Goal: Task Accomplishment & Management: Use online tool/utility

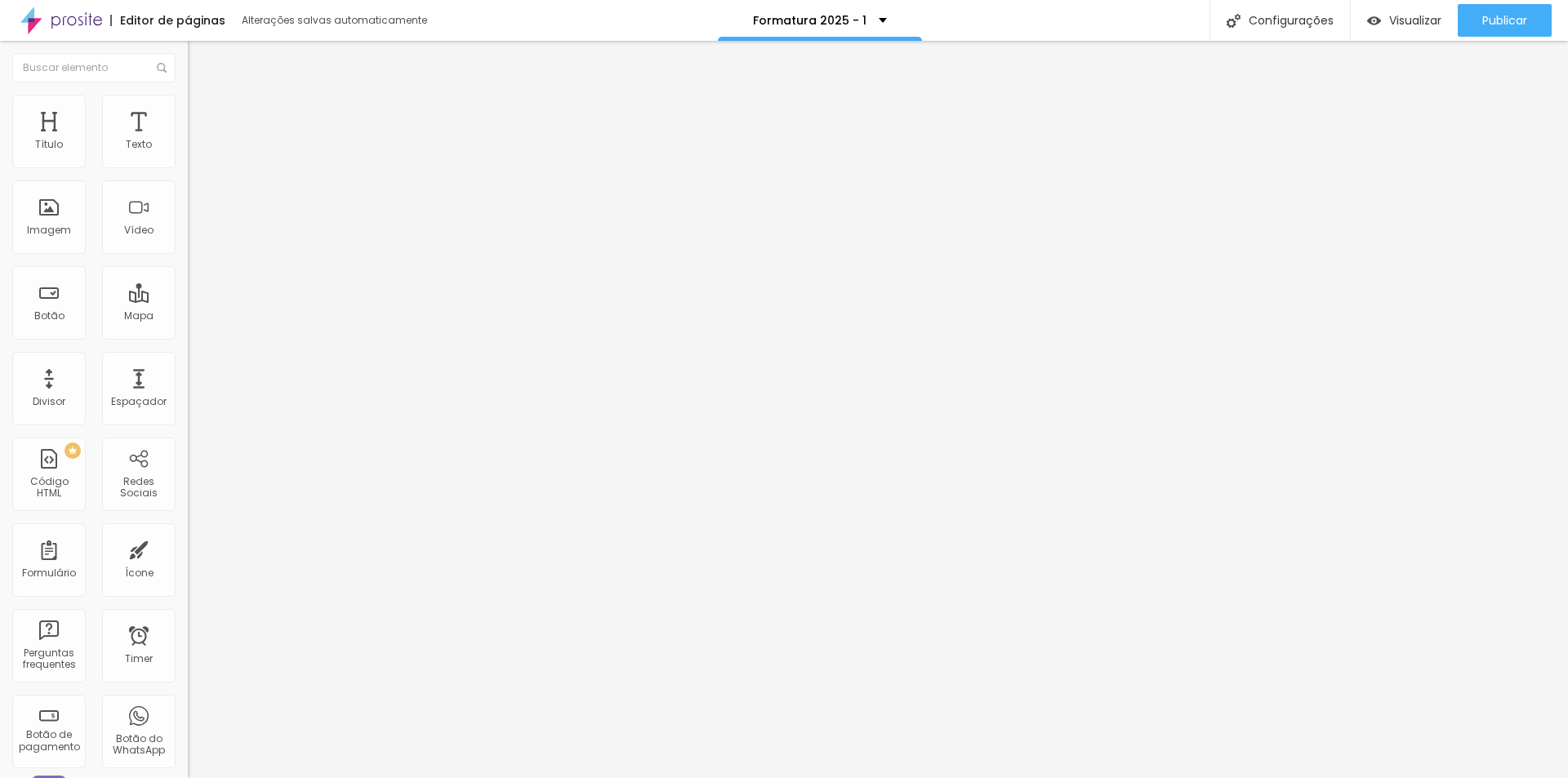
click at [195, 152] on icon "button" at bounding box center [199, 146] width 9 height 9
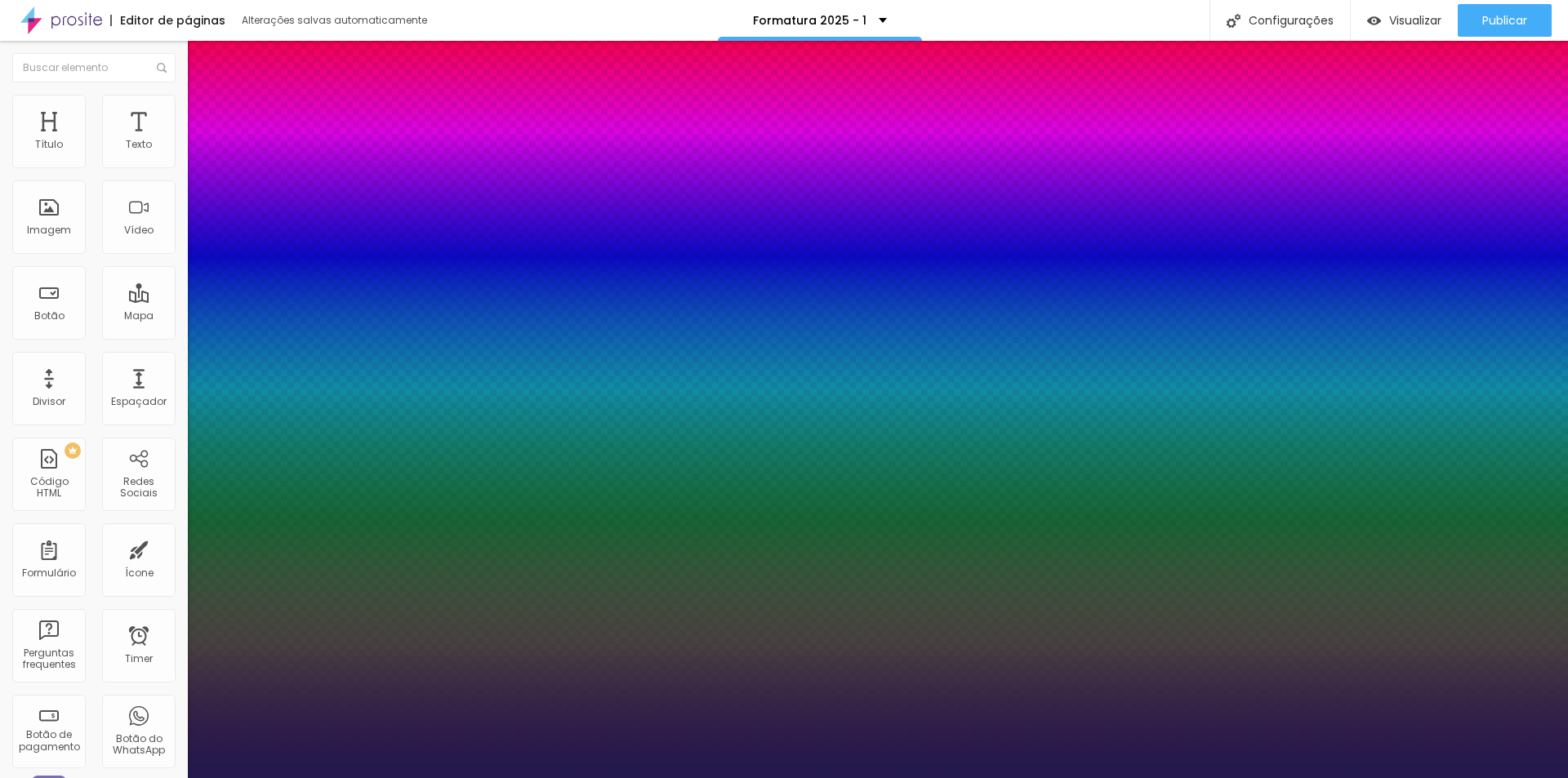
type input "1"
drag, startPoint x: 353, startPoint y: 280, endPoint x: 382, endPoint y: 279, distance: 29.0
type input "8"
type input "2"
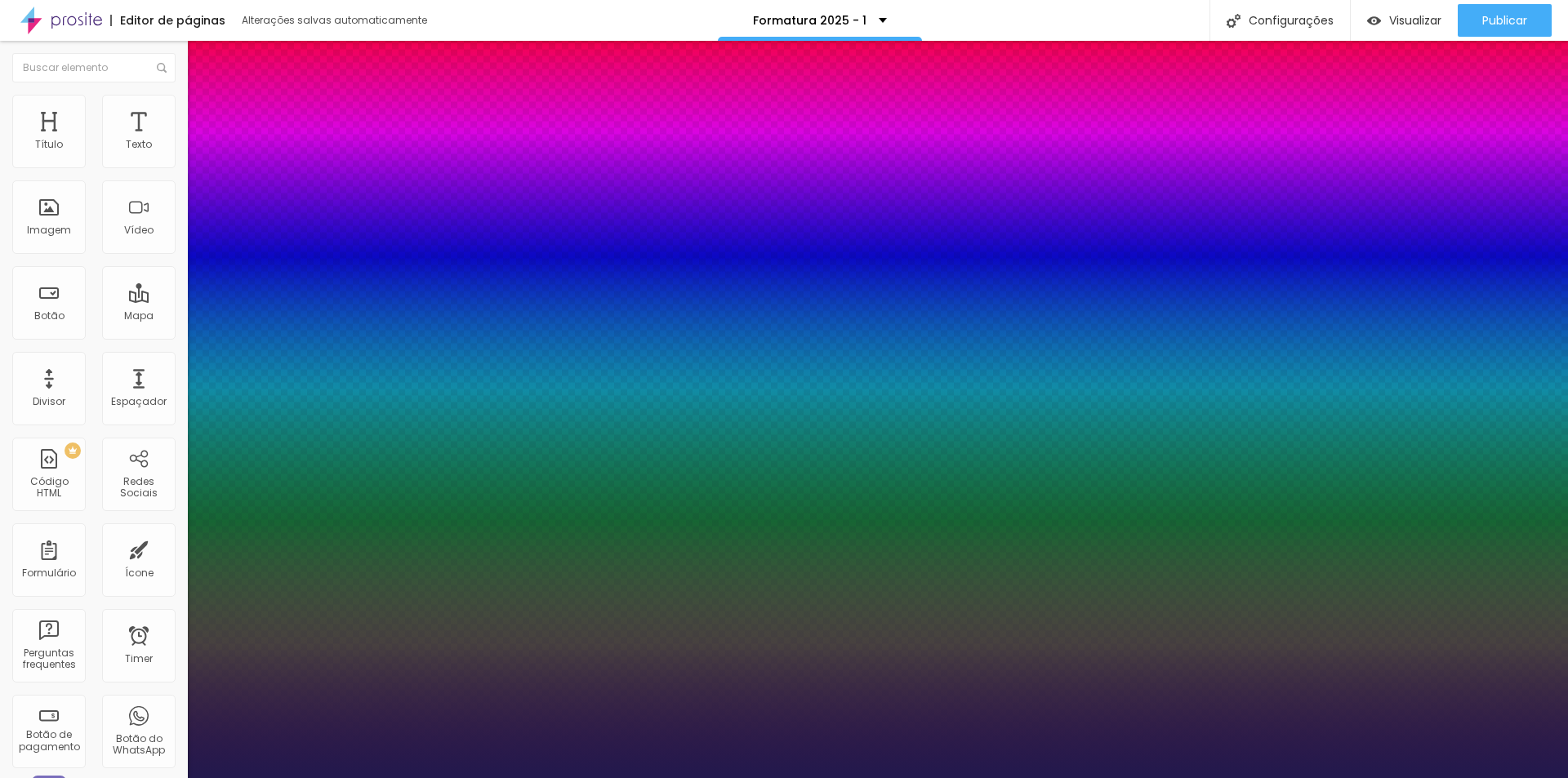
type input "1"
type input "23"
type input "1"
type input "23"
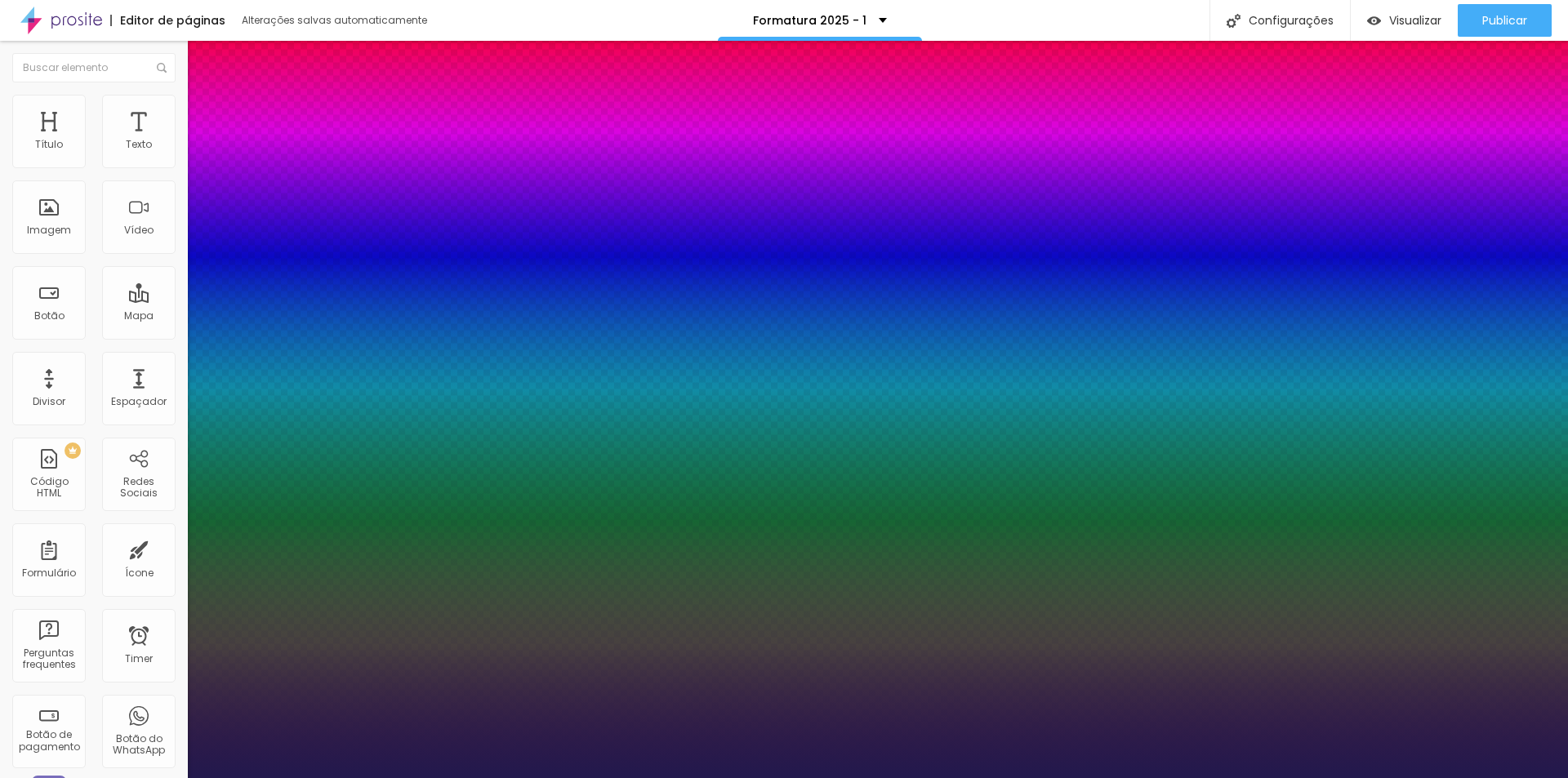
click at [539, 777] on div at bounding box center [784, 778] width 1568 height 0
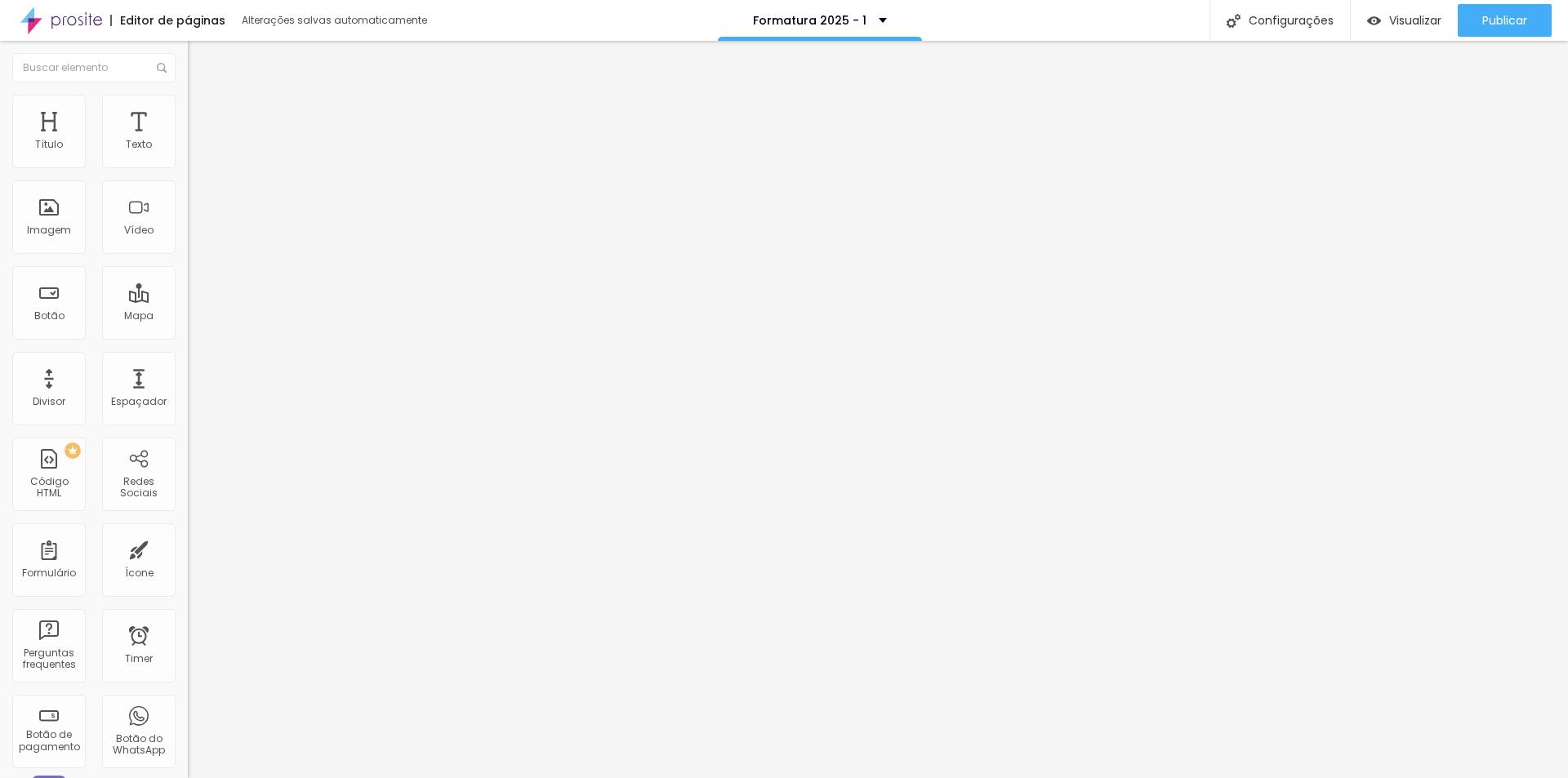
click at [202, 112] on span "Avançado" at bounding box center [229, 106] width 54 height 14
click at [202, 113] on span "Estilo" at bounding box center [215, 106] width 25 height 14
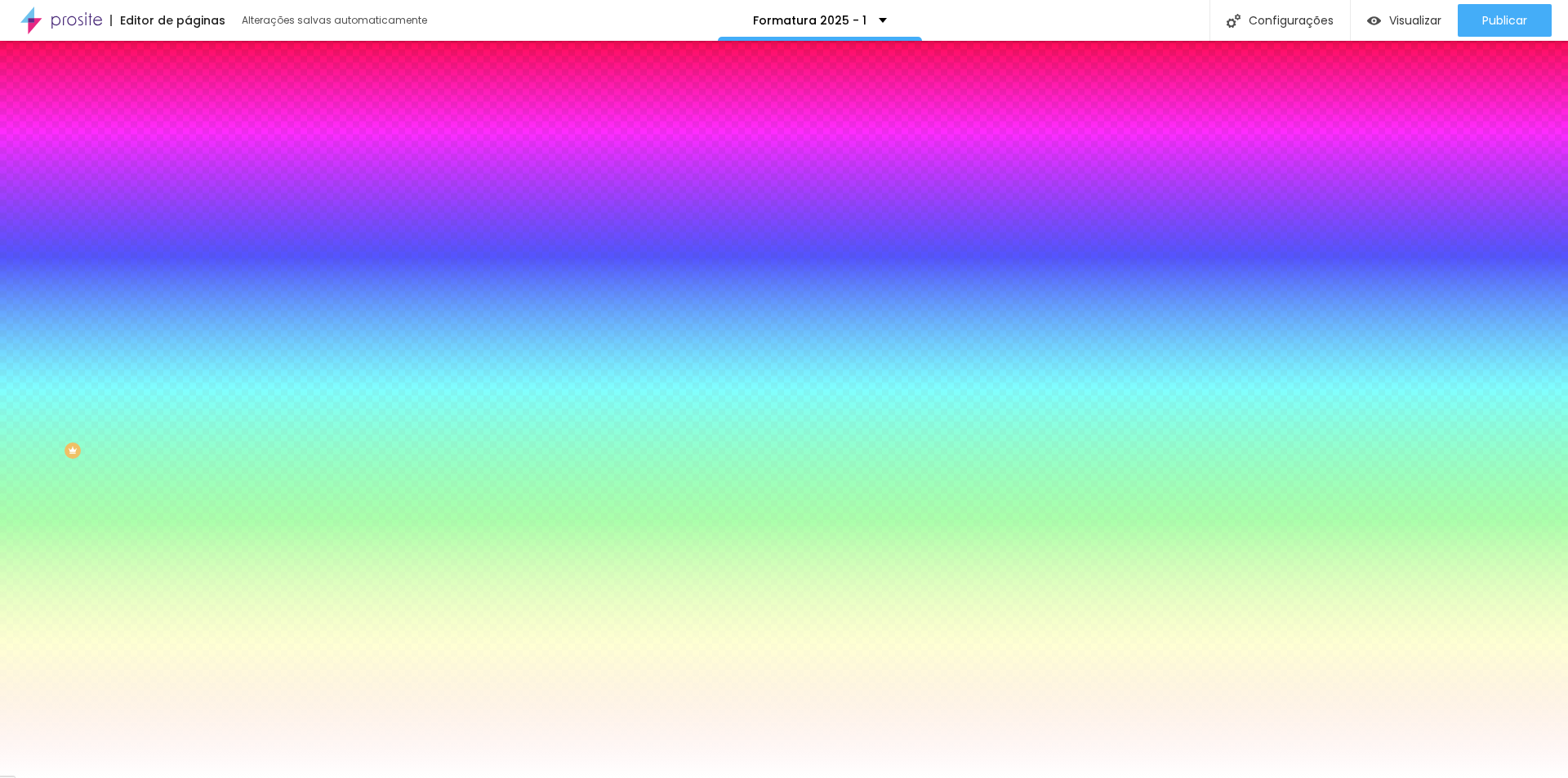
click at [188, 156] on div at bounding box center [282, 156] width 188 height 0
click at [108, 191] on div at bounding box center [784, 389] width 1568 height 778
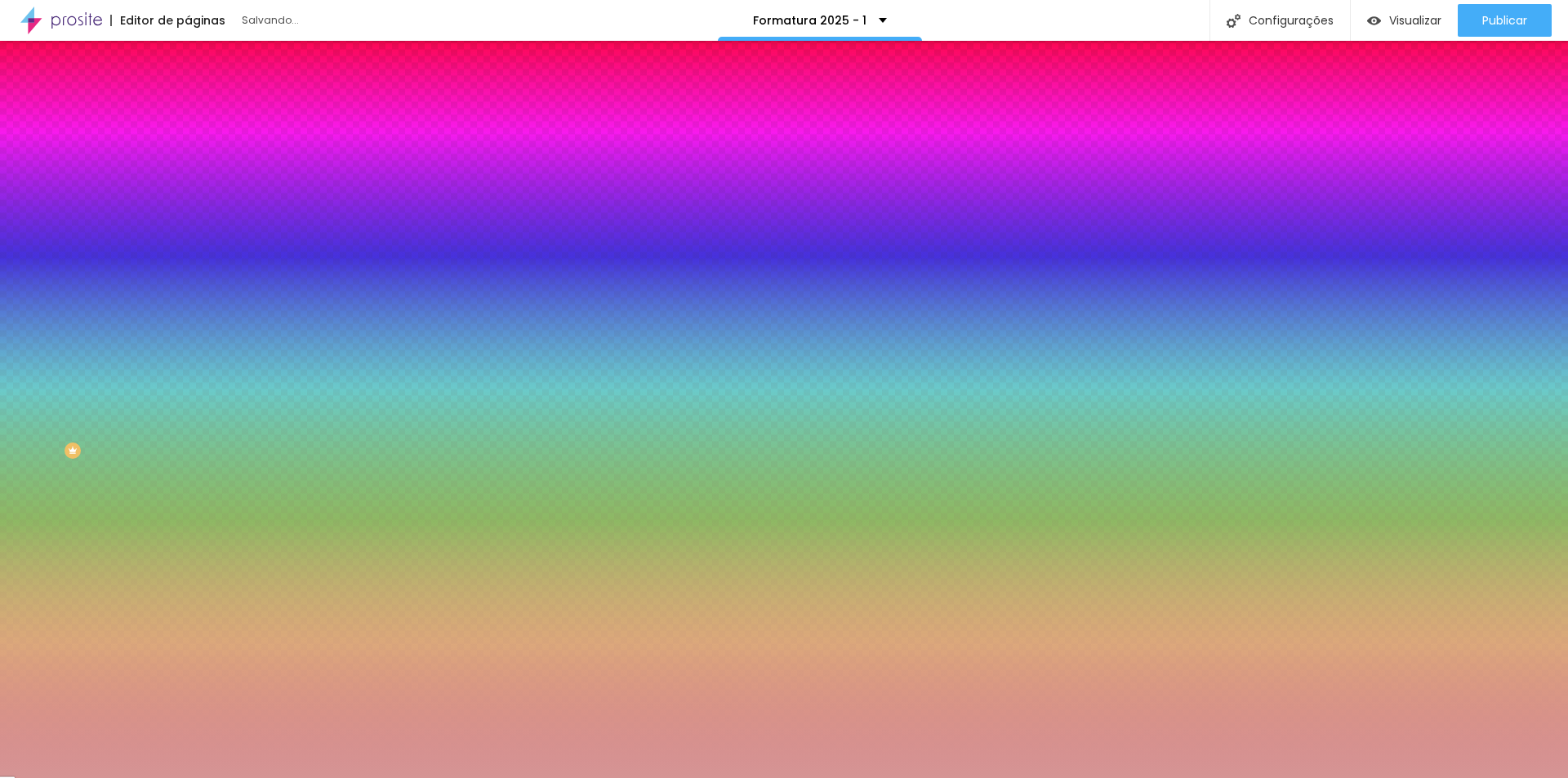
drag, startPoint x: 108, startPoint y: 191, endPoint x: 57, endPoint y: 205, distance: 52.9
click at [470, 130] on div at bounding box center [471, 128] width 3 height 3
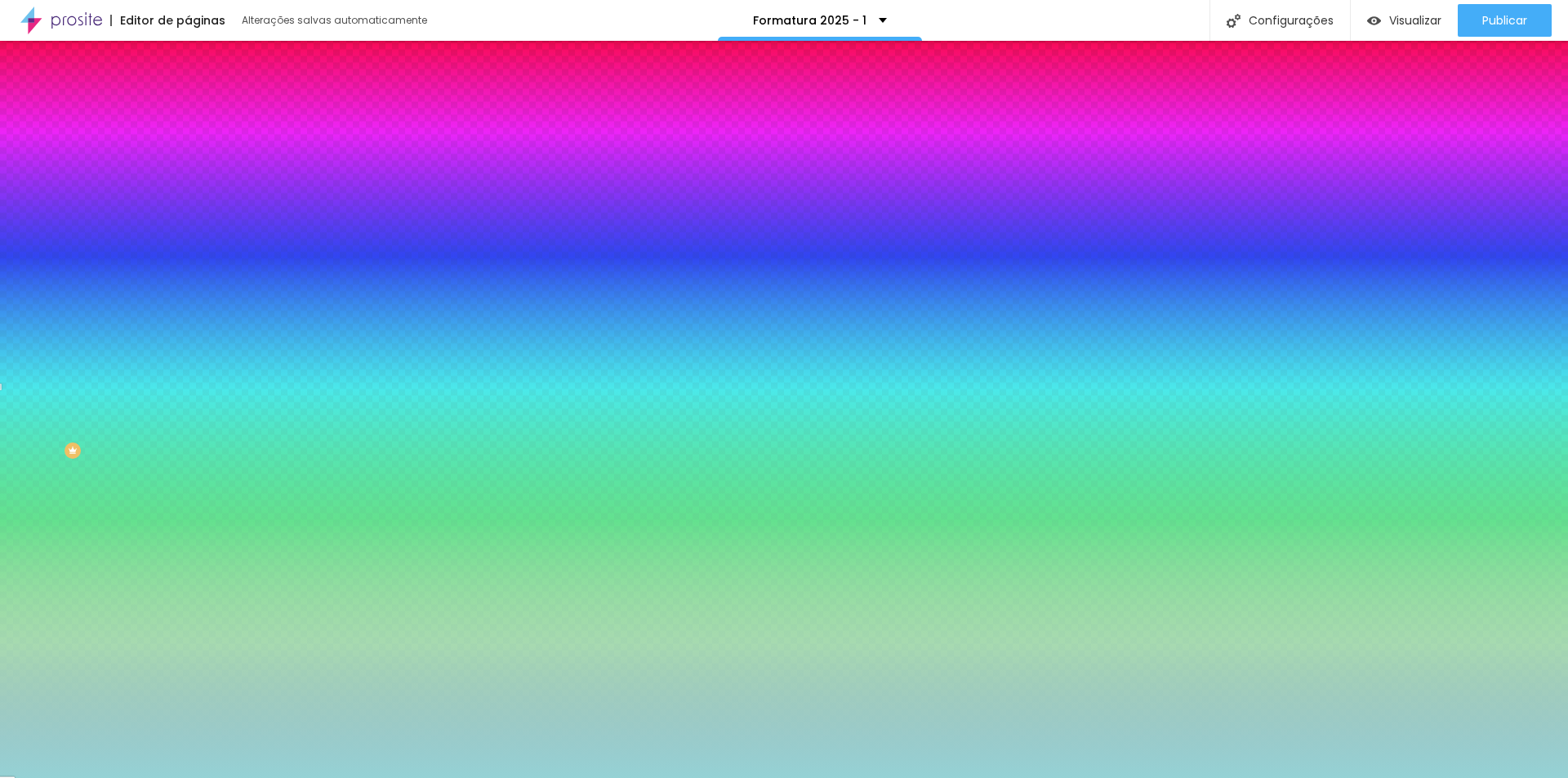
click at [148, 245] on div at bounding box center [784, 389] width 1568 height 778
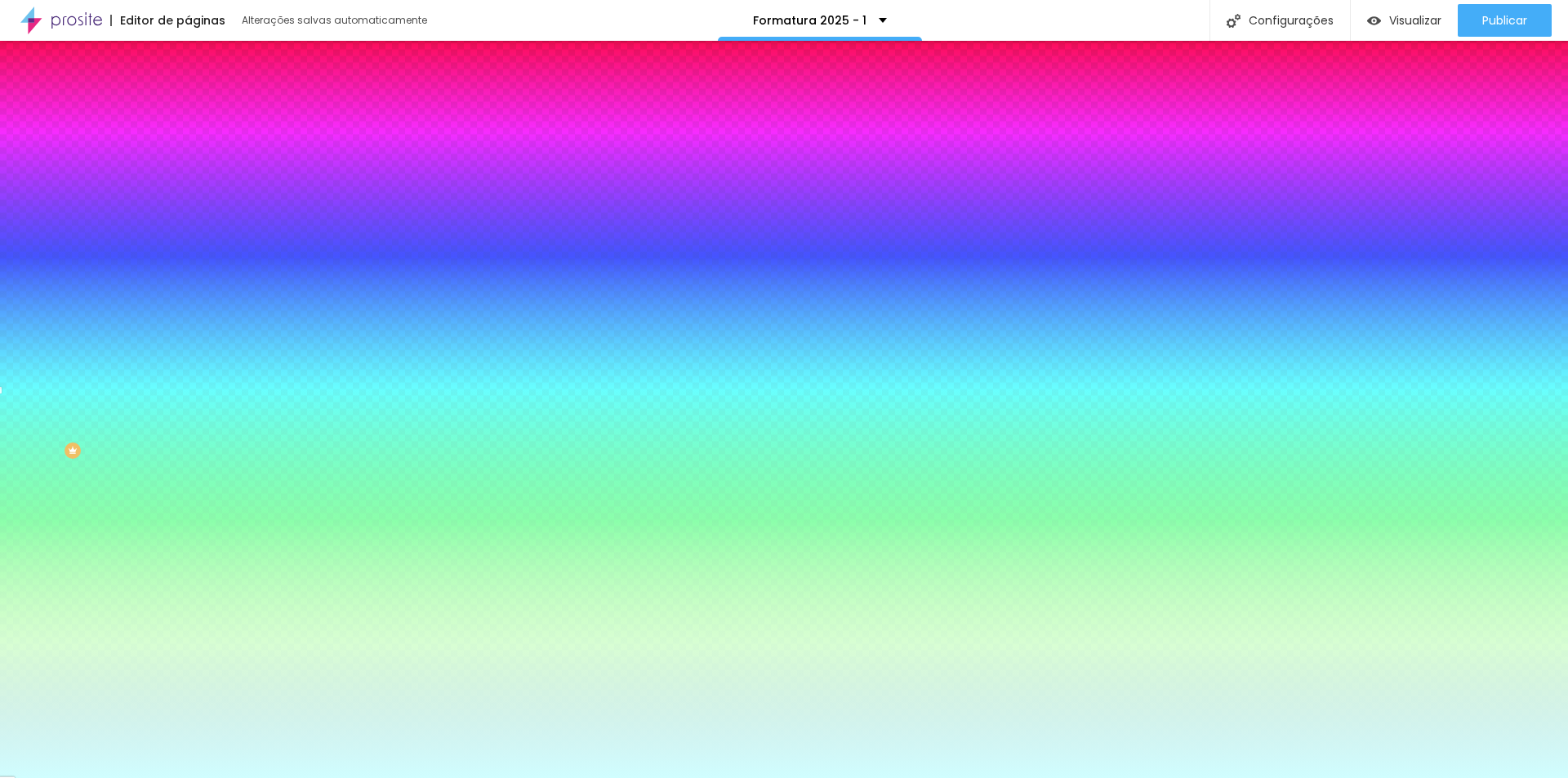
drag, startPoint x: 94, startPoint y: 199, endPoint x: 45, endPoint y: 181, distance: 52.2
click at [188, 172] on div at bounding box center [282, 172] width 188 height 0
click at [188, 156] on div at bounding box center [282, 156] width 188 height 0
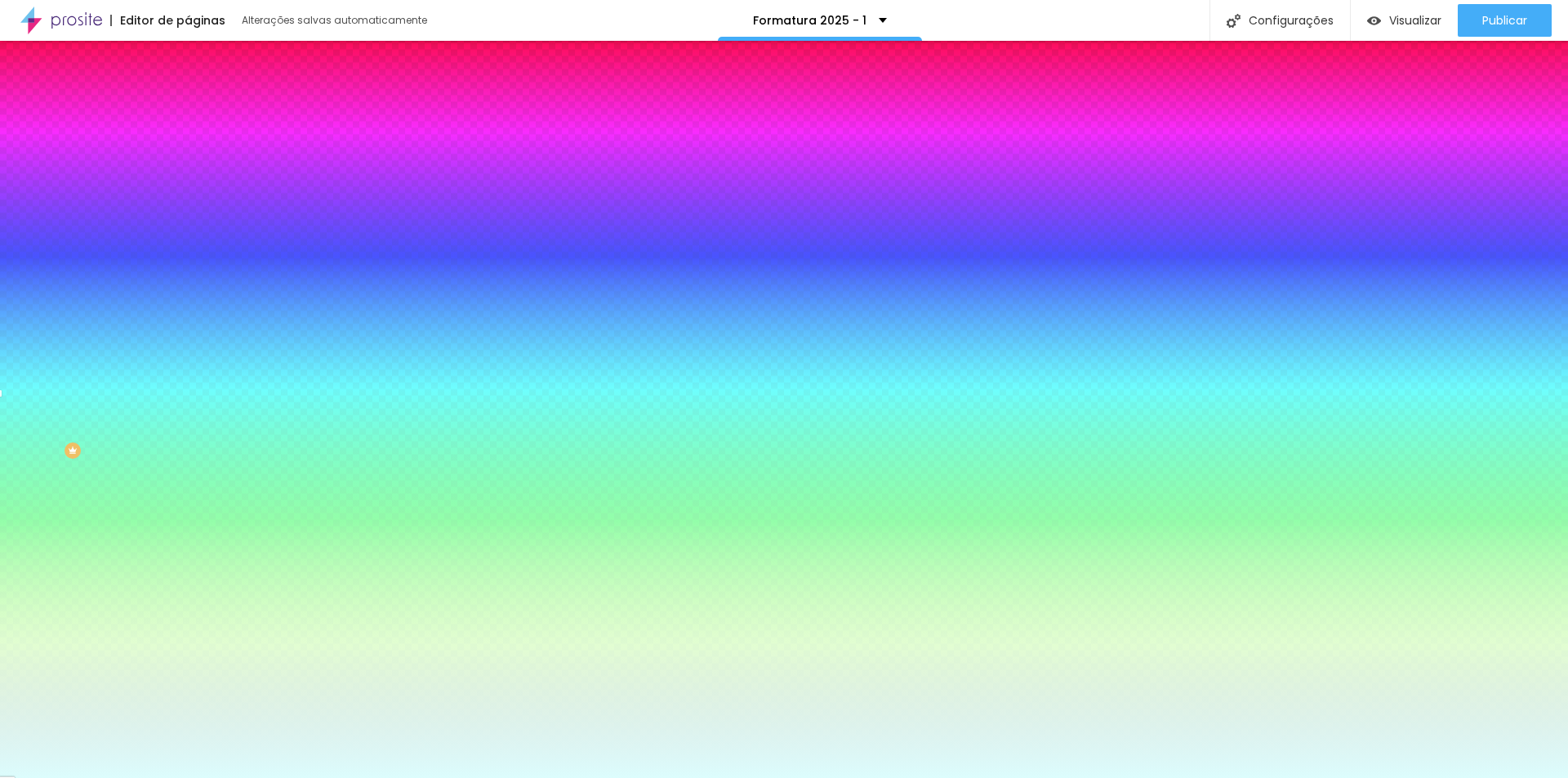
drag, startPoint x: 87, startPoint y: 190, endPoint x: 39, endPoint y: 185, distance: 48.3
click at [39, 185] on div at bounding box center [784, 389] width 1568 height 778
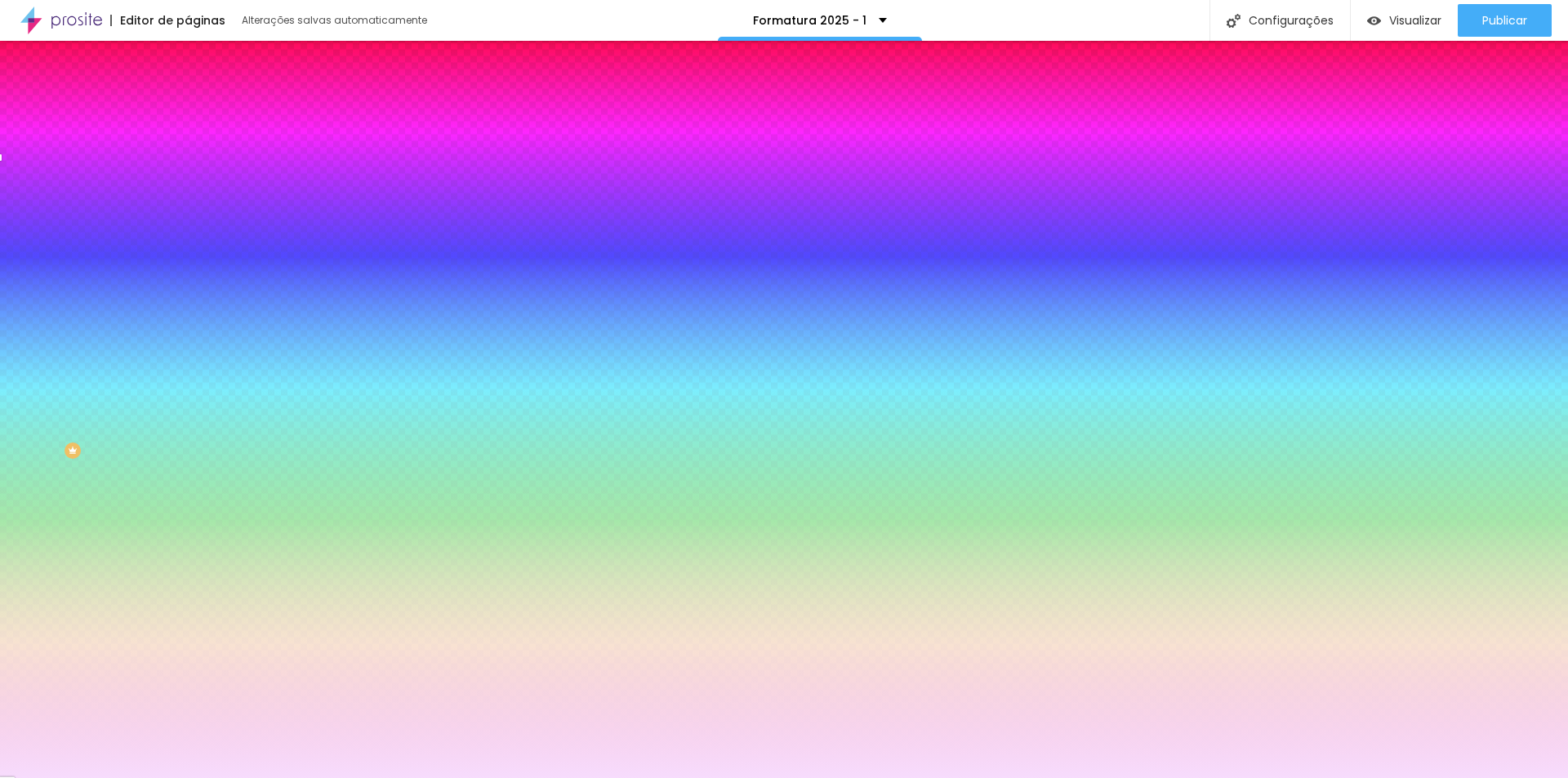
drag, startPoint x: 137, startPoint y: 242, endPoint x: 146, endPoint y: 209, distance: 34.2
click at [146, 209] on div at bounding box center [784, 389] width 1568 height 778
type input "#FAE2FF"
drag, startPoint x: 50, startPoint y: 196, endPoint x: 37, endPoint y: 176, distance: 23.9
click at [188, 172] on div "Cor de fundo Voltar ao padrão #FAE2FF" at bounding box center [282, 150] width 188 height 45
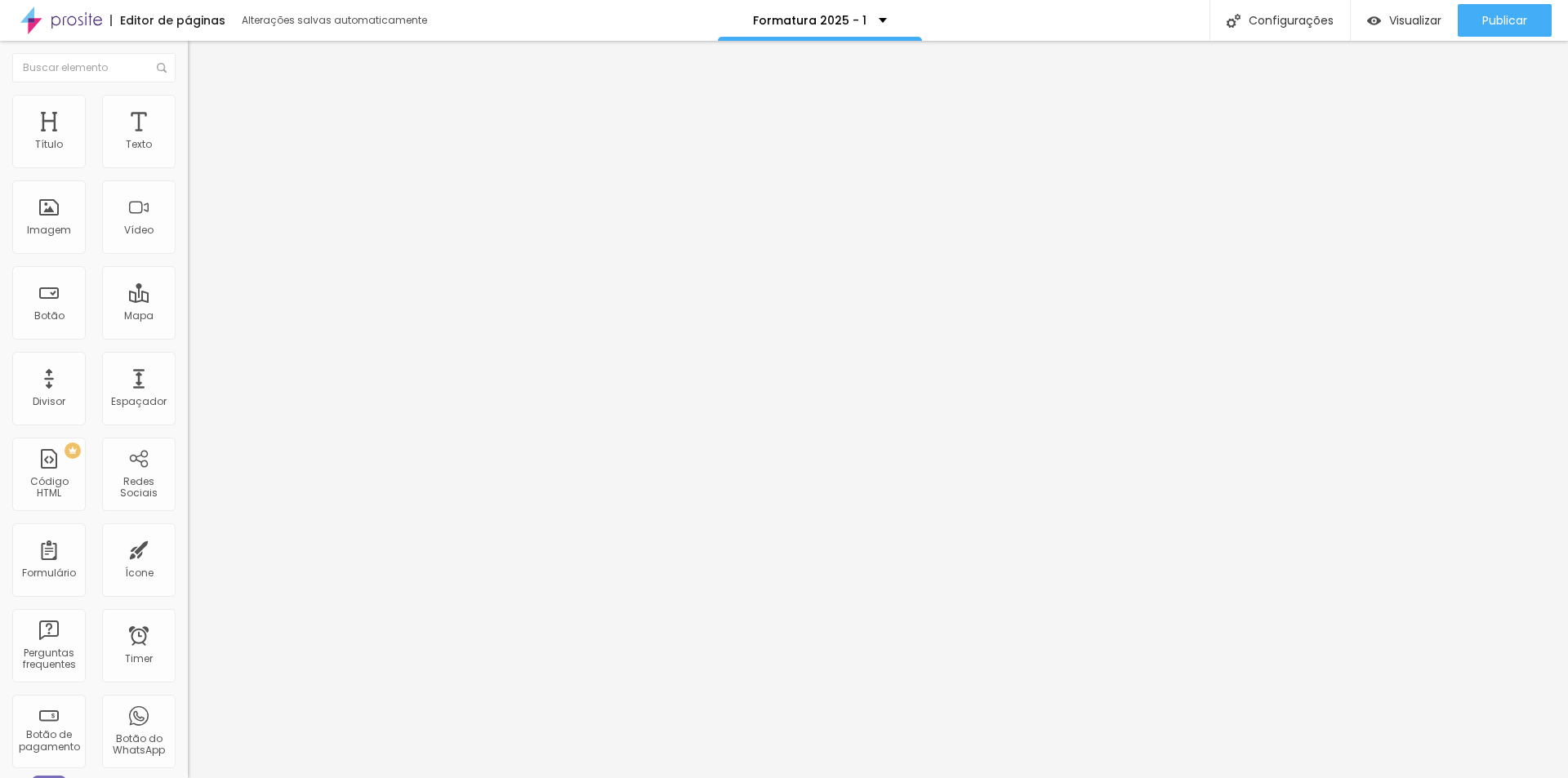
click at [188, 102] on img at bounding box center [195, 102] width 15 height 15
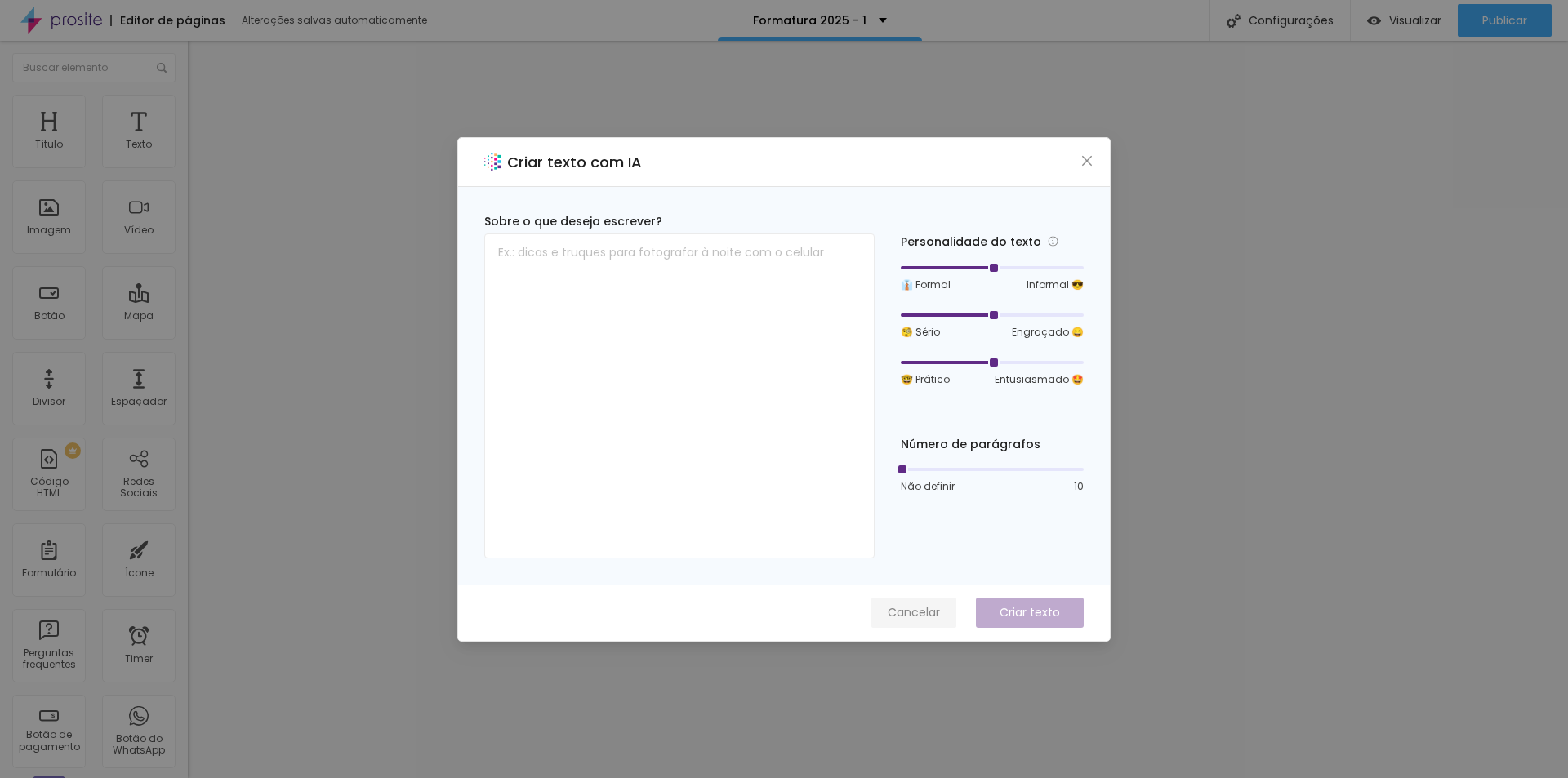
click at [921, 621] on button "Cancelar" at bounding box center [913, 613] width 85 height 30
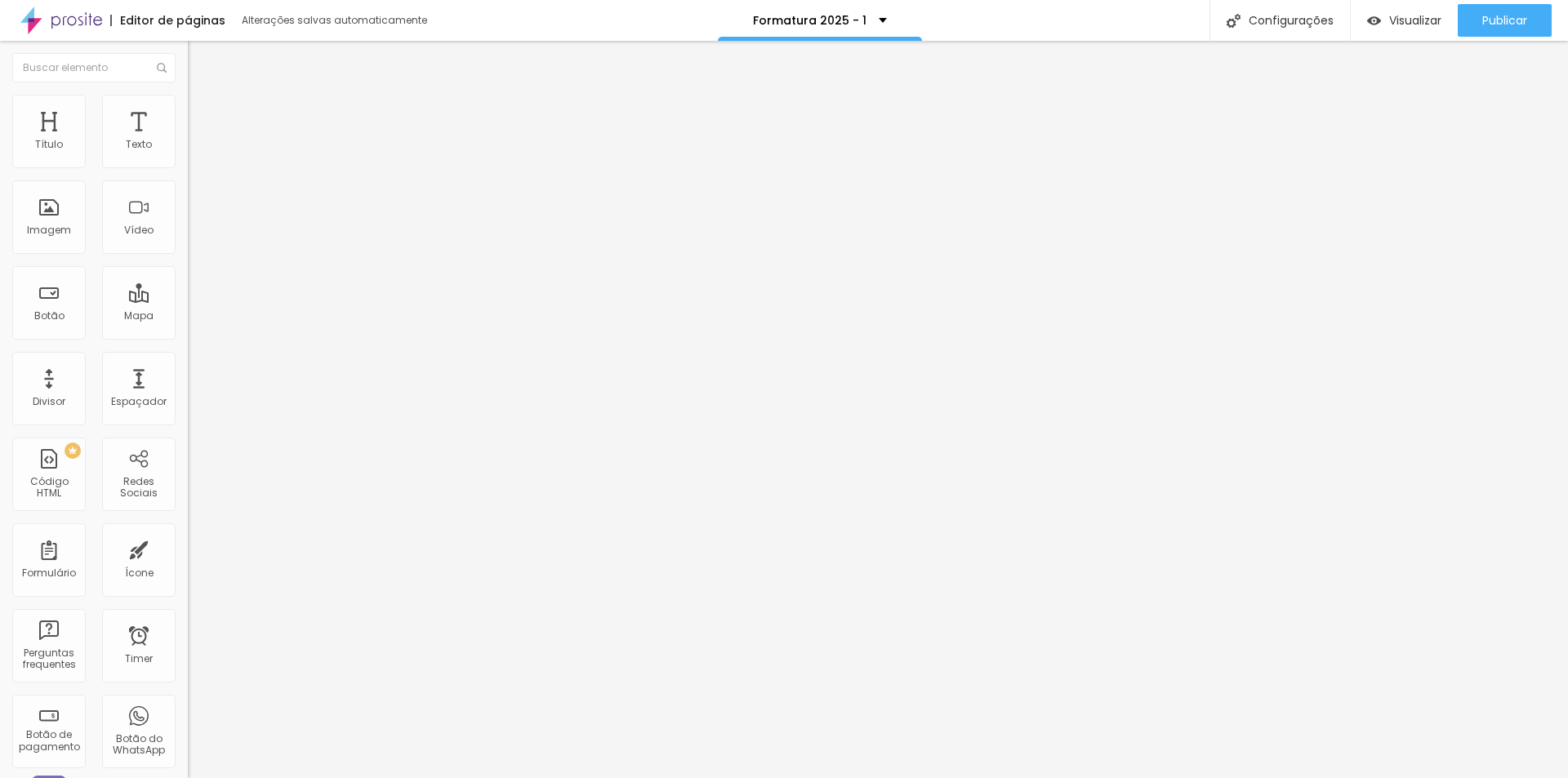
click at [188, 102] on li "Estilo" at bounding box center [282, 103] width 188 height 16
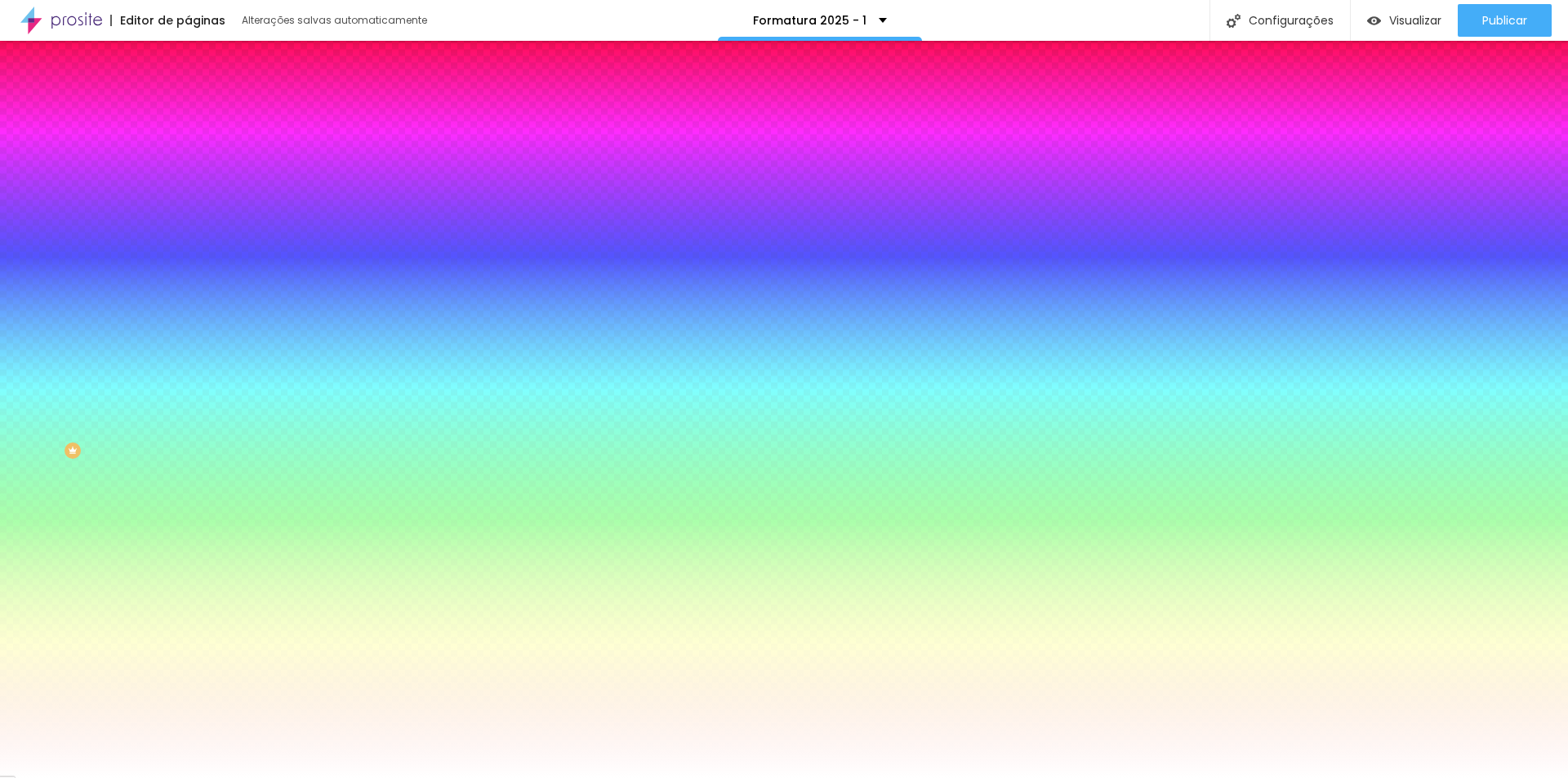
click at [188, 222] on div at bounding box center [282, 222] width 188 height 0
type input "#FFFFFF"
drag, startPoint x: 99, startPoint y: 343, endPoint x: 20, endPoint y: 302, distance: 89.0
click at [188, 239] on div "Cor de fundo Voltar ao padrão #FFFFFF" at bounding box center [282, 216] width 188 height 45
click at [195, 217] on icon "button" at bounding box center [200, 211] width 11 height 11
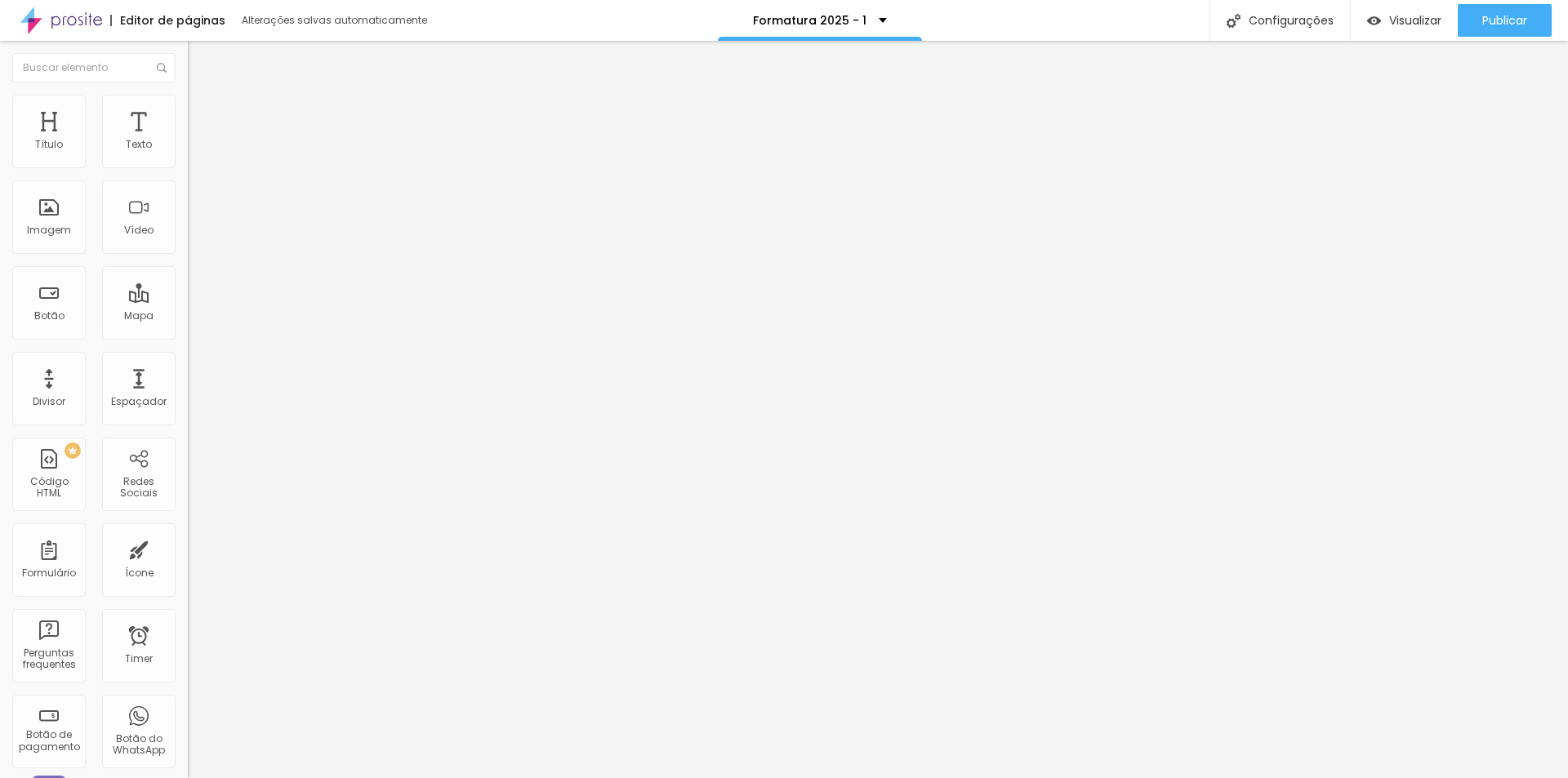
click at [188, 95] on img at bounding box center [195, 102] width 15 height 15
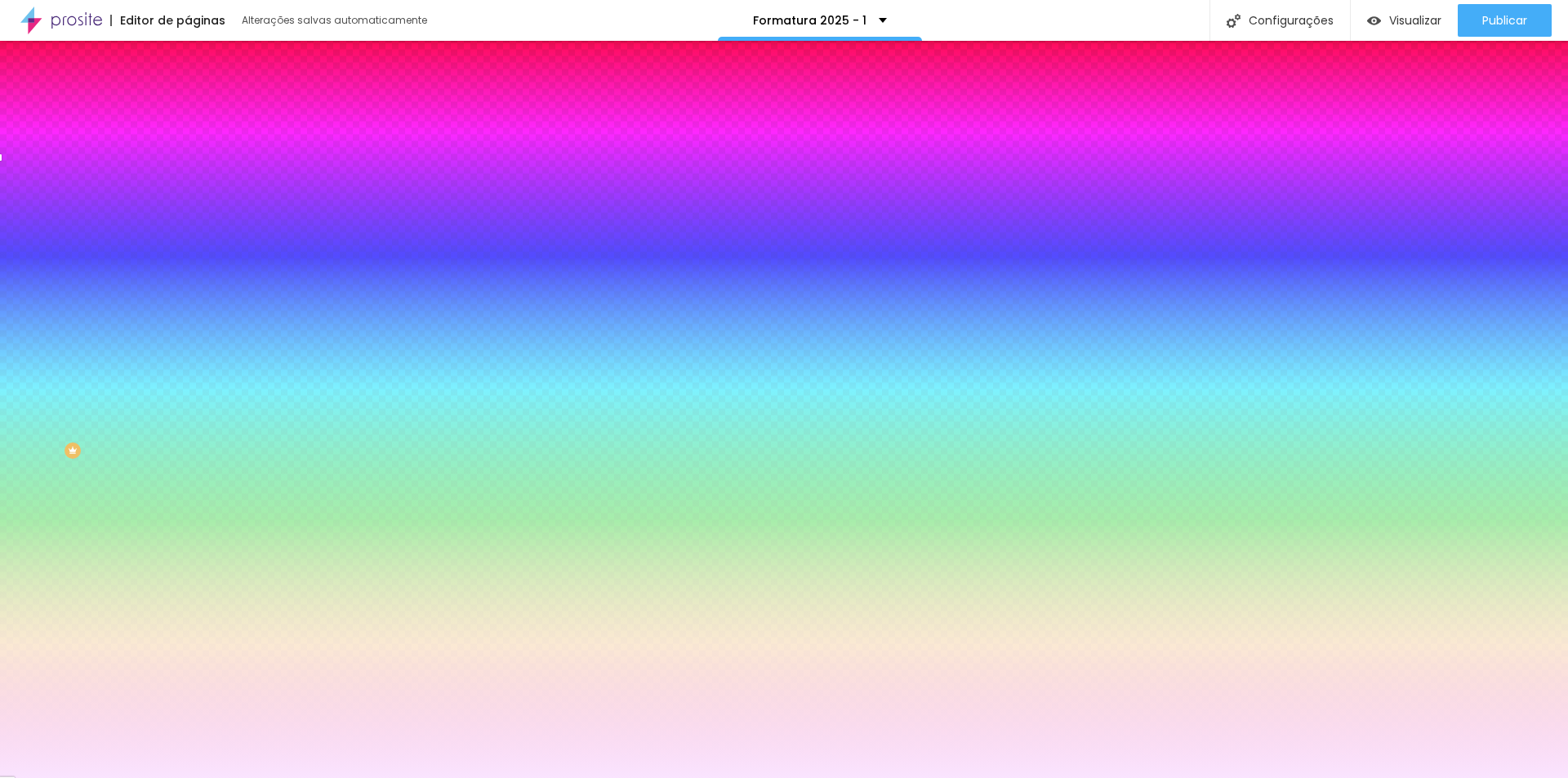
click at [188, 156] on div at bounding box center [282, 156] width 188 height 0
type input "#FFFFFF"
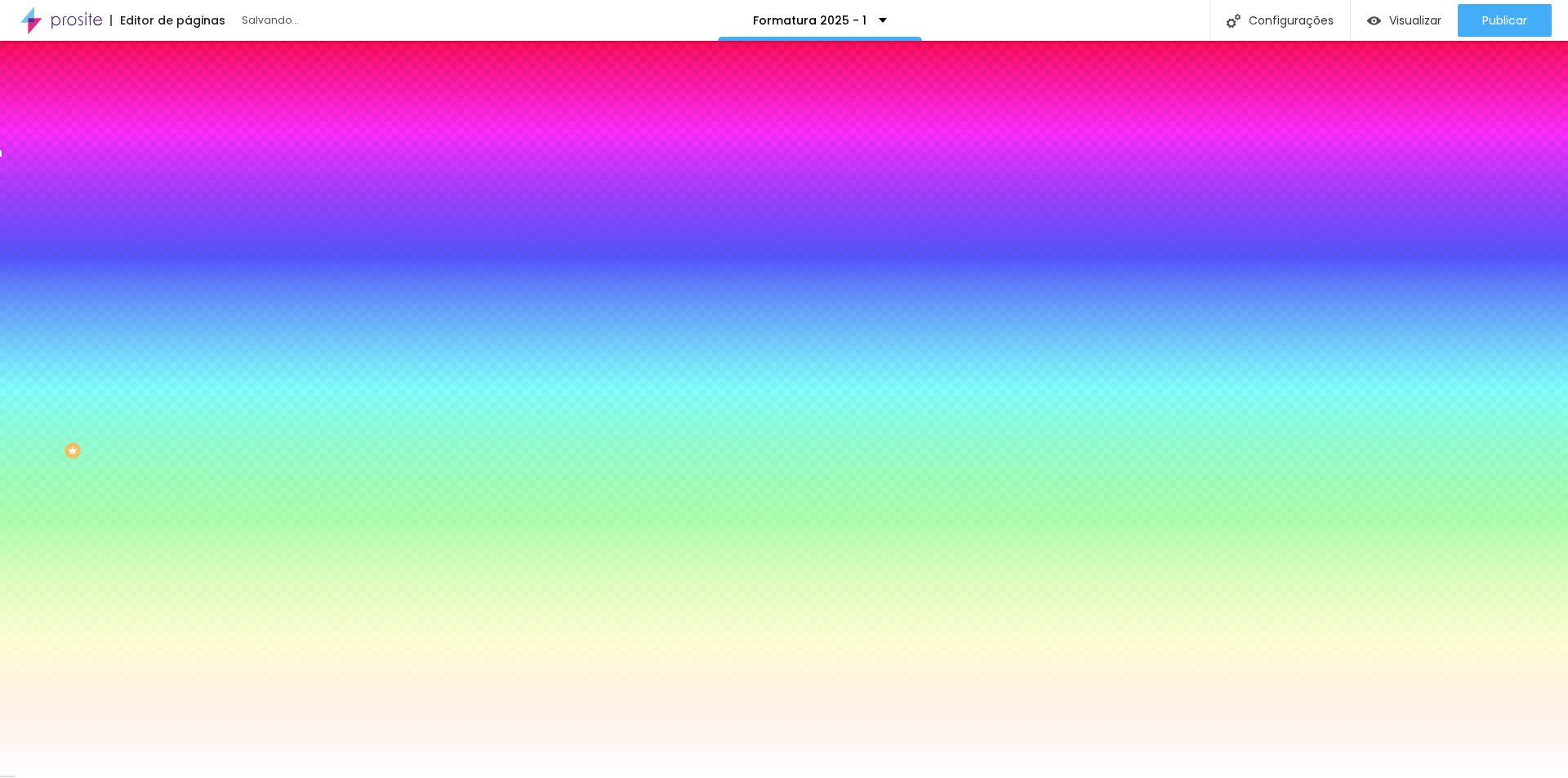
drag, startPoint x: 105, startPoint y: 197, endPoint x: 0, endPoint y: 176, distance: 107.1
click at [188, 176] on div "Cor de fundo Voltar ao padrão #FFFFFF Sombra DESATIVADO Voltar ao padrão Borda …" at bounding box center [282, 200] width 188 height 146
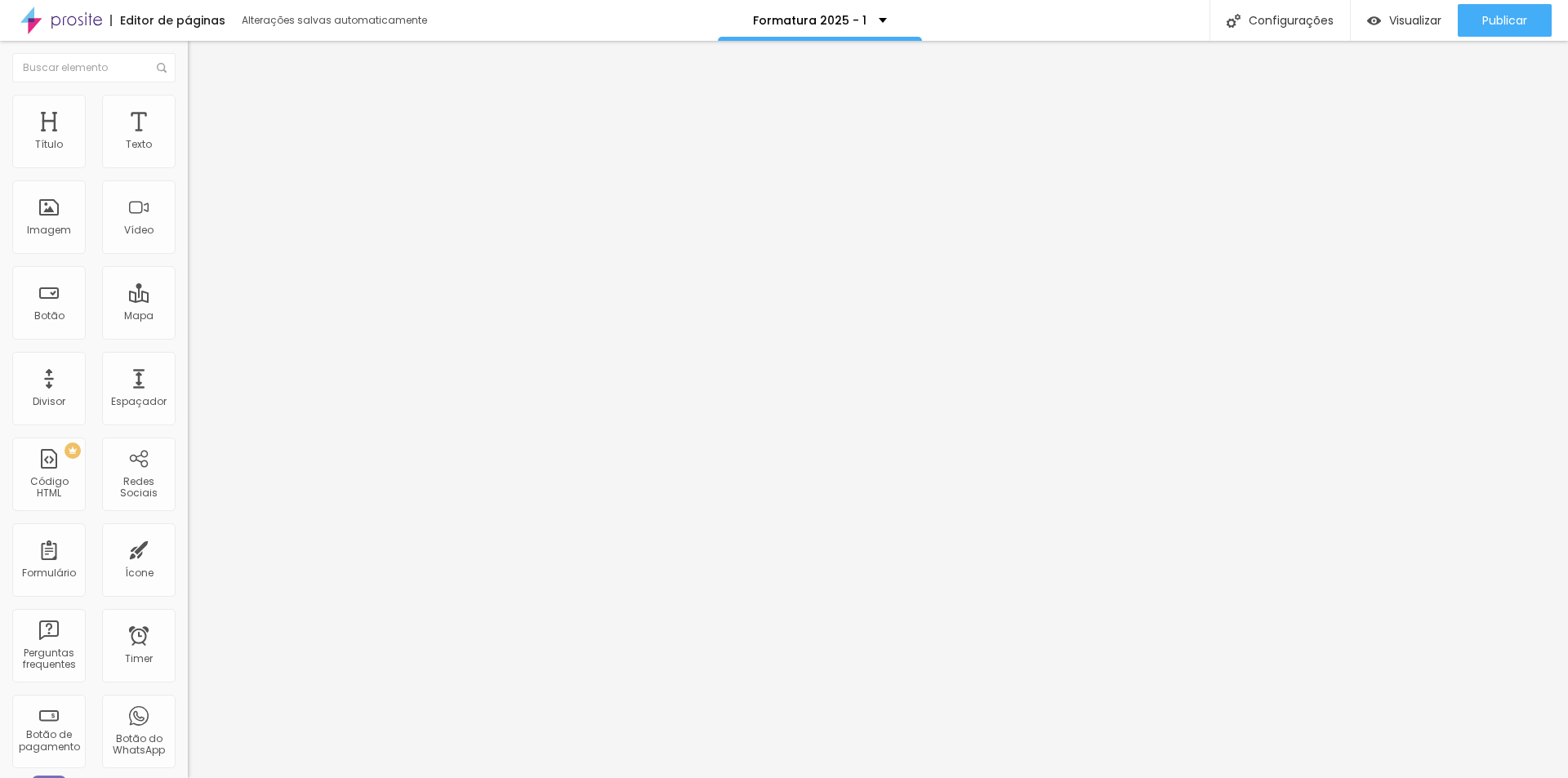
click at [195, 152] on icon "button" at bounding box center [199, 146] width 9 height 9
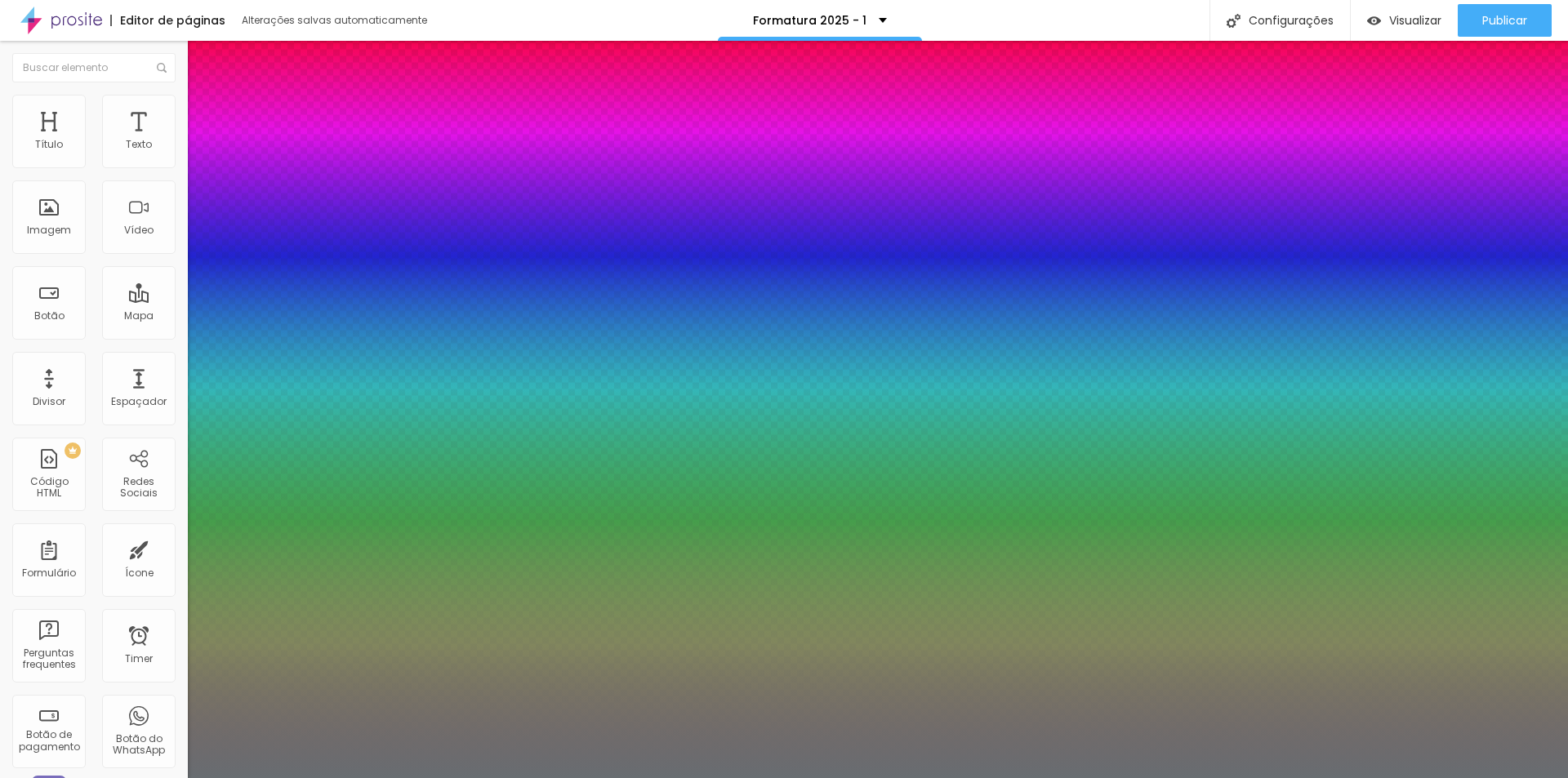
type input "1"
click at [856, 777] on div at bounding box center [784, 778] width 1568 height 0
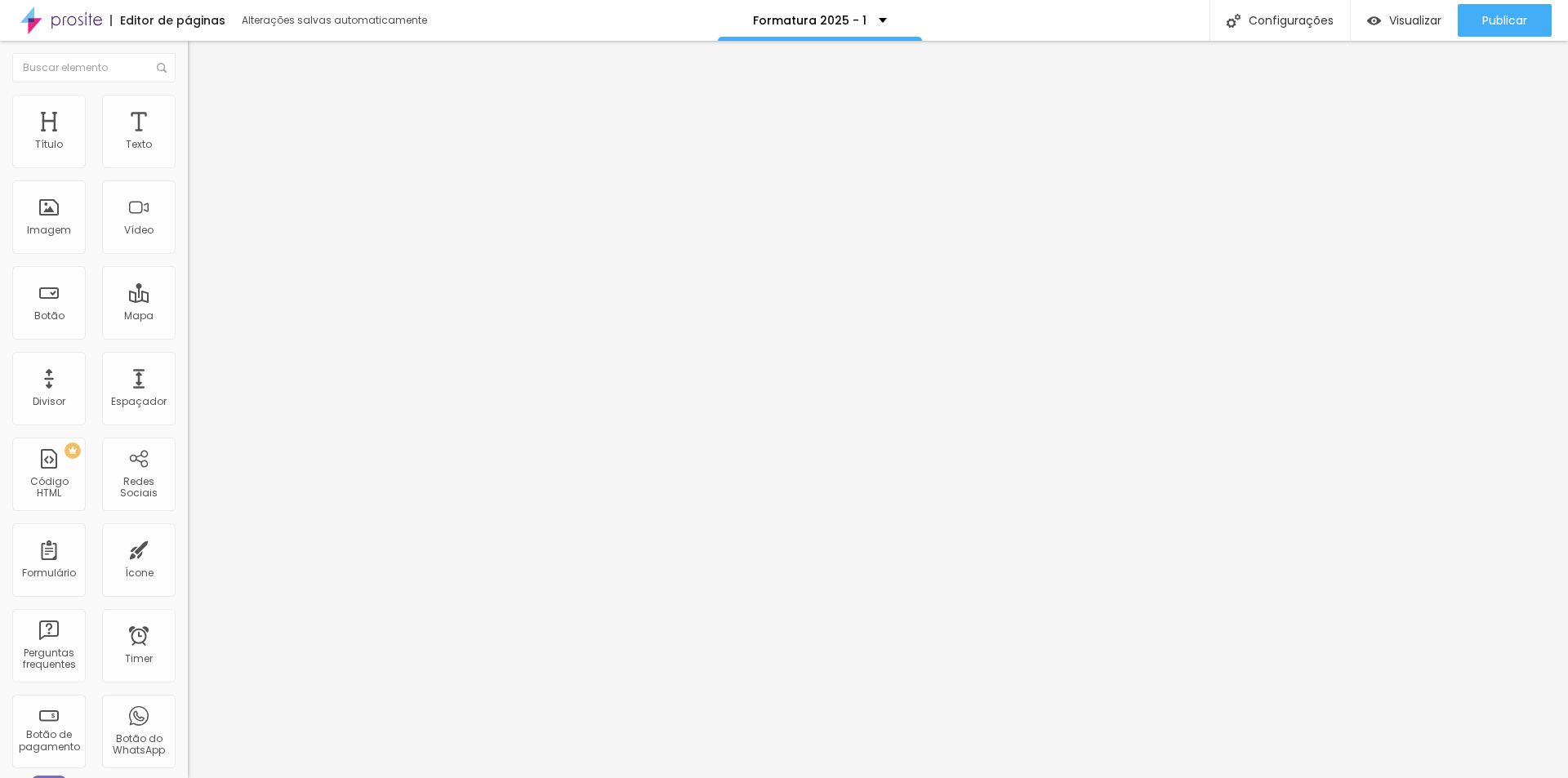
click at [188, 242] on button "button" at bounding box center [199, 233] width 23 height 17
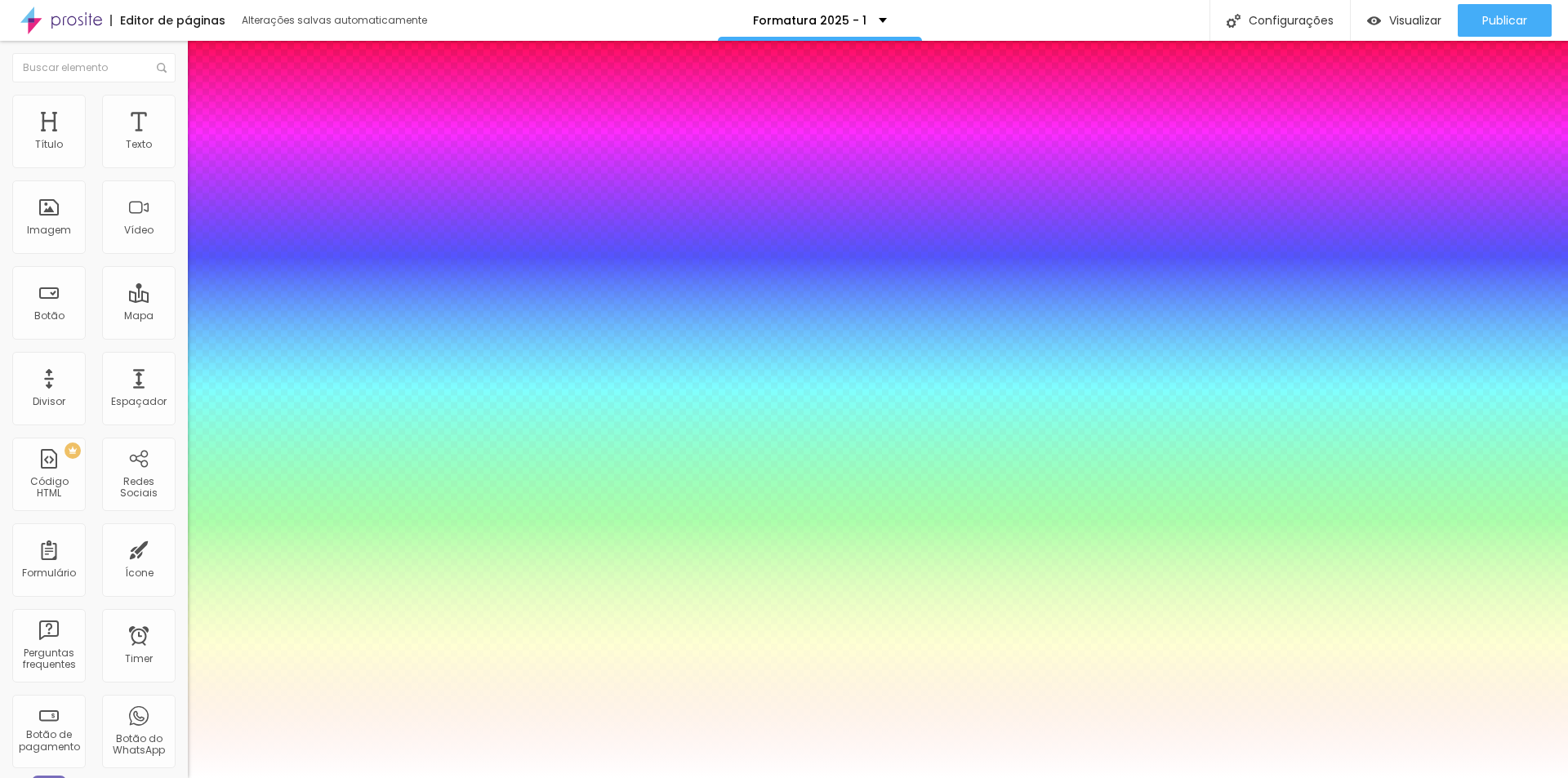
type input "1"
type input "0.5"
click at [1061, 777] on div at bounding box center [784, 778] width 1568 height 0
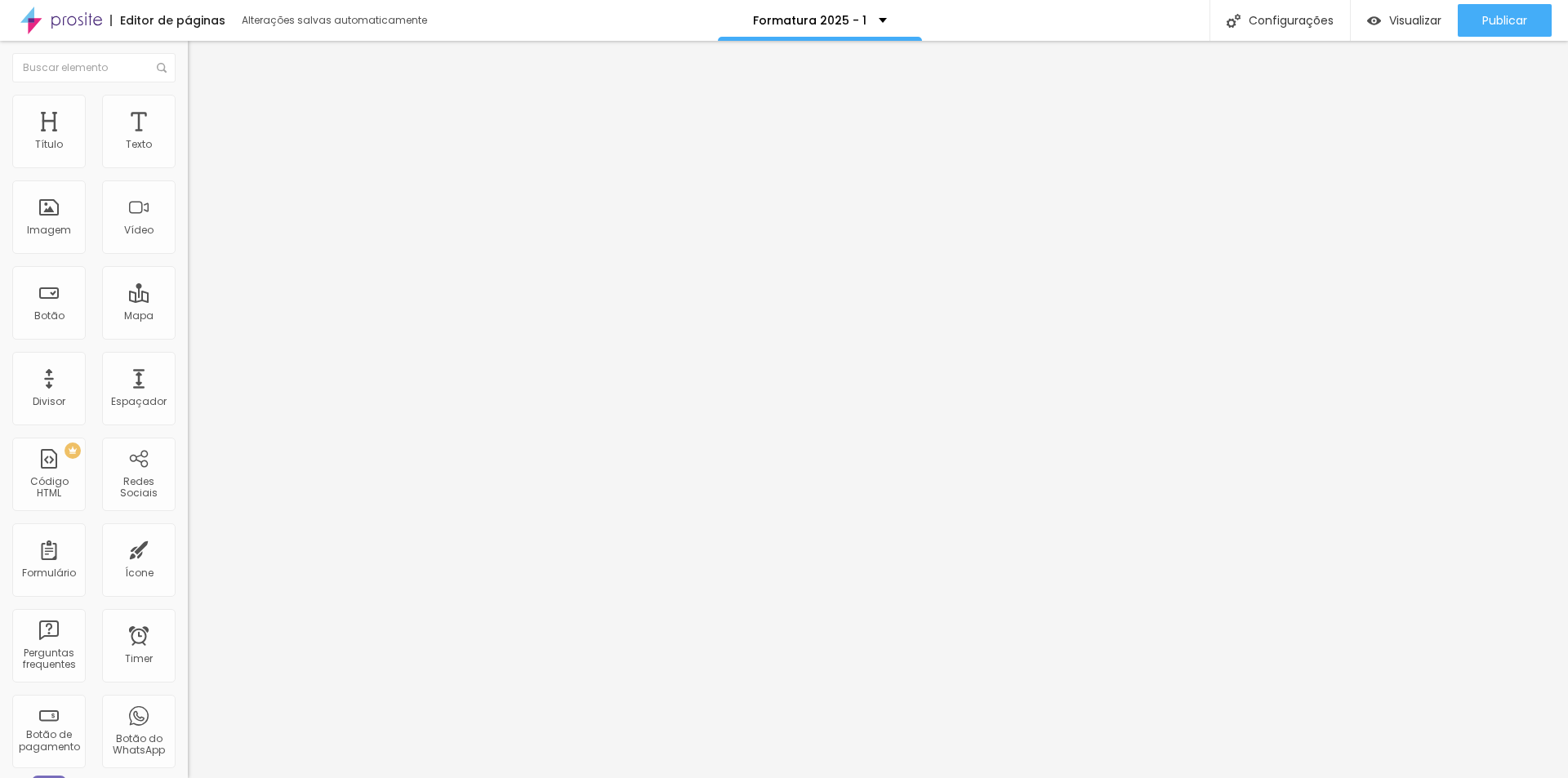
click at [188, 157] on button "button" at bounding box center [199, 148] width 23 height 17
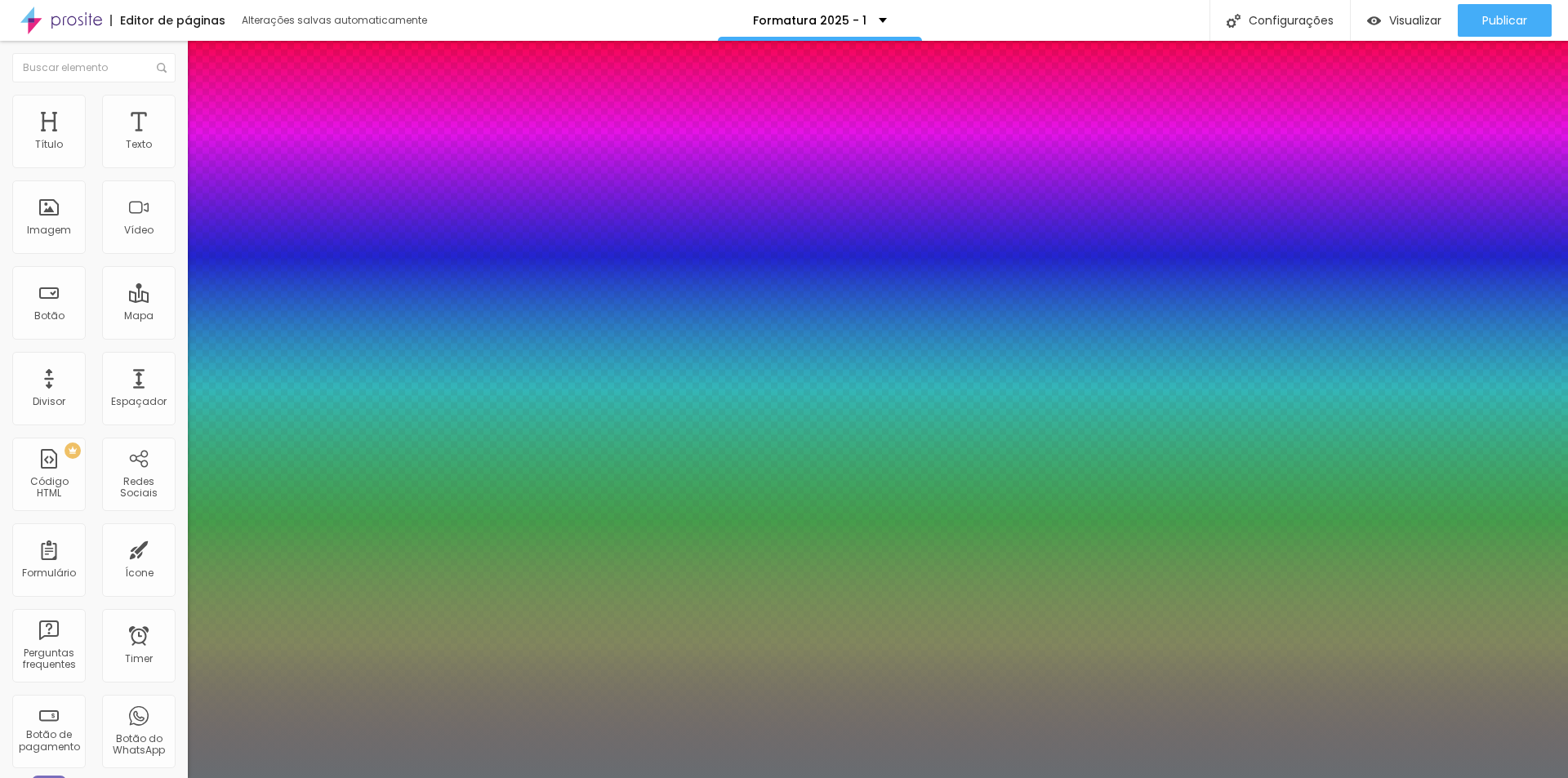
type input "1"
type input "24"
type input "1"
type input "25"
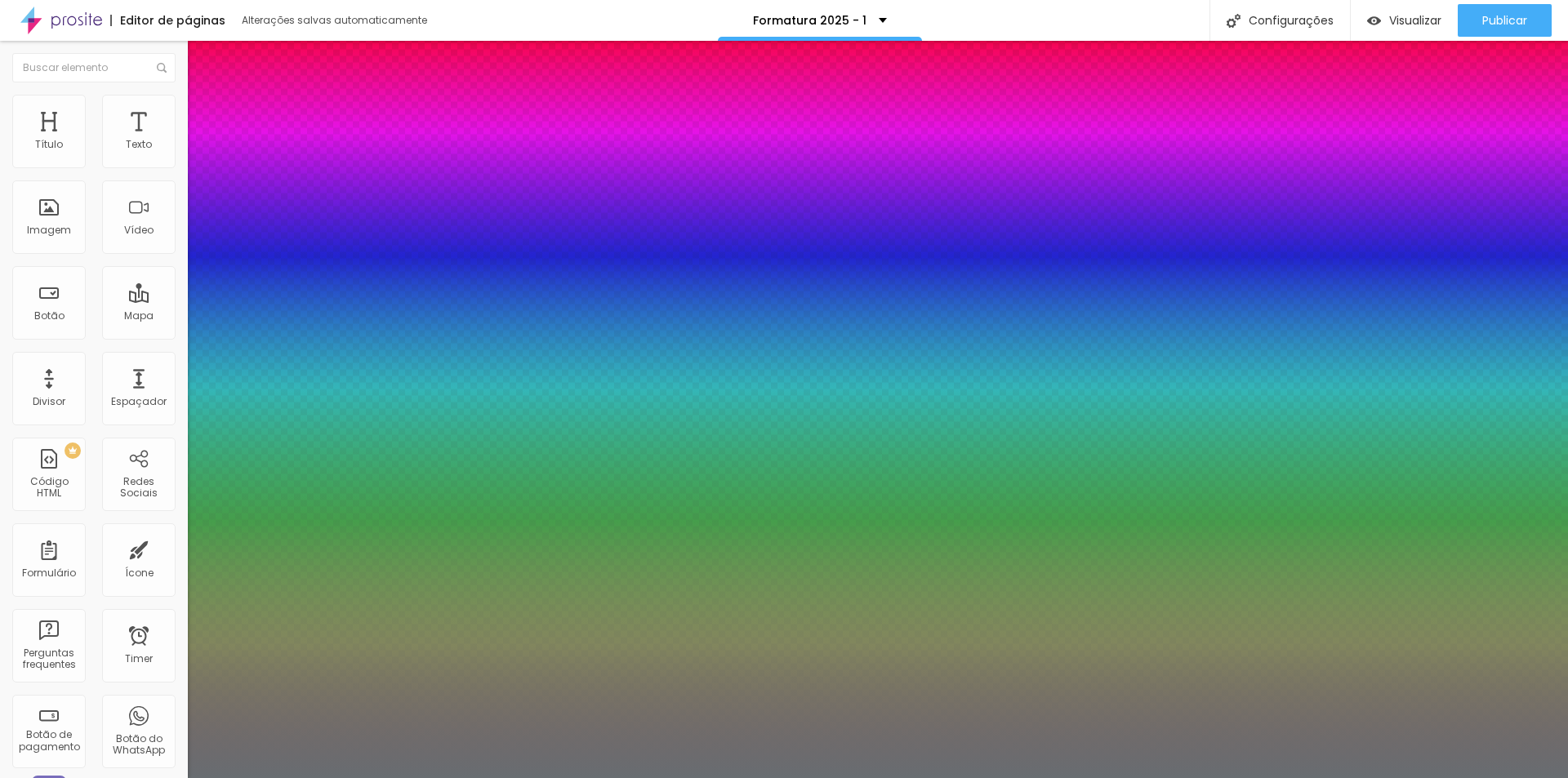
type input "25"
type input "1"
type input "26"
type input "1"
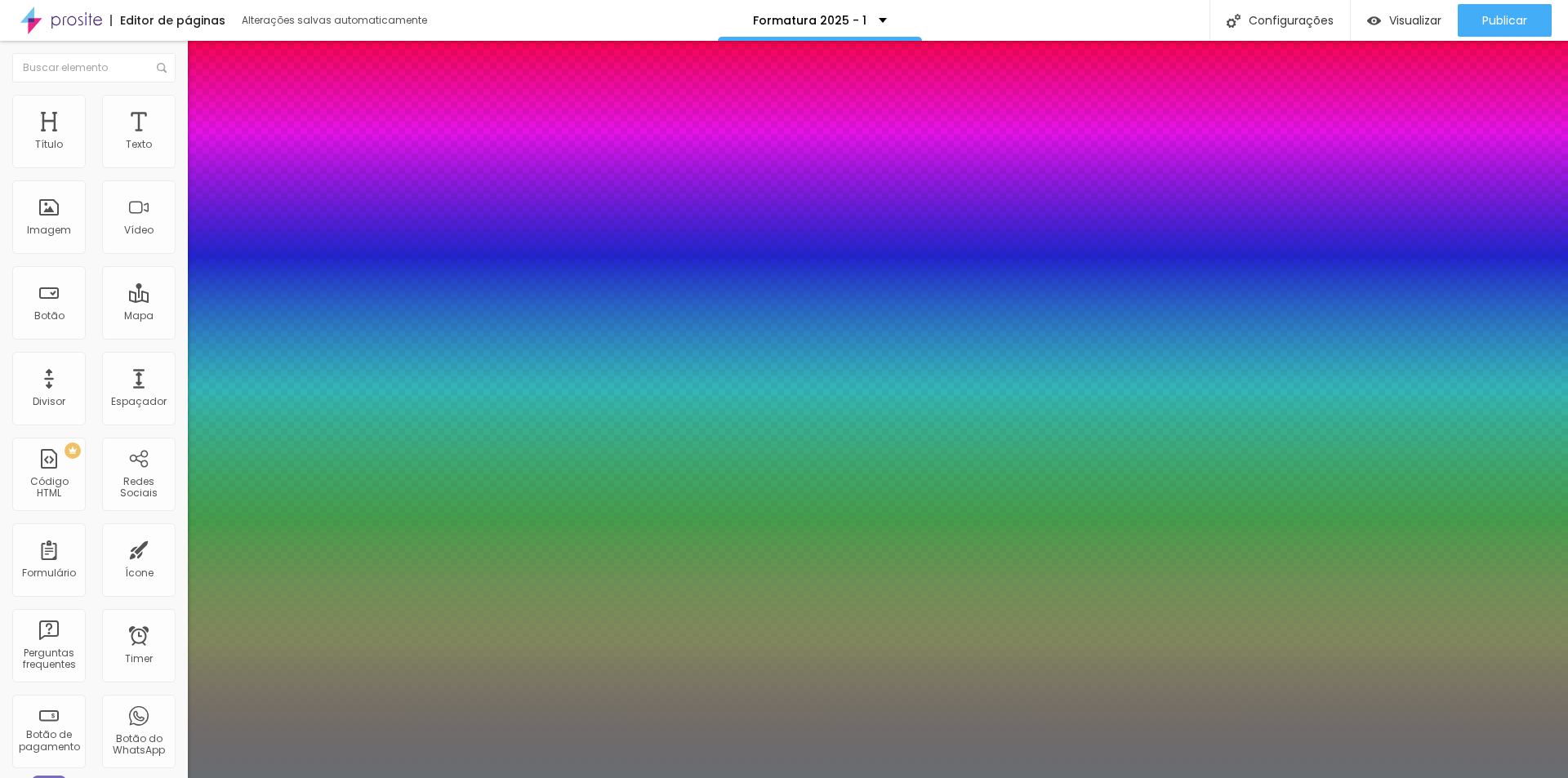
type input "25"
type input "1"
type input "25"
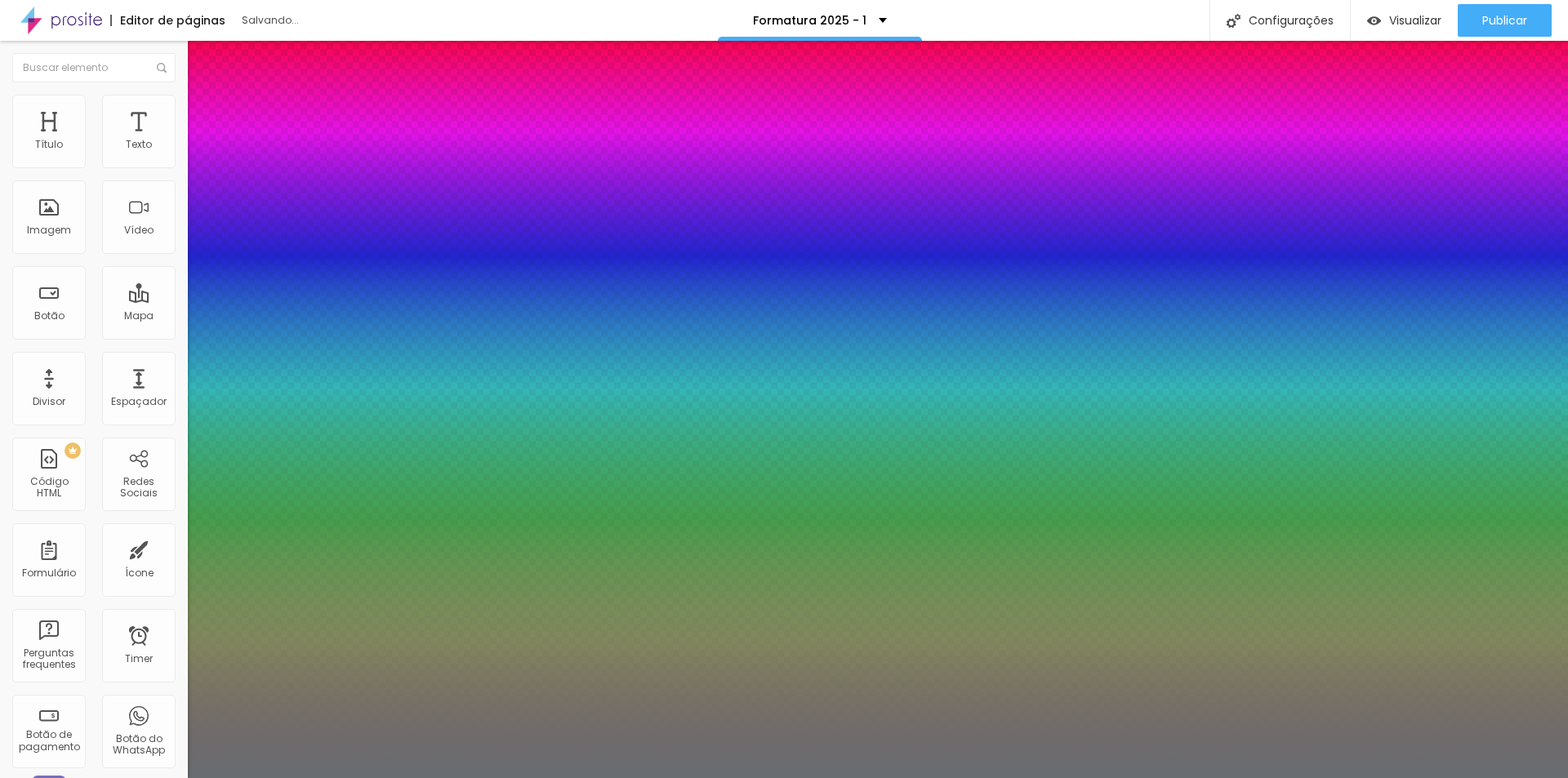
type input "1"
click at [595, 777] on div at bounding box center [784, 778] width 1568 height 0
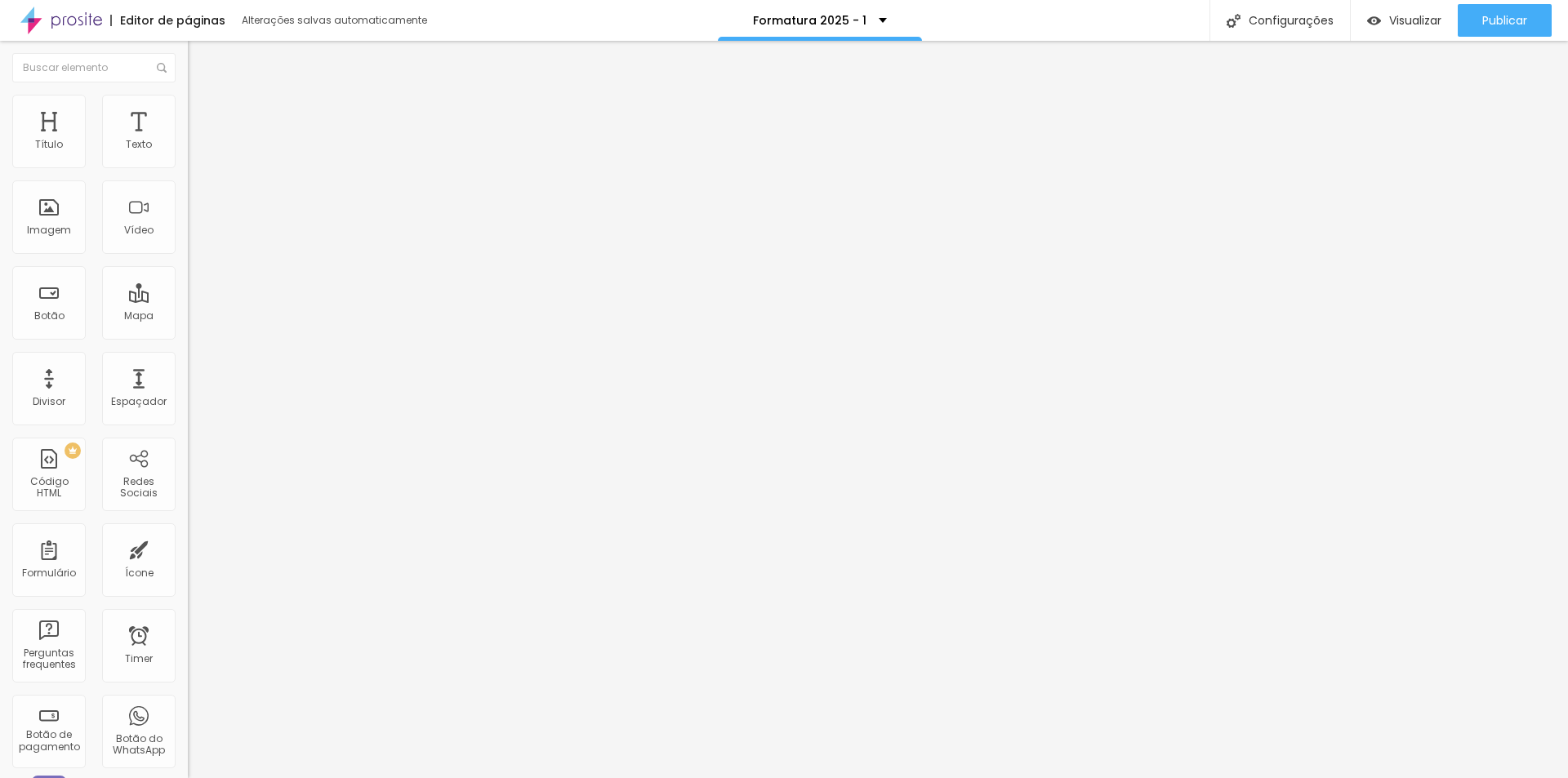
click at [188, 157] on button "button" at bounding box center [199, 148] width 23 height 17
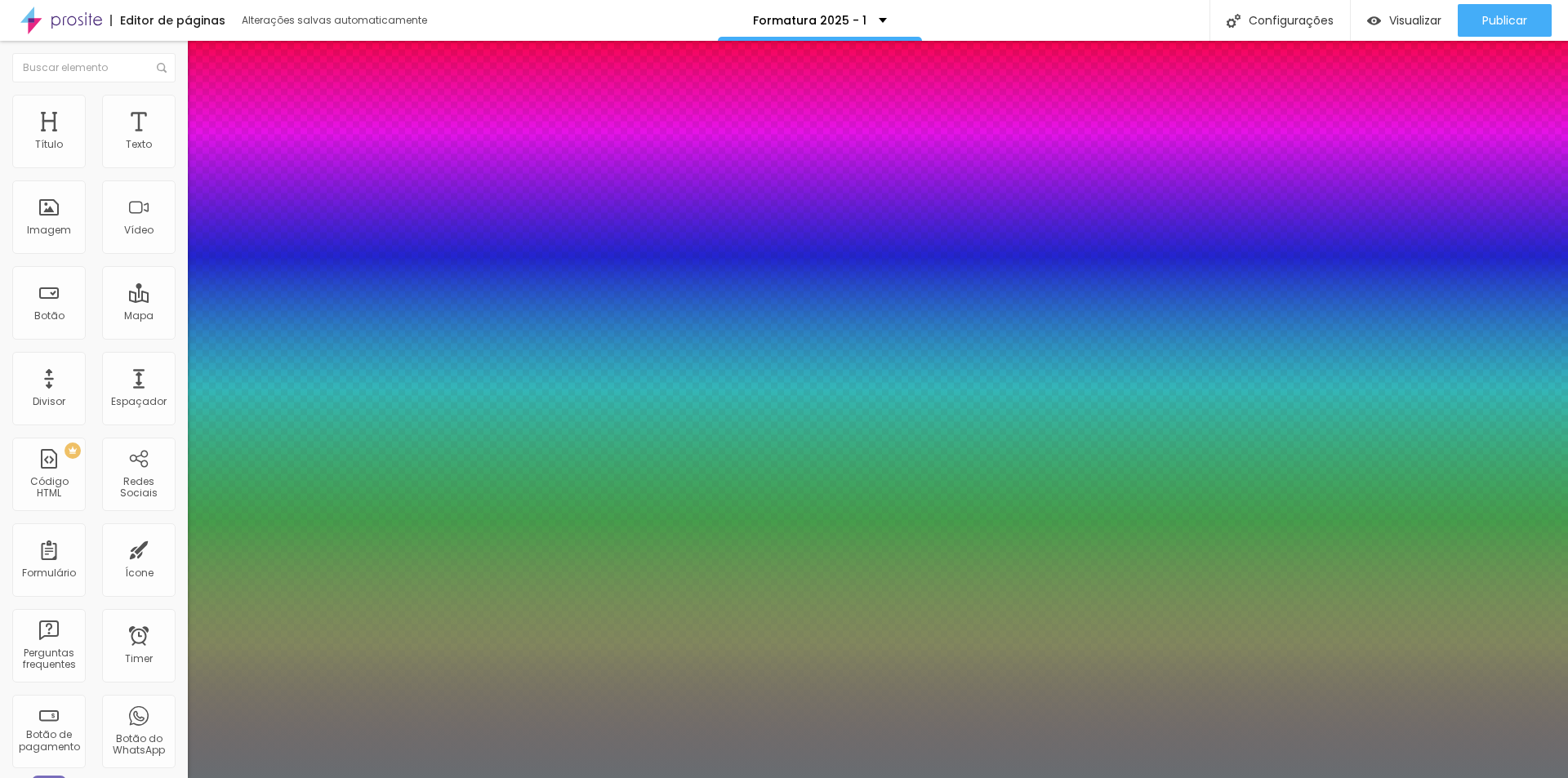
type input "1"
drag, startPoint x: 352, startPoint y: 276, endPoint x: 391, endPoint y: 276, distance: 39.0
type input "8"
type input "2"
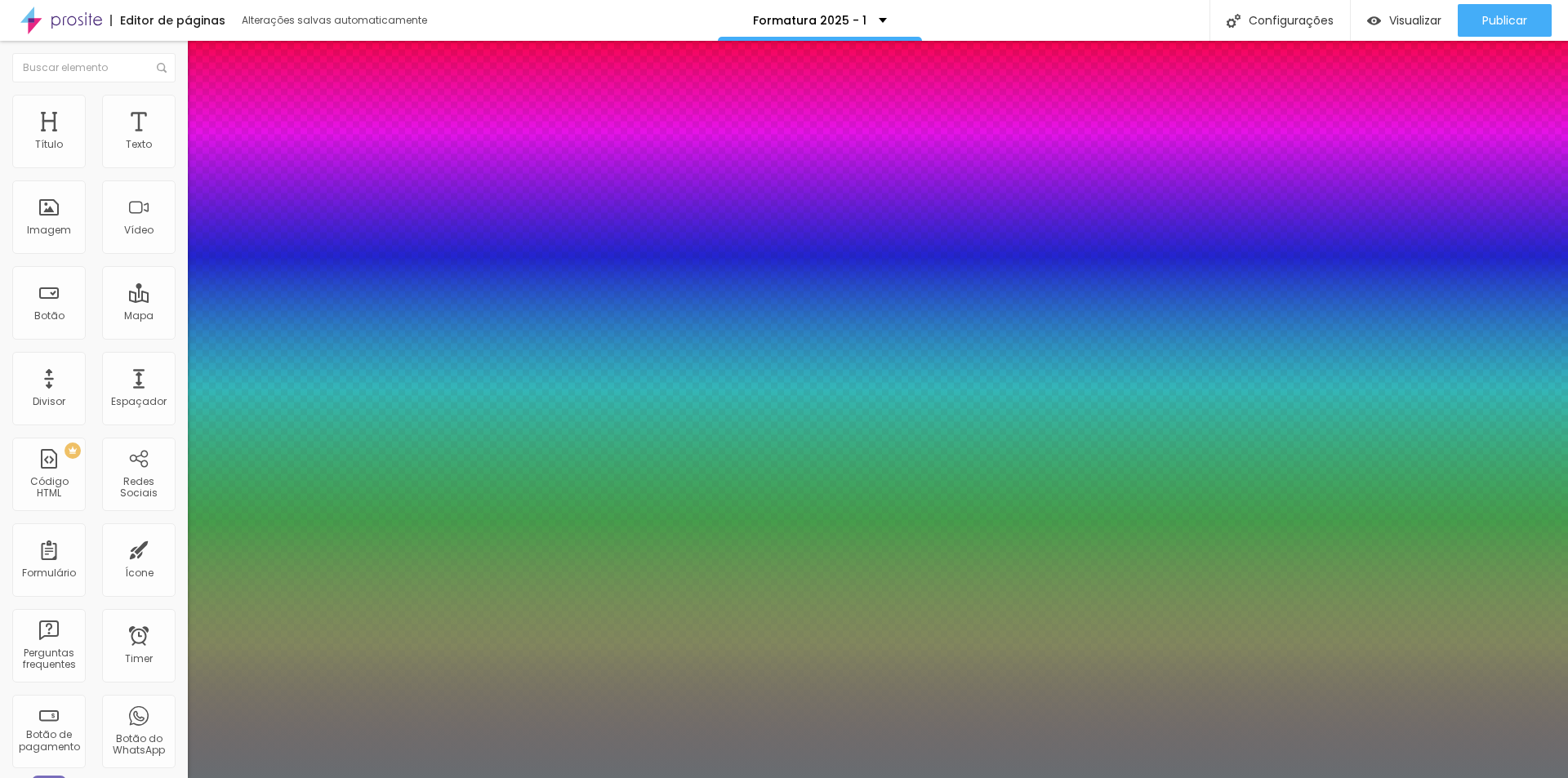
type input "1"
type input "27"
type input "1"
type input "27"
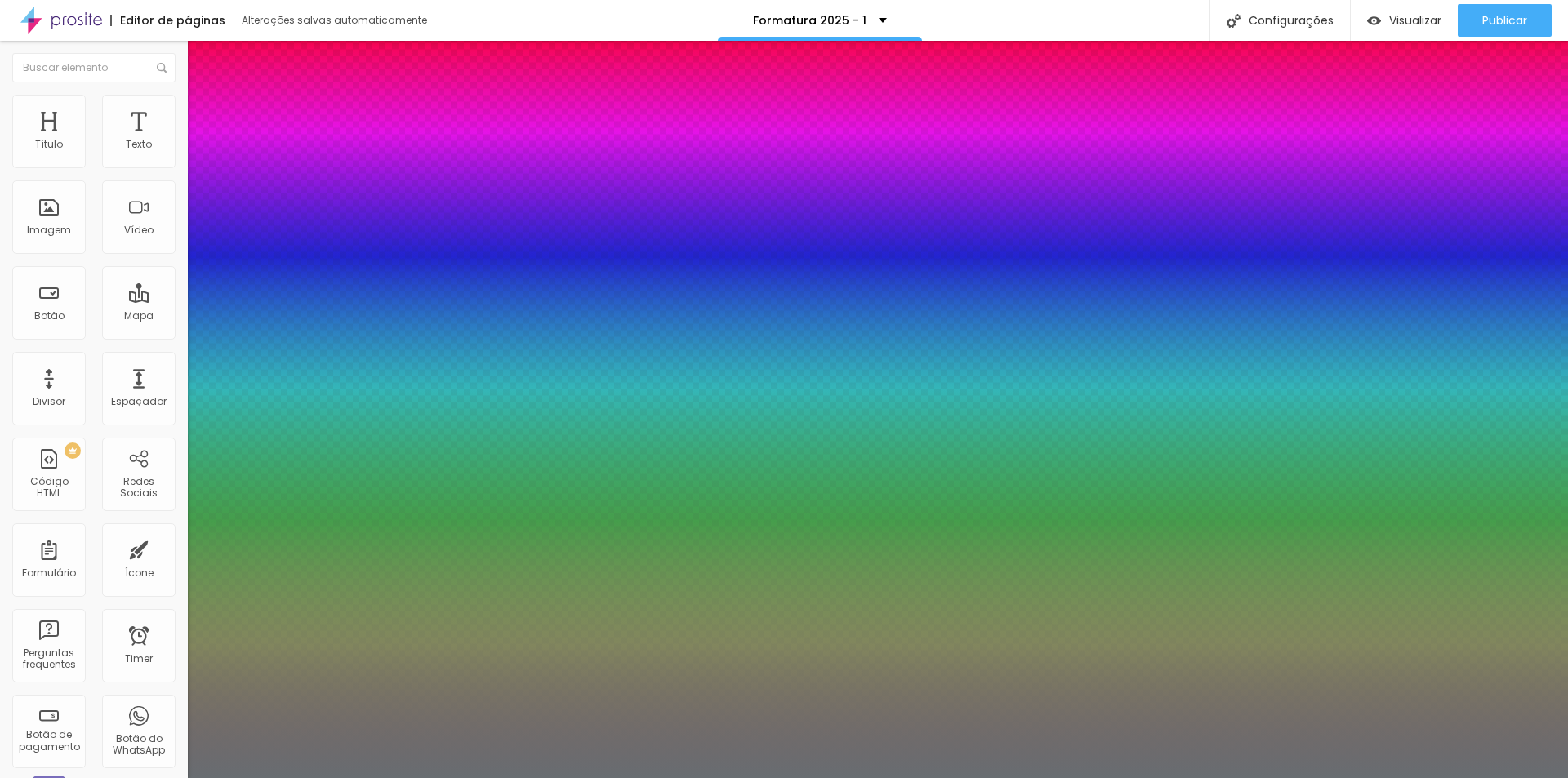
click at [636, 777] on div at bounding box center [784, 778] width 1568 height 0
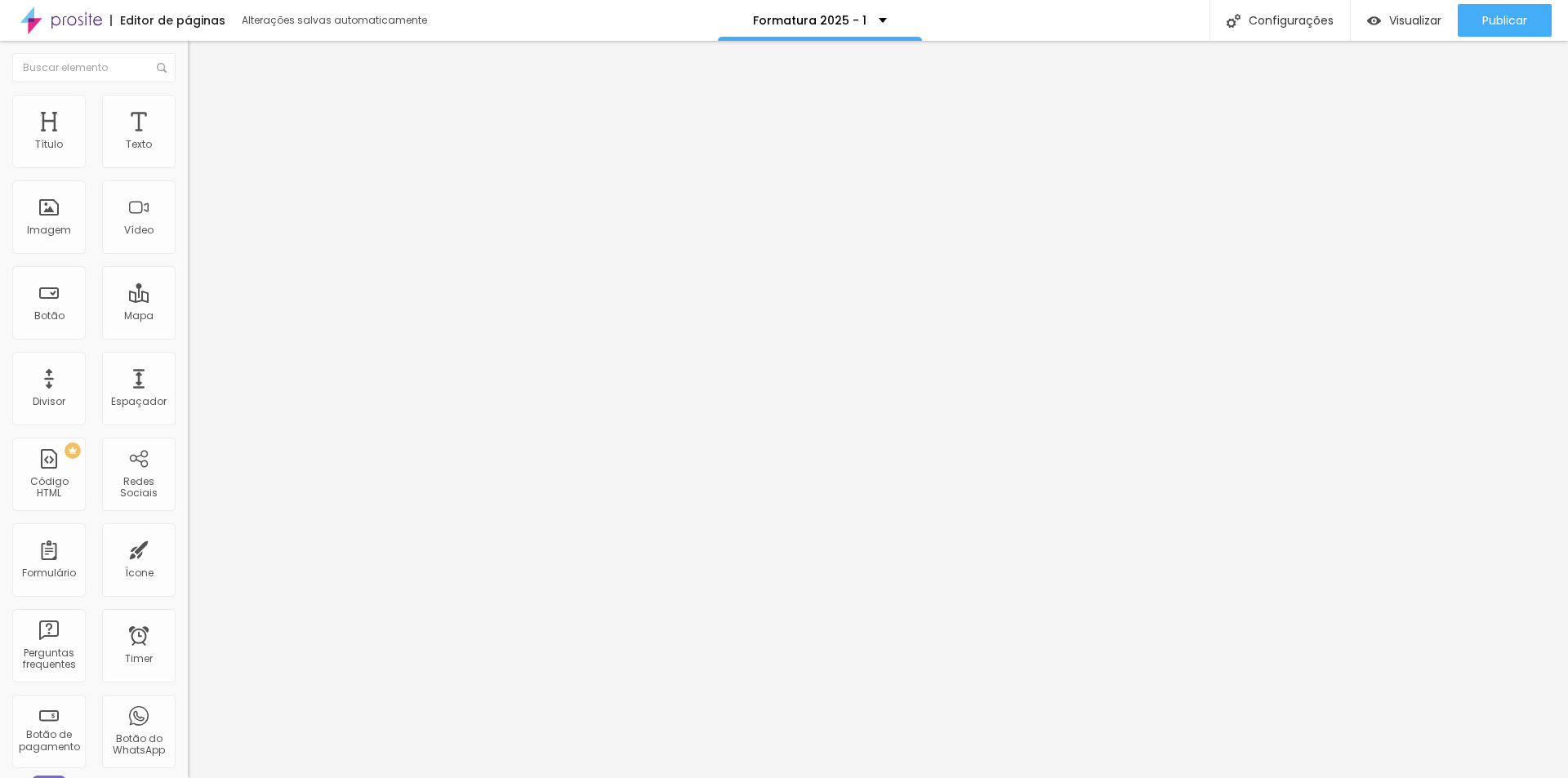
click at [188, 157] on button "button" at bounding box center [199, 148] width 23 height 17
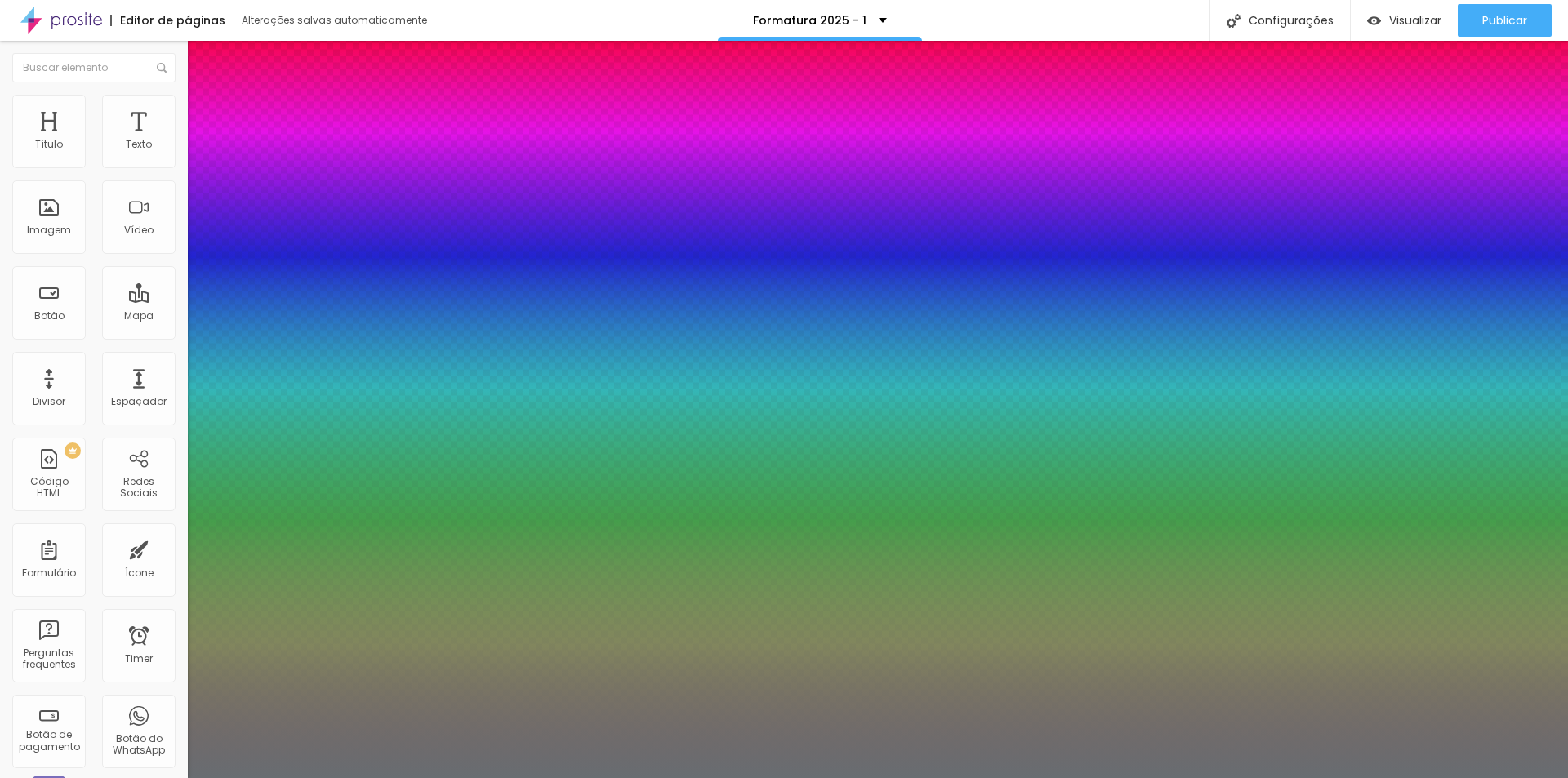
type input "1"
drag, startPoint x: 355, startPoint y: 284, endPoint x: 376, endPoint y: 284, distance: 21.0
type input "8"
type input "2"
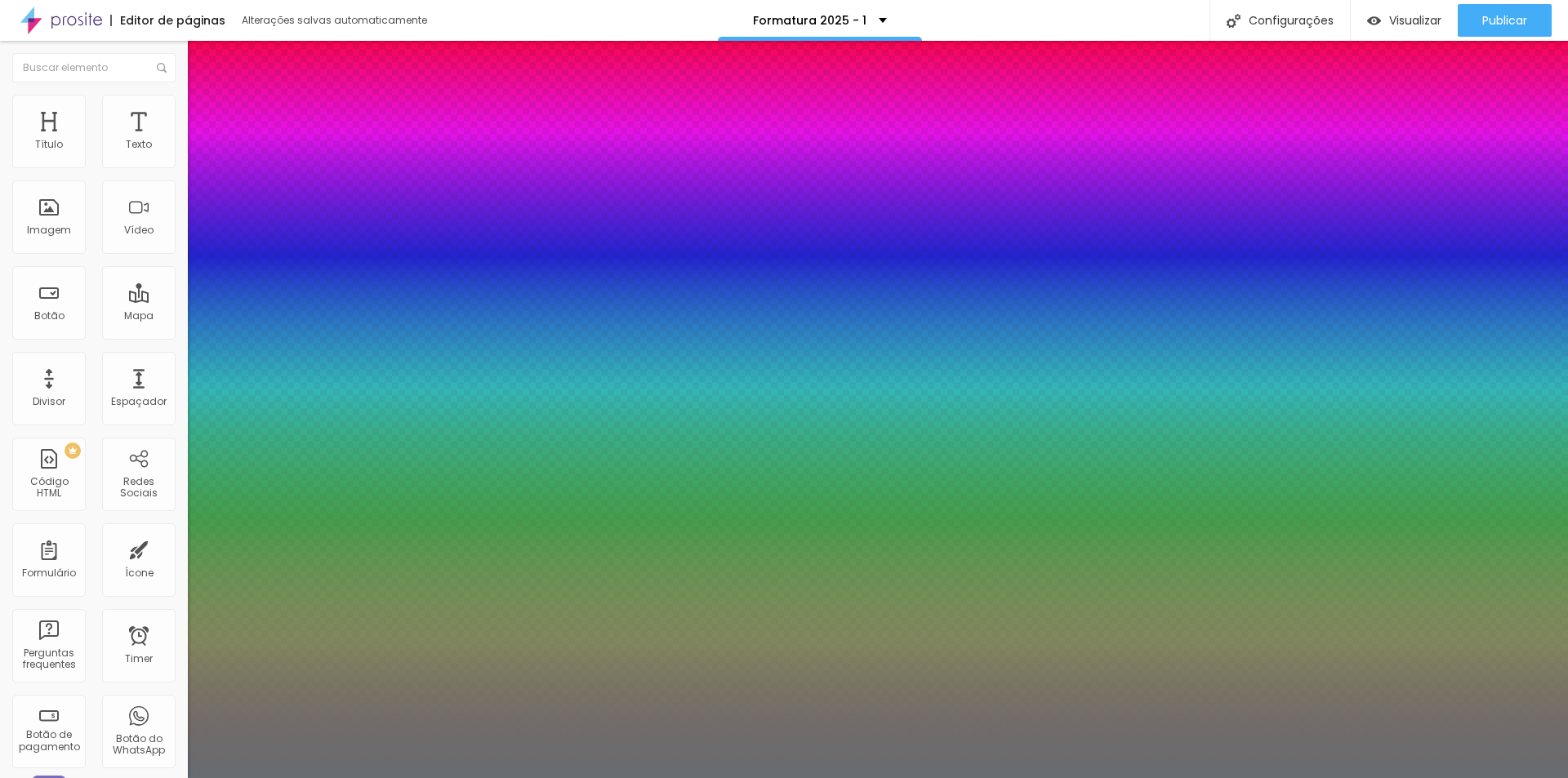
type input "1"
type input "27"
type input "1"
click at [567, 777] on div at bounding box center [784, 778] width 1568 height 0
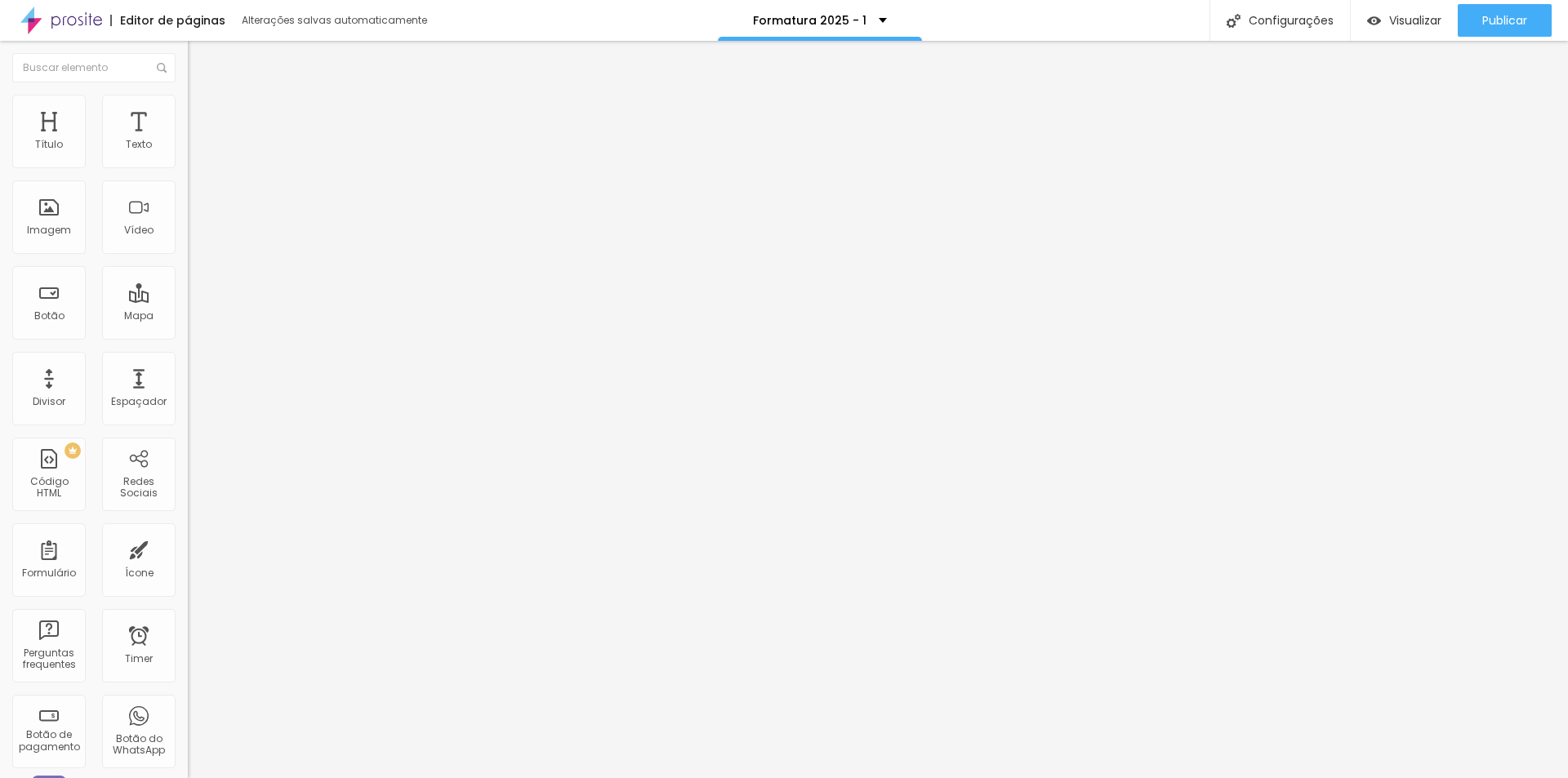
click at [188, 157] on button "button" at bounding box center [199, 148] width 23 height 17
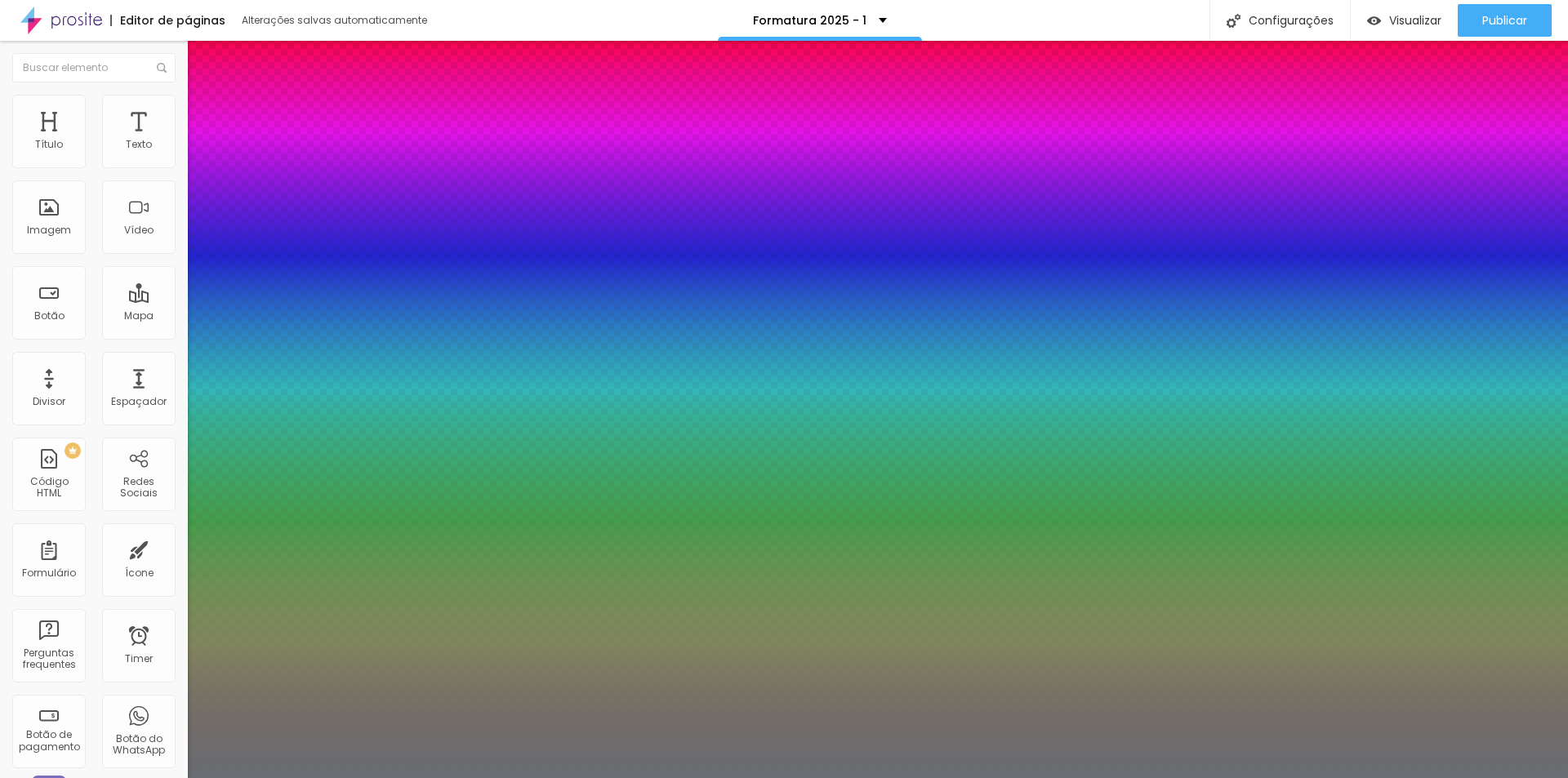
type input "1"
drag, startPoint x: 366, startPoint y: 277, endPoint x: 352, endPoint y: 280, distance: 14.3
type input "8"
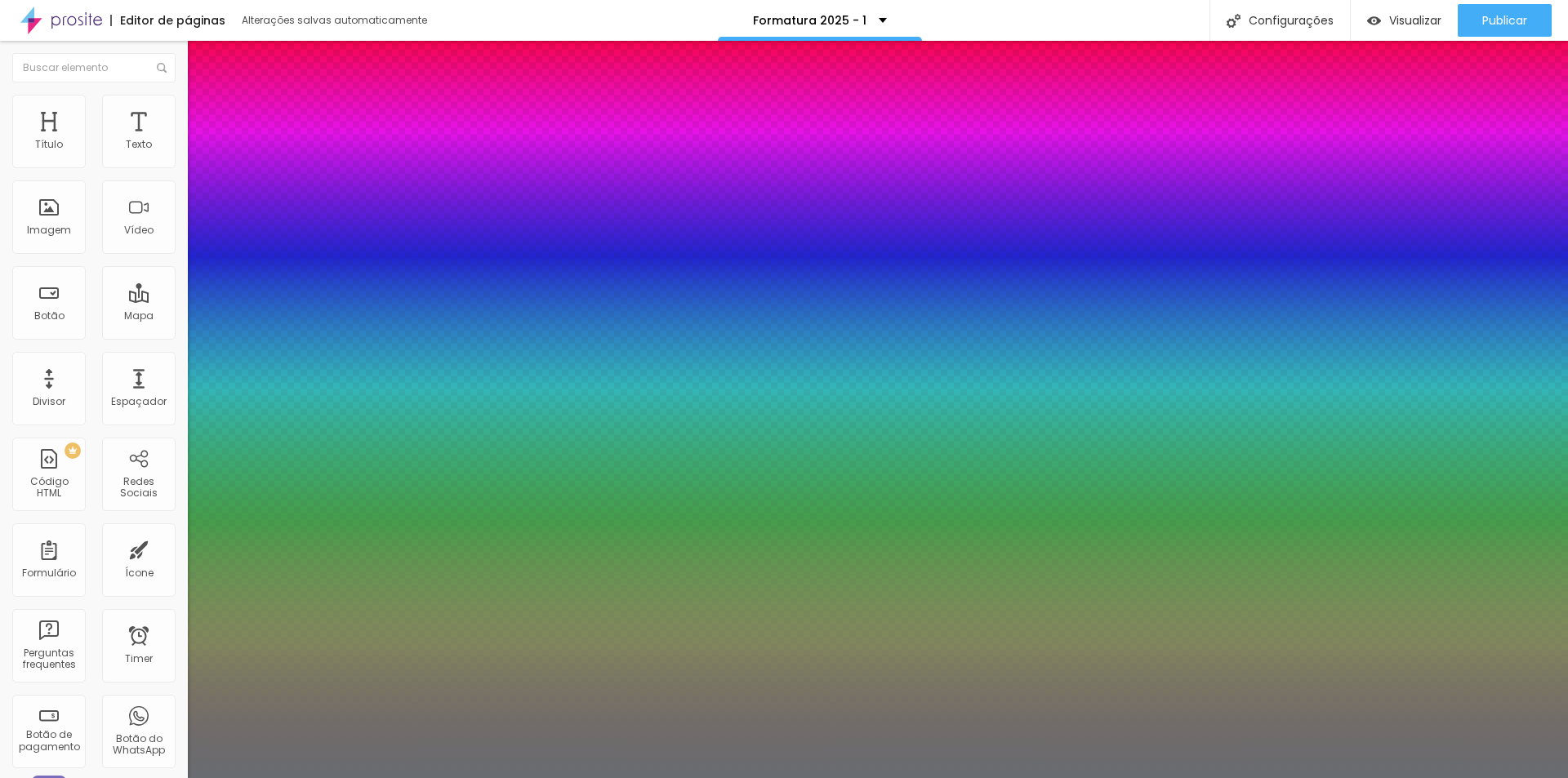
type input "2"
type input "1"
type input "27"
type input "1"
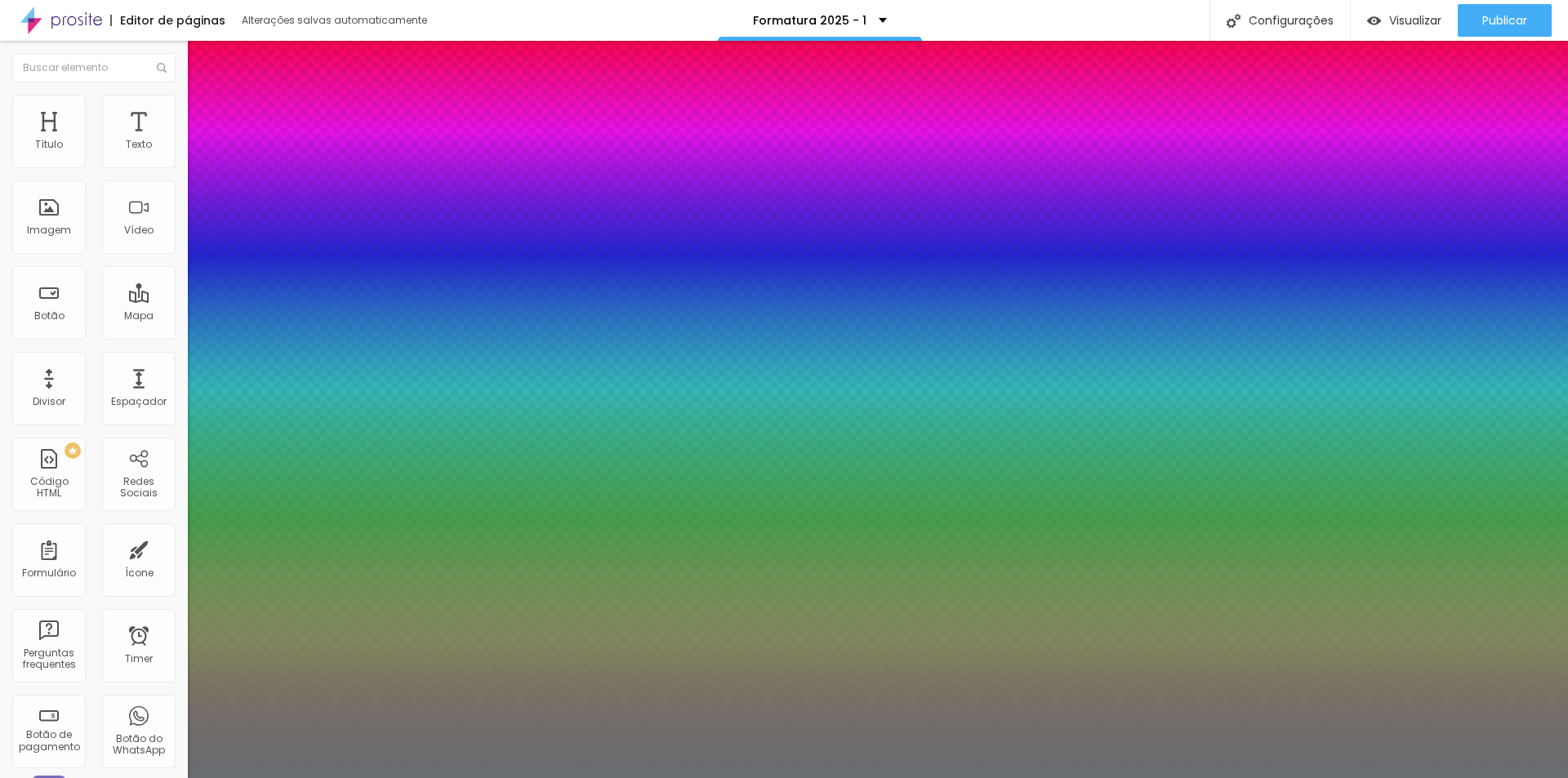
type input "25"
type input "1"
type input "25"
click at [720, 777] on div at bounding box center [784, 778] width 1568 height 0
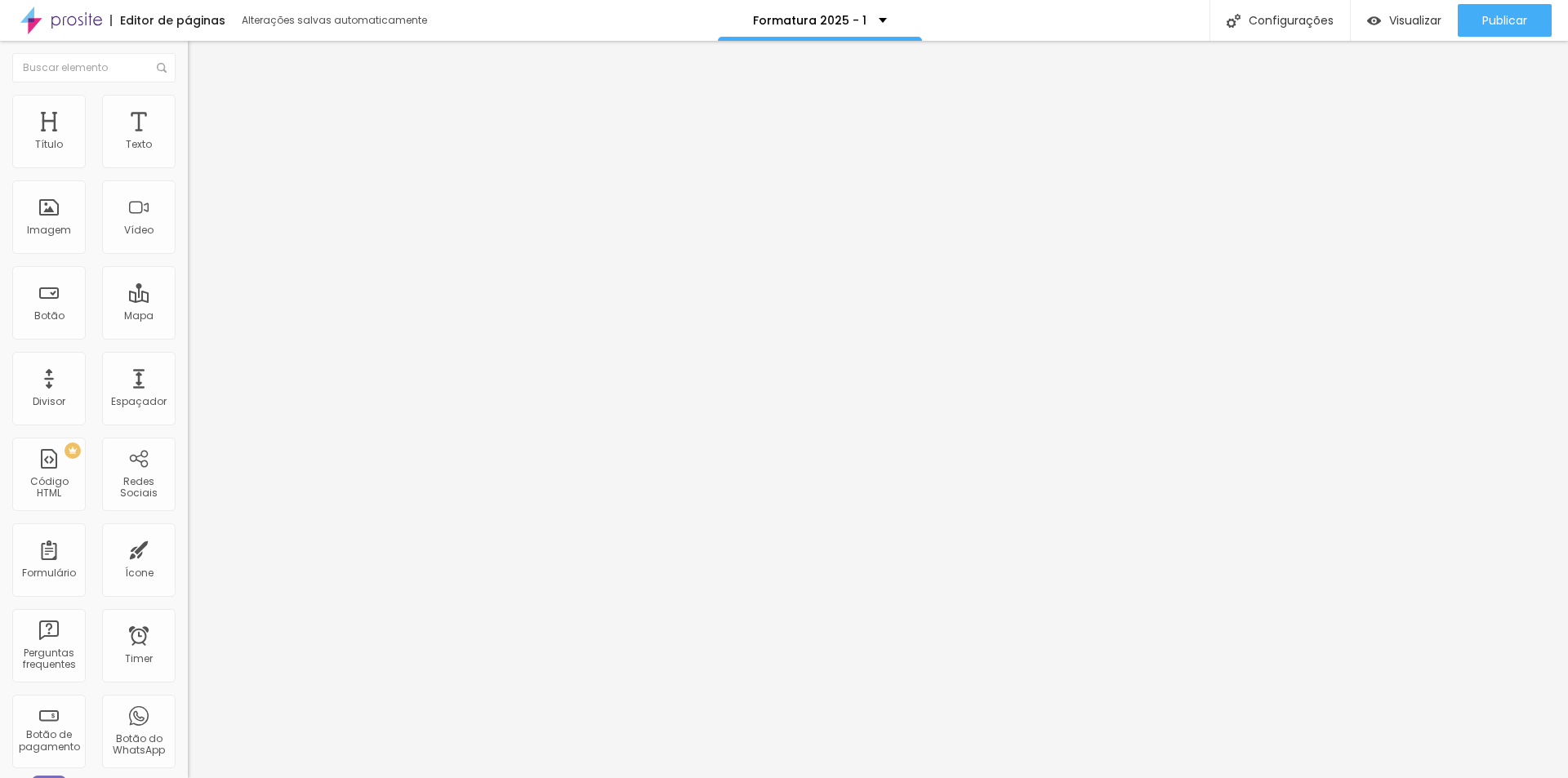
click at [196, 150] on icon "button" at bounding box center [199, 147] width 7 height 7
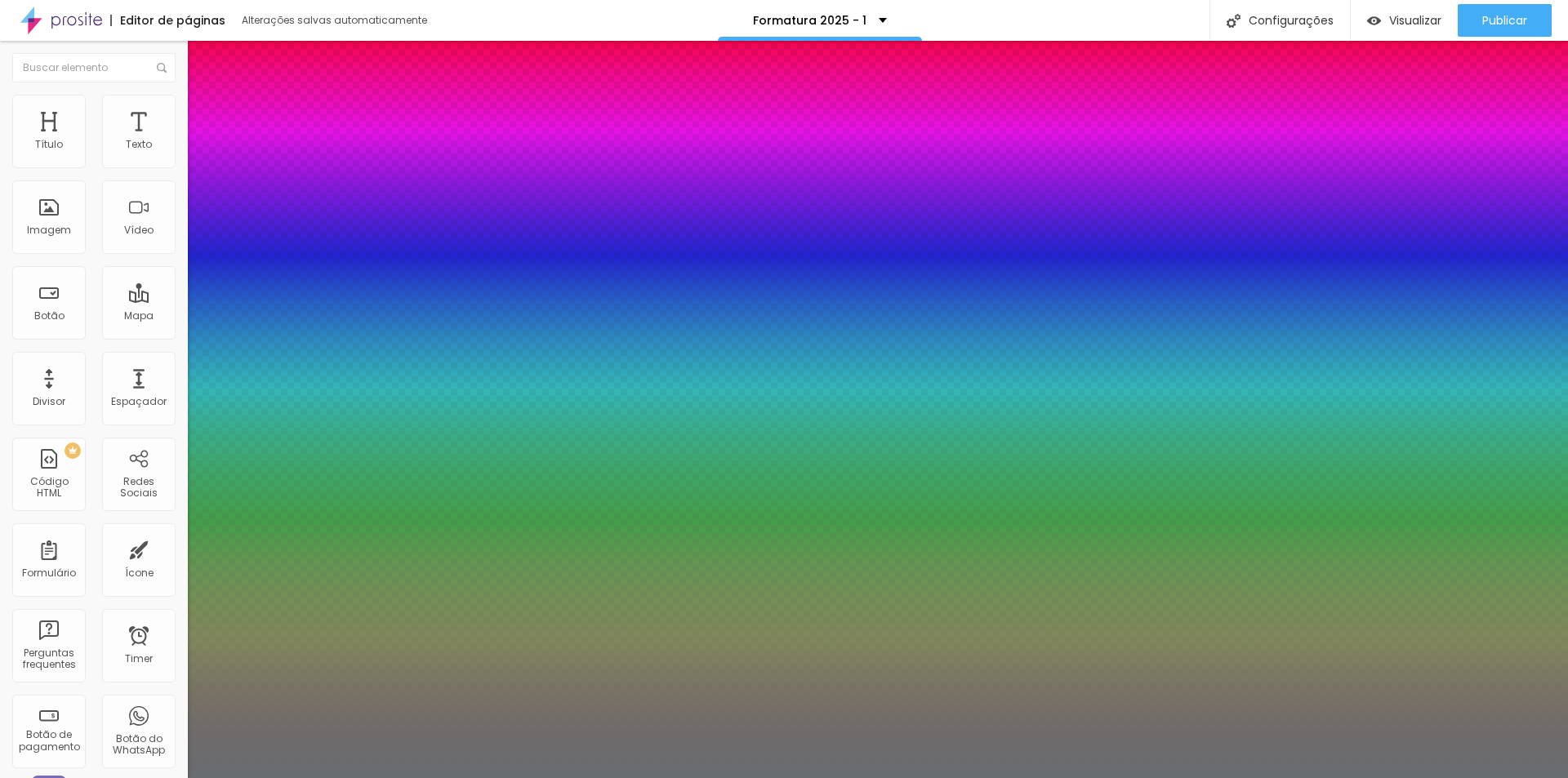
type input "1"
click at [601, 777] on div at bounding box center [784, 778] width 1568 height 0
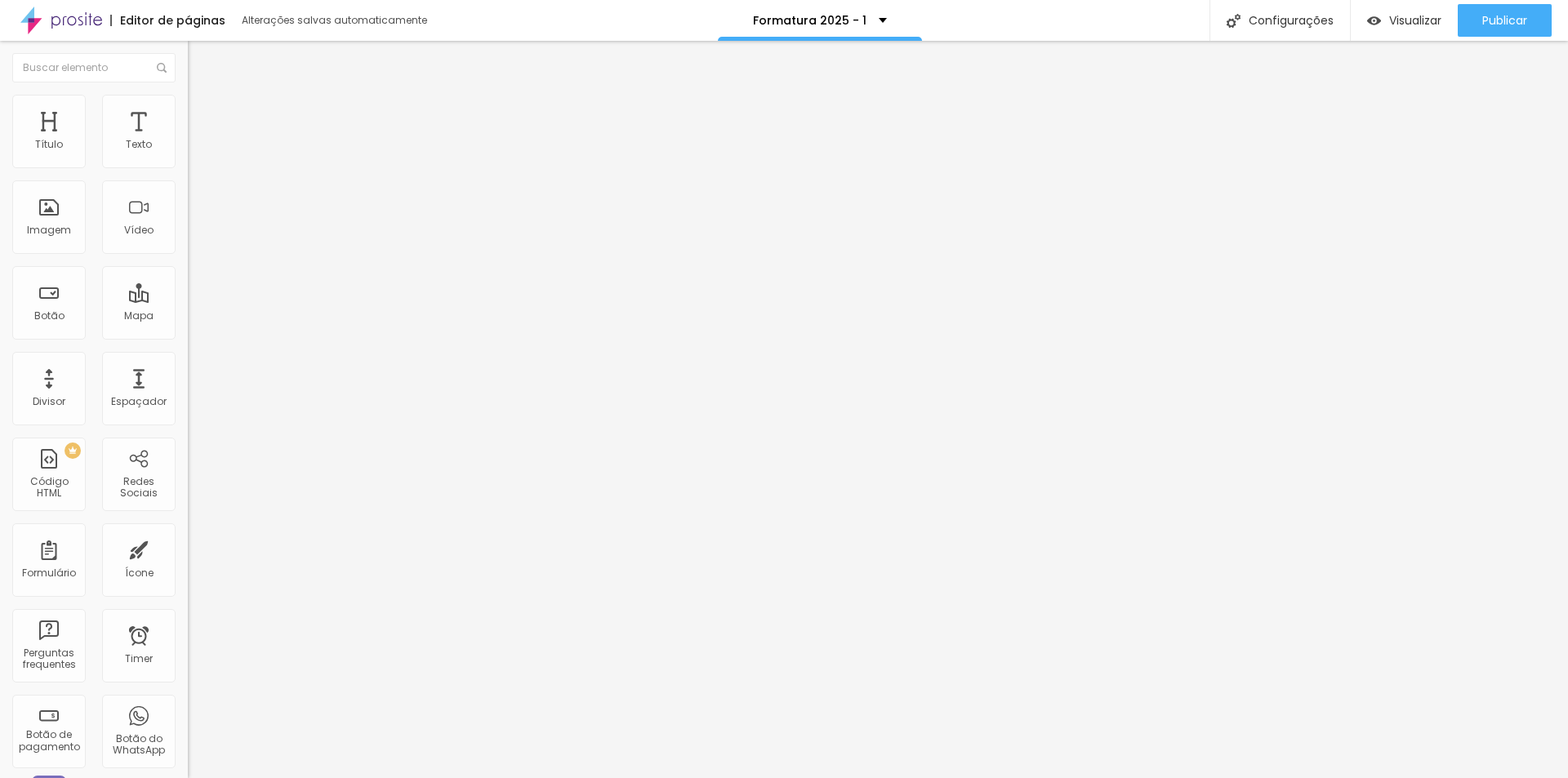
click at [195, 152] on icon "button" at bounding box center [199, 146] width 9 height 9
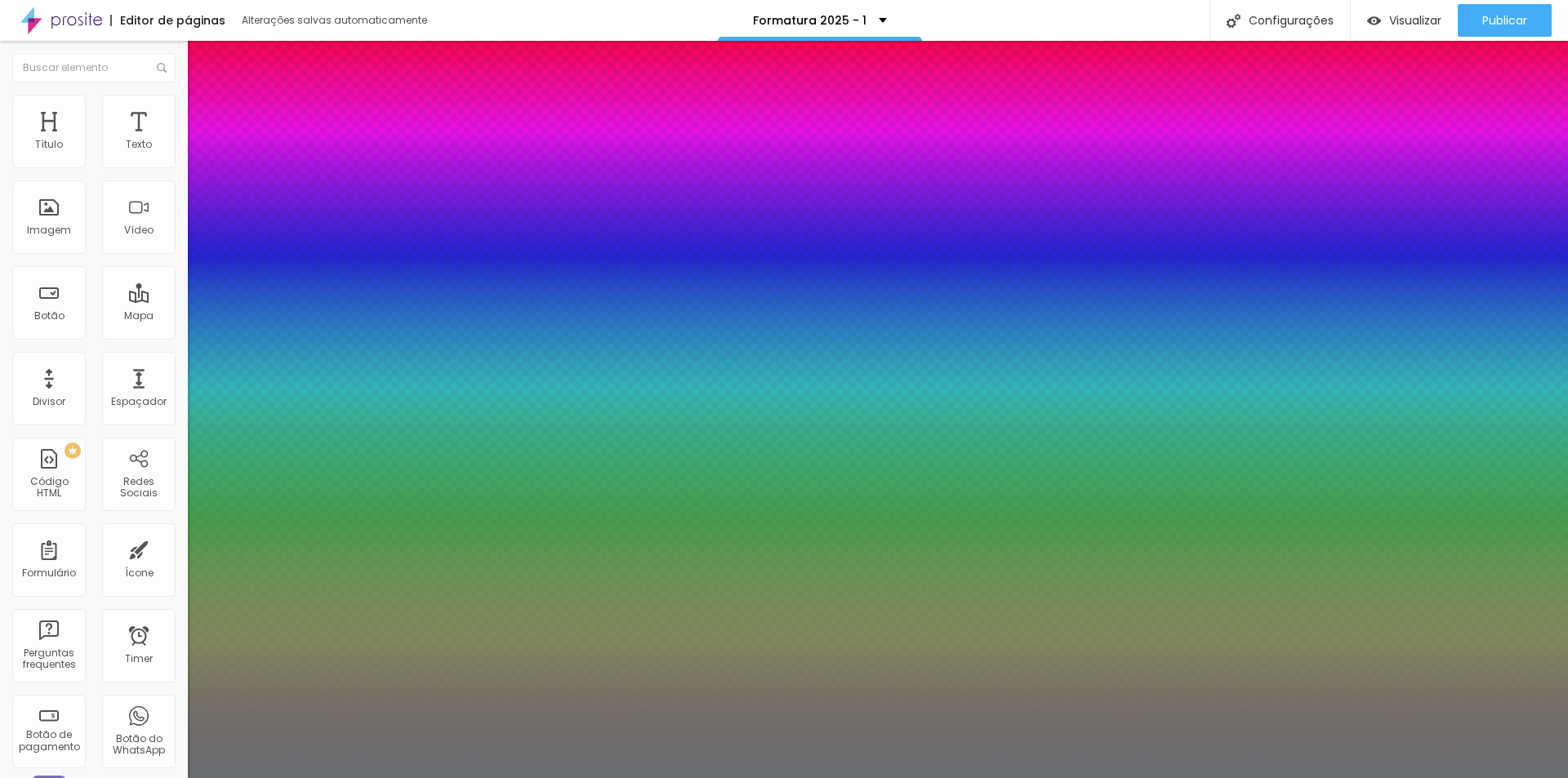
type input "1"
type input "27"
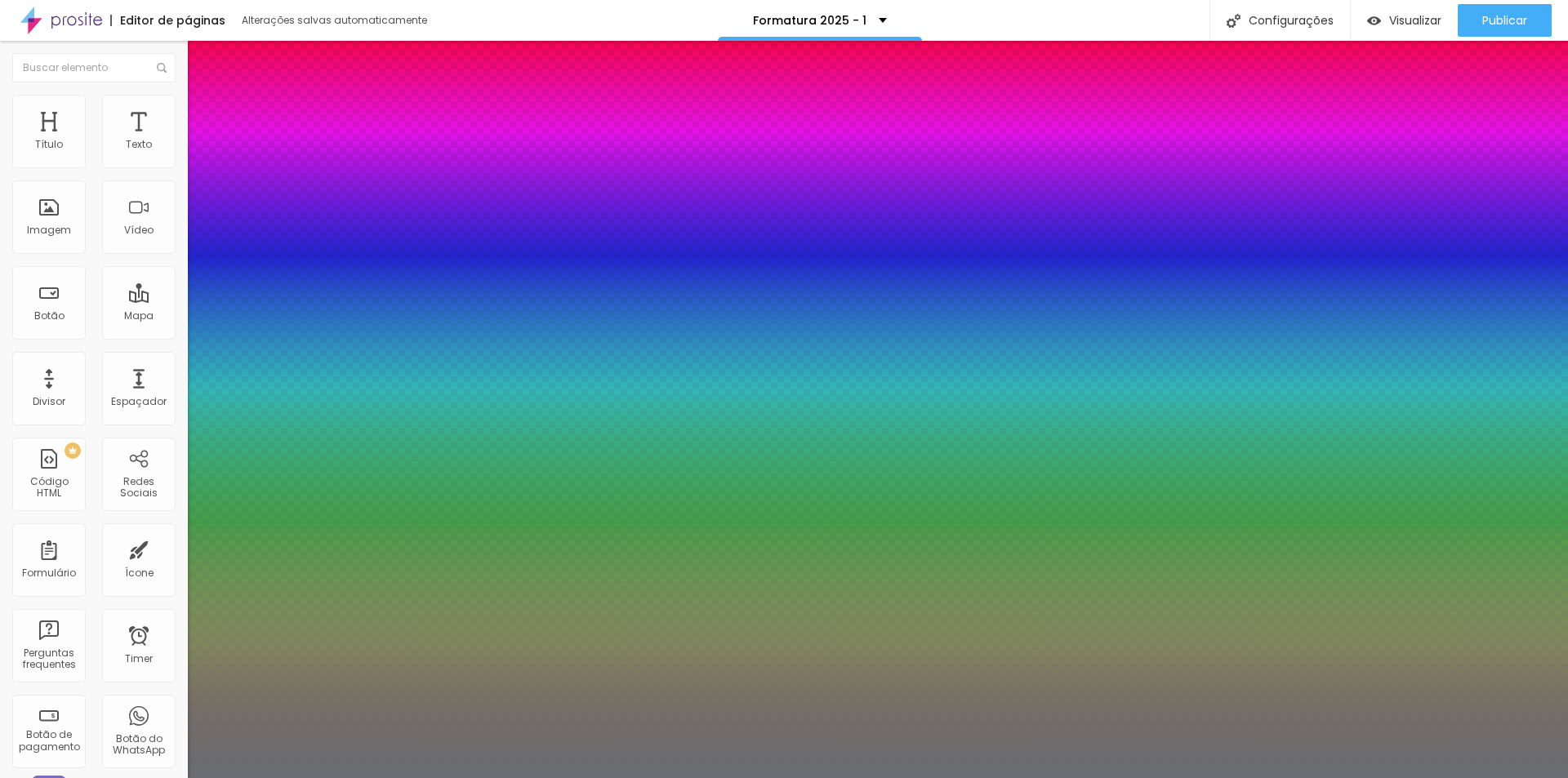
type input "1"
type input "27"
type input "1"
click at [901, 777] on div at bounding box center [784, 778] width 1568 height 0
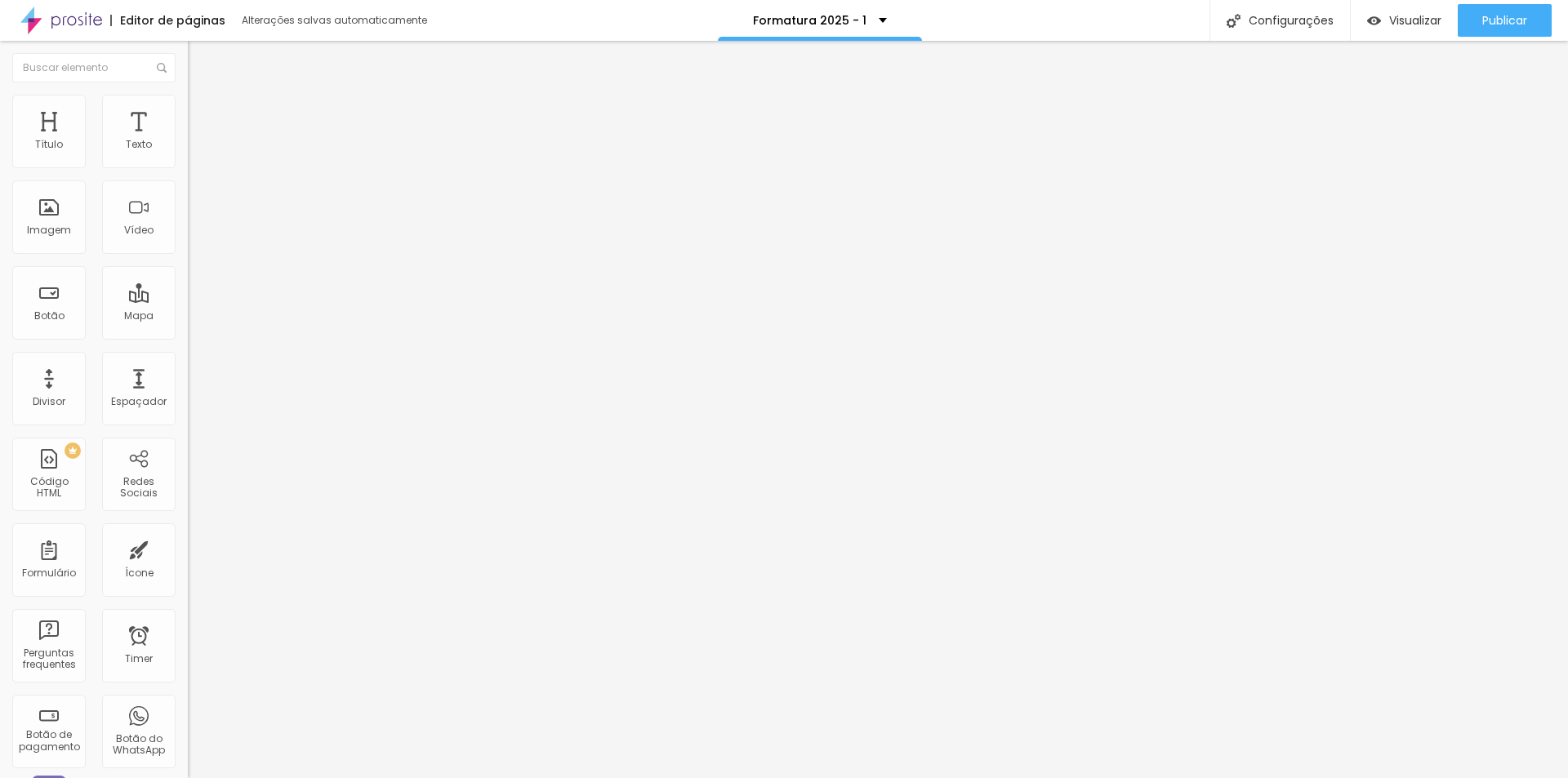
click at [188, 157] on button "button" at bounding box center [199, 148] width 23 height 17
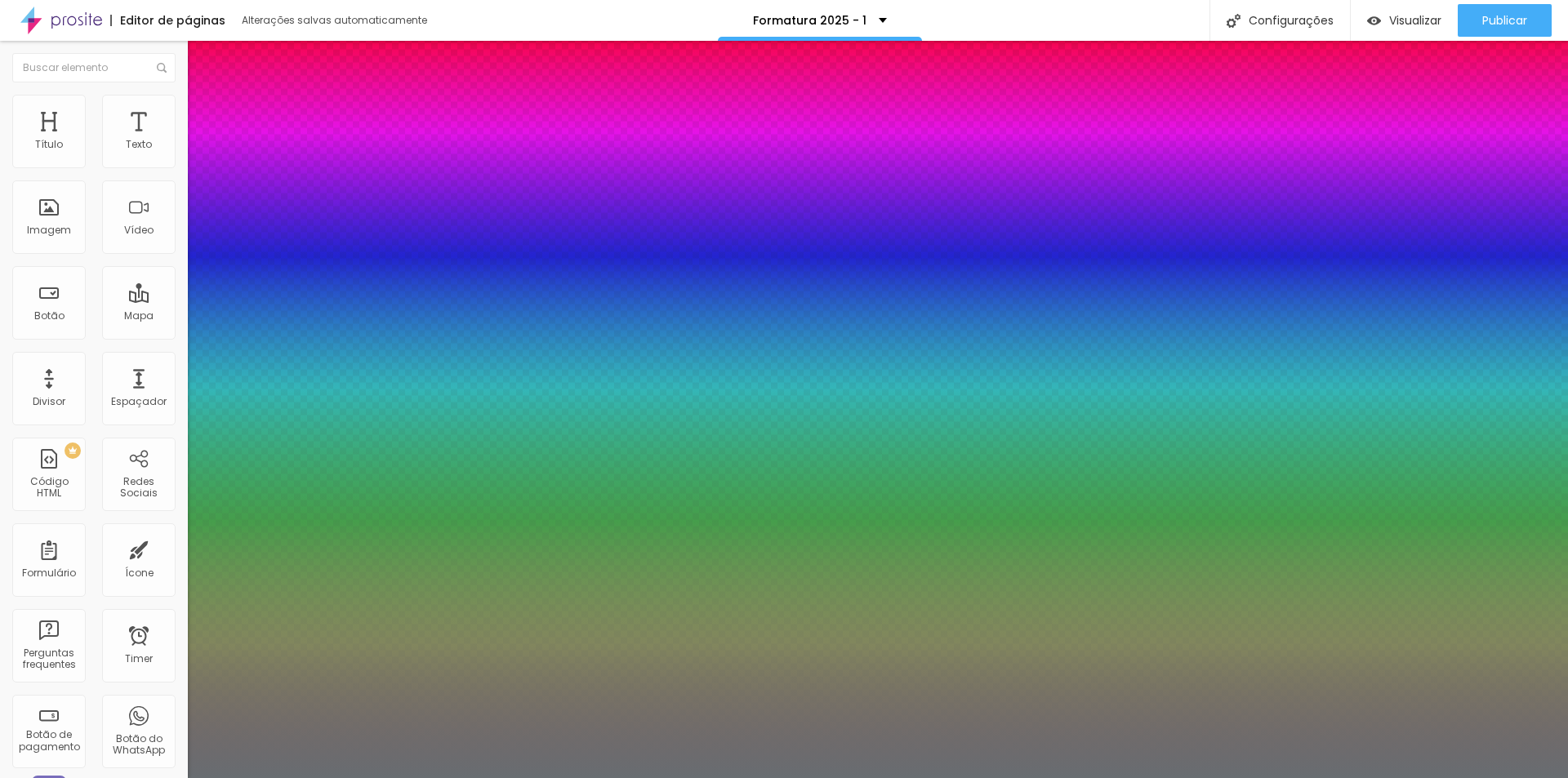
type input "1"
drag, startPoint x: 364, startPoint y: 276, endPoint x: 348, endPoint y: 277, distance: 16.0
type input "8"
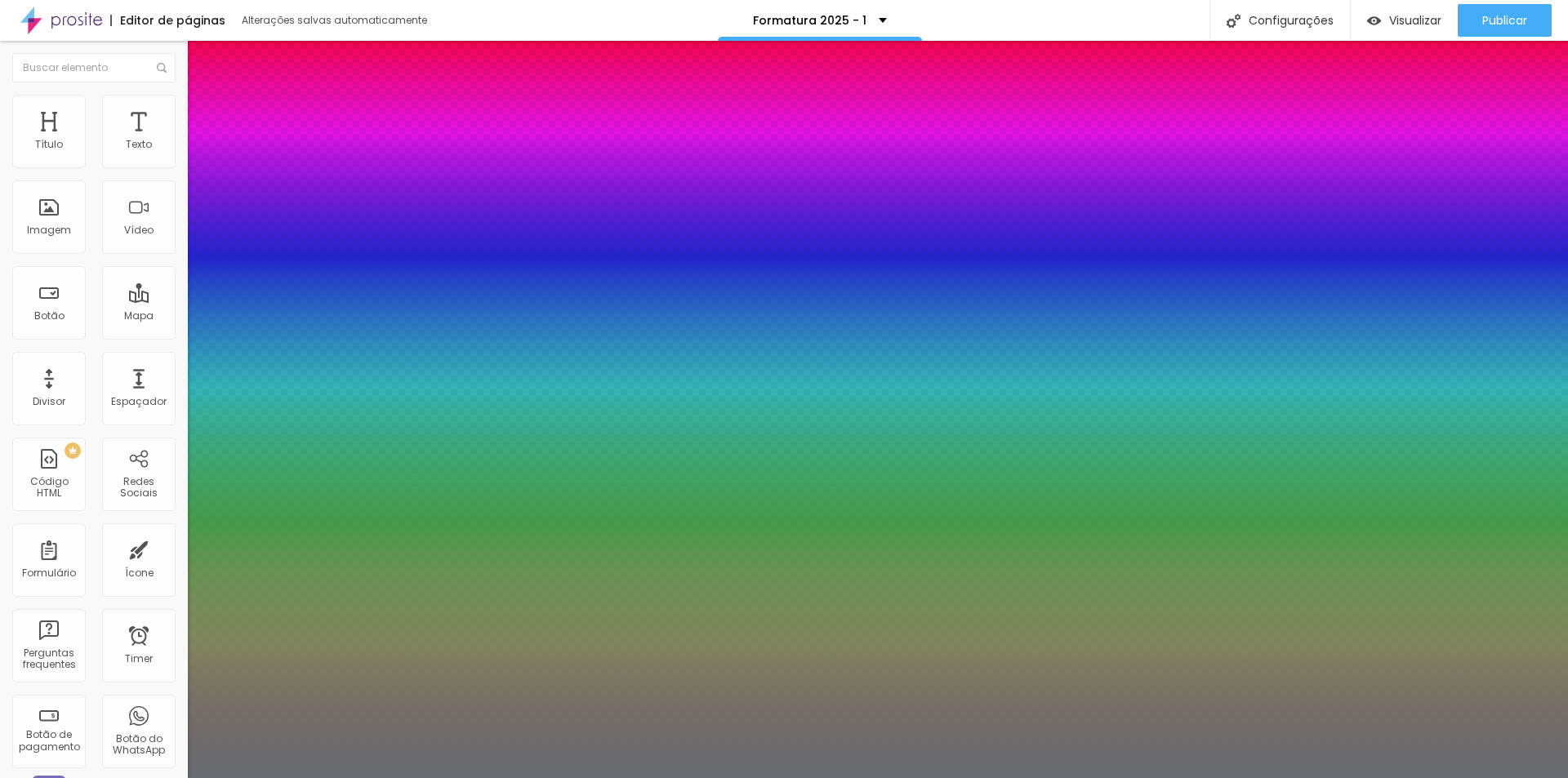
type input "2"
type input "1"
type input "20"
type input "1"
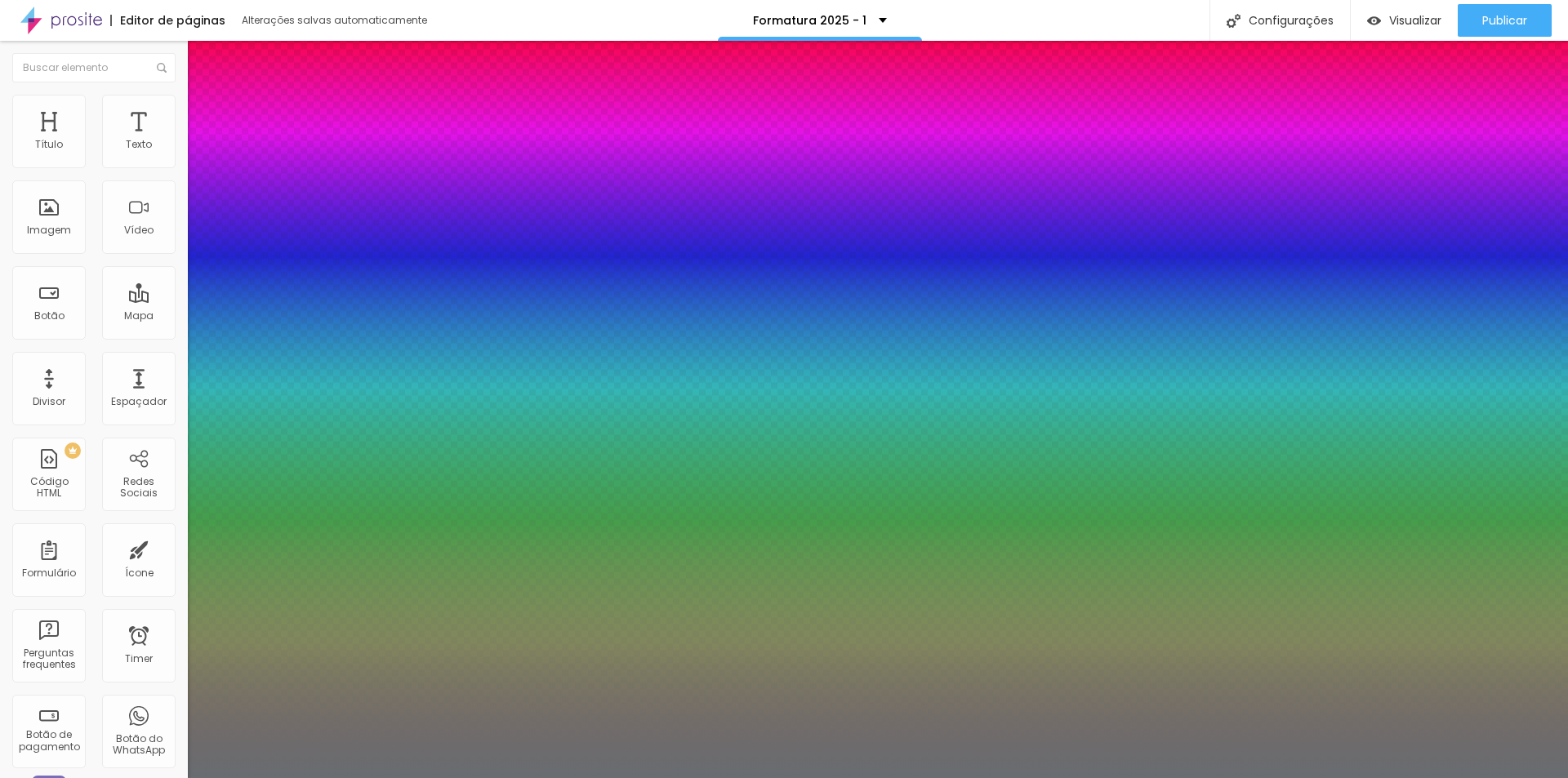
type input "20"
click at [522, 777] on div at bounding box center [784, 778] width 1568 height 0
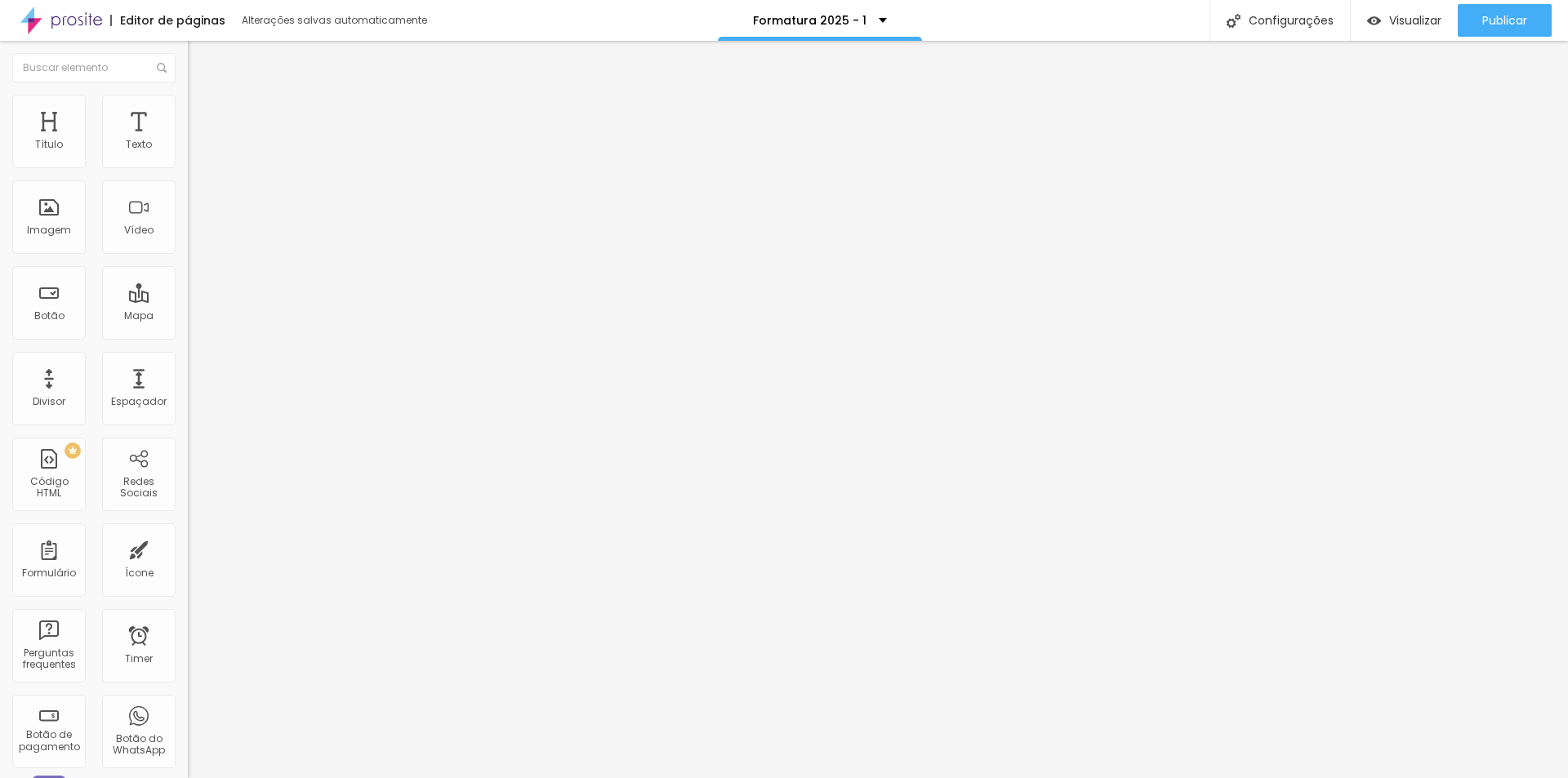
type input "21"
type input "22"
type input "23"
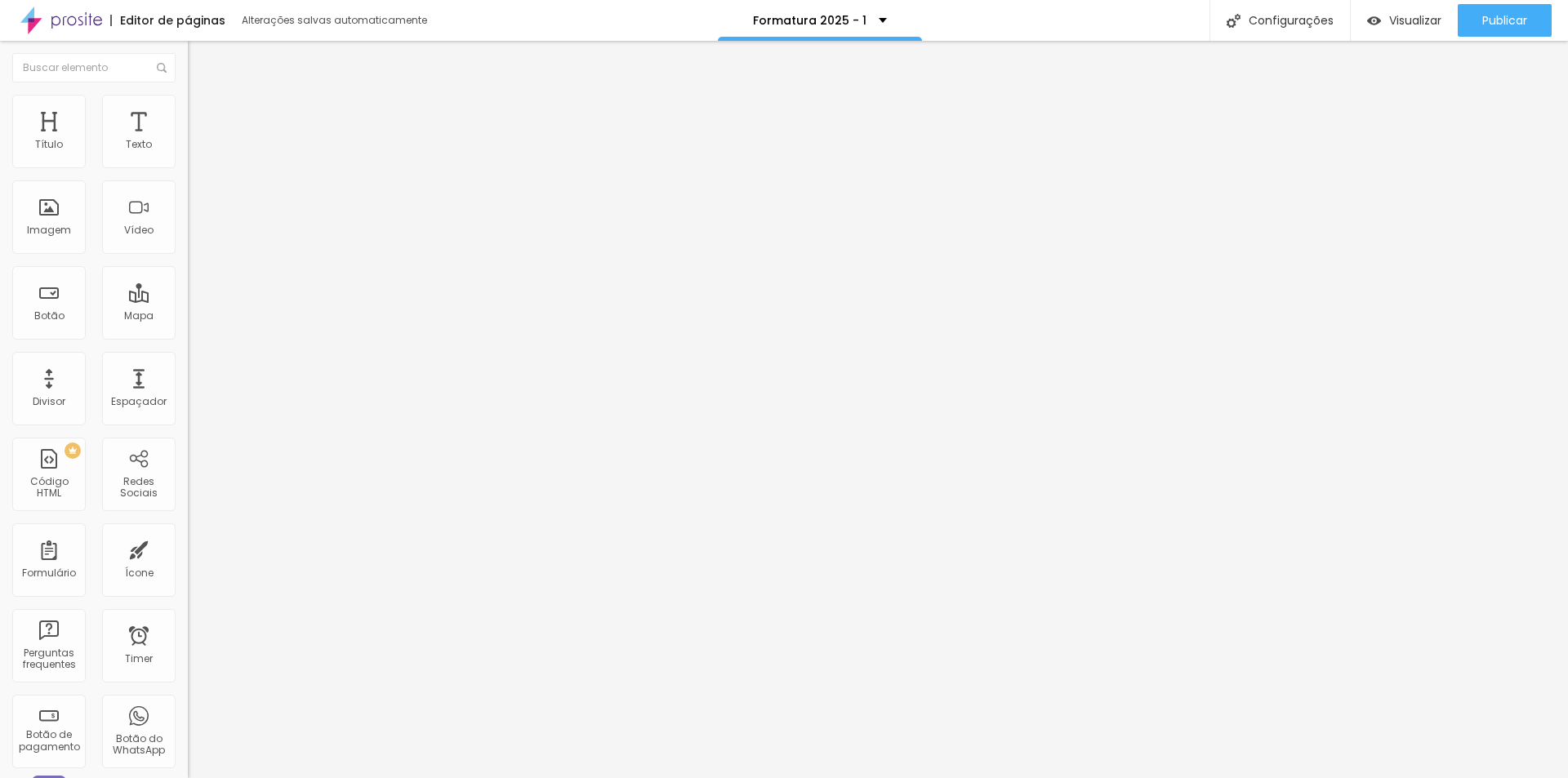
type input "23"
type input "24"
type input "25"
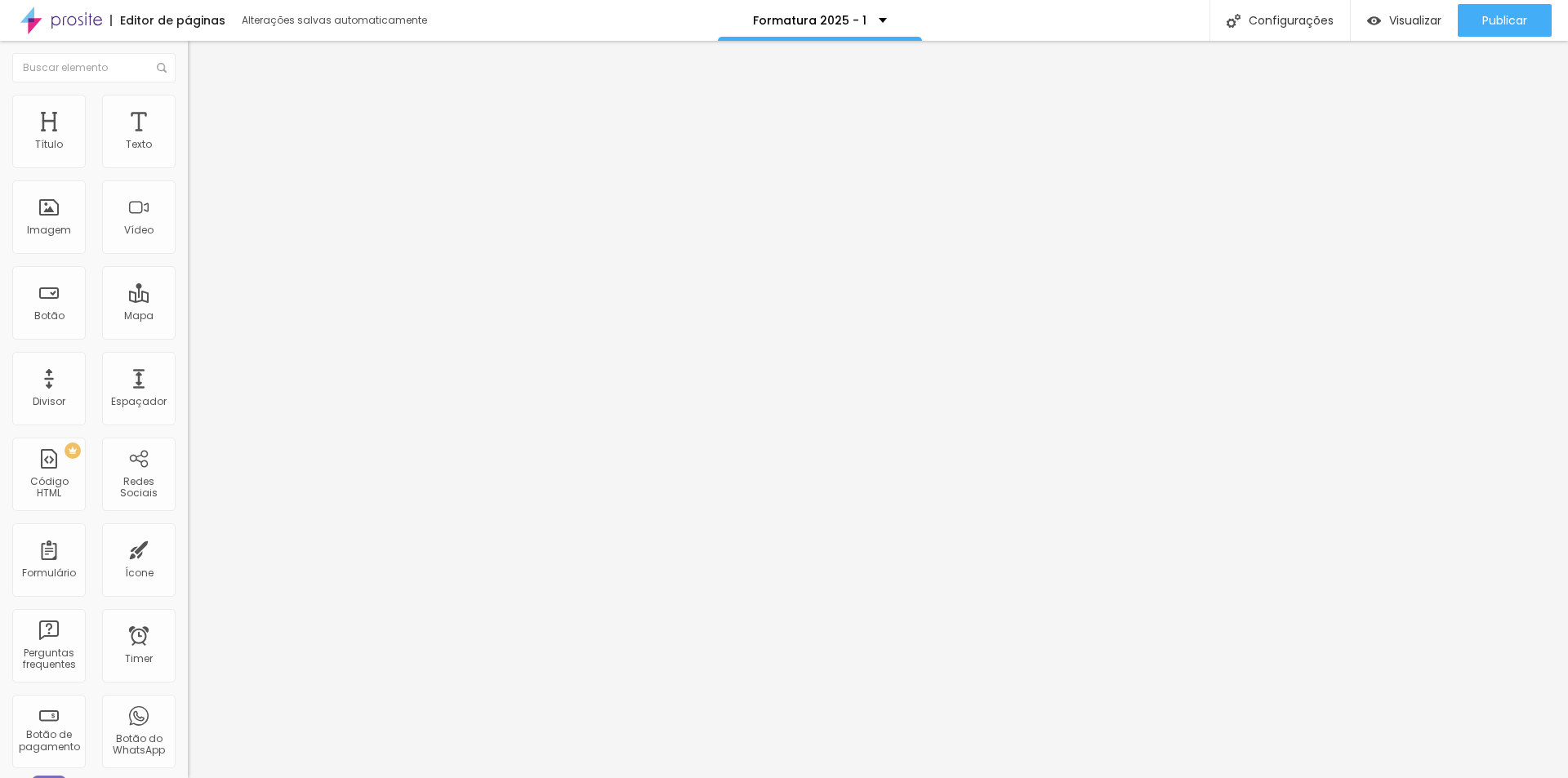
drag, startPoint x: 91, startPoint y: 158, endPoint x: 109, endPoint y: 158, distance: 18.0
type input "25"
click at [188, 301] on input "range" at bounding box center [240, 307] width 105 height 13
type input "21"
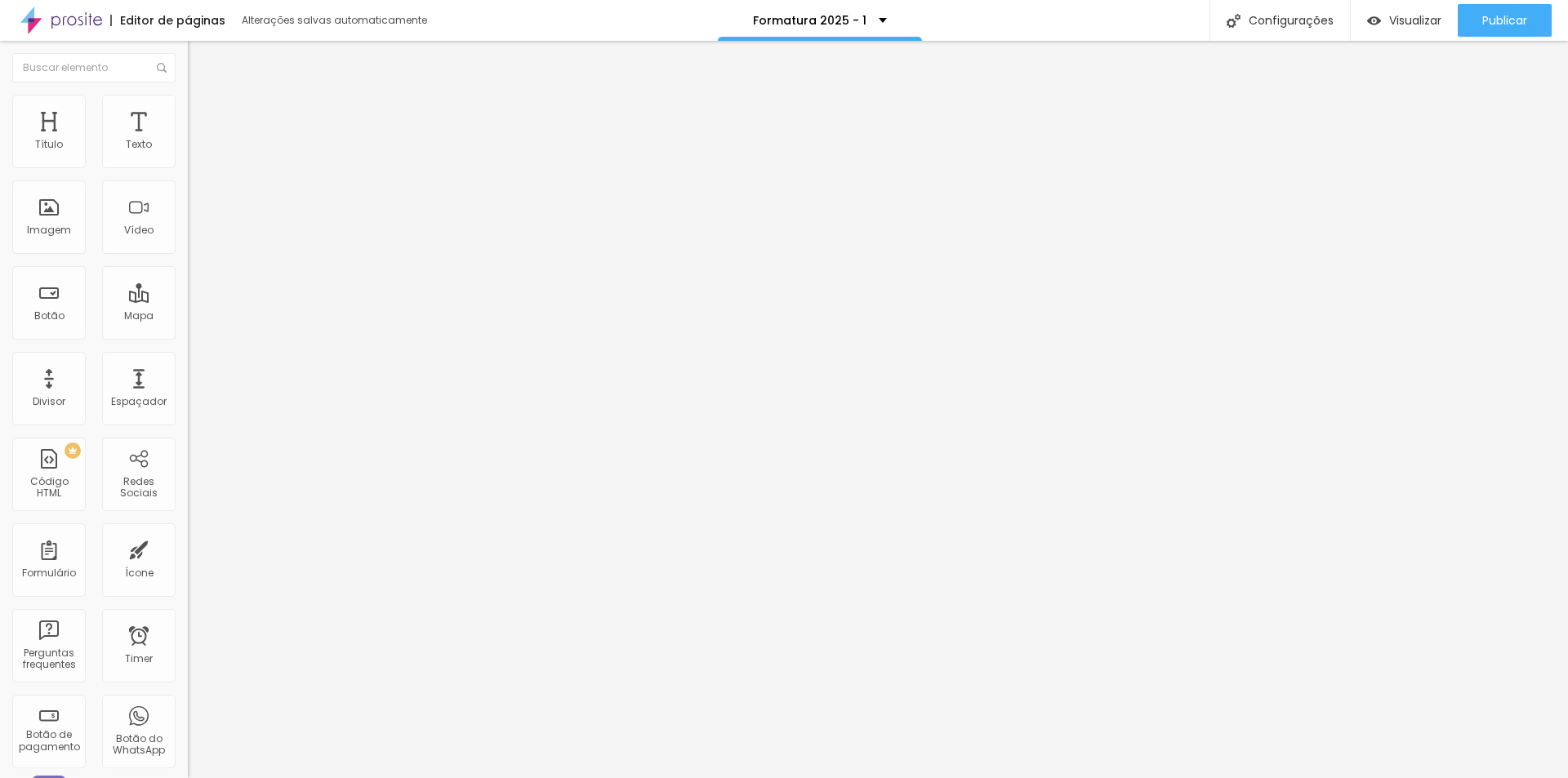
type input "22"
type input "23"
type input "24"
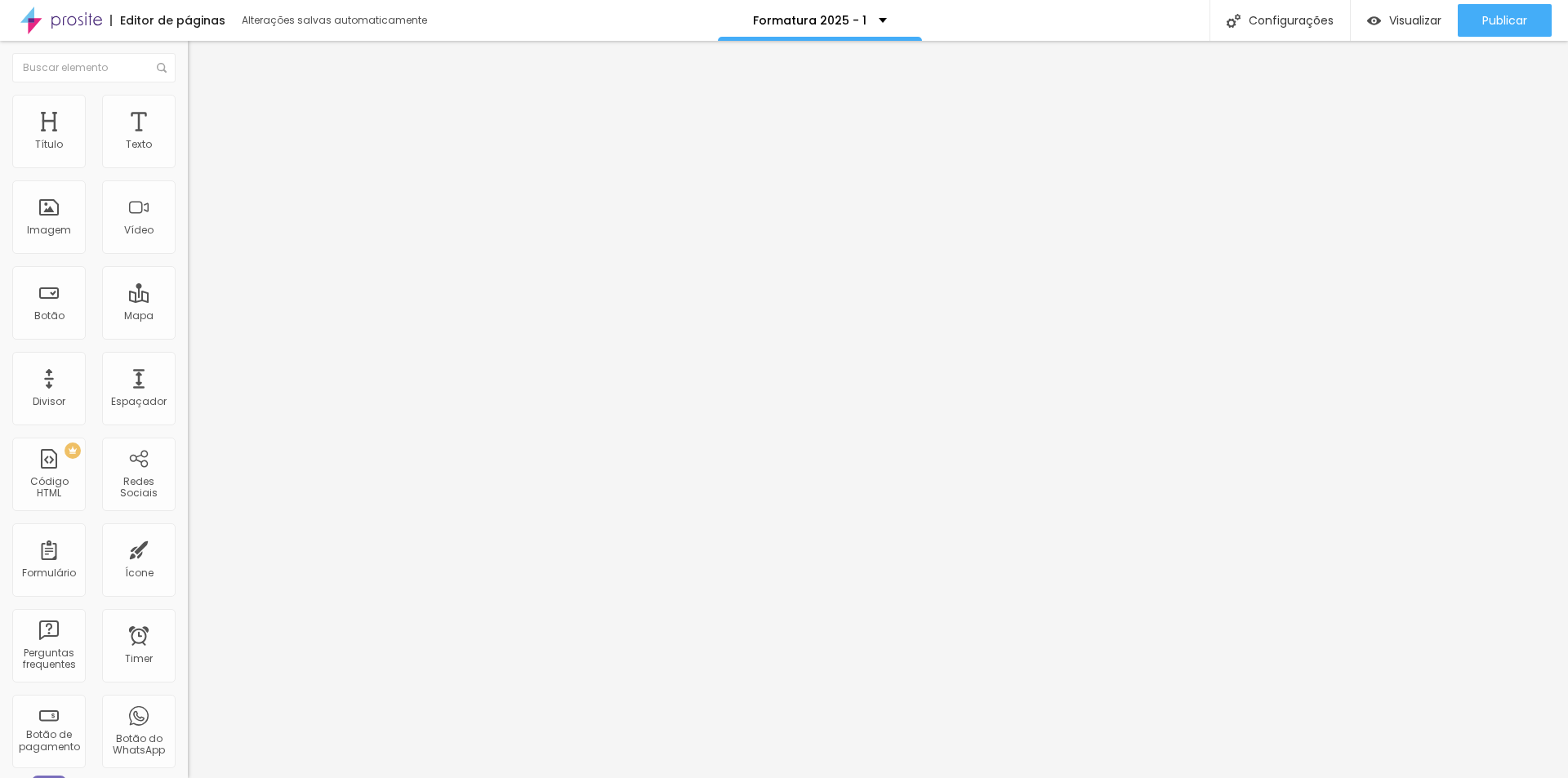
type input "24"
type input "25"
drag, startPoint x: 90, startPoint y: 159, endPoint x: 110, endPoint y: 159, distance: 20.0
type input "25"
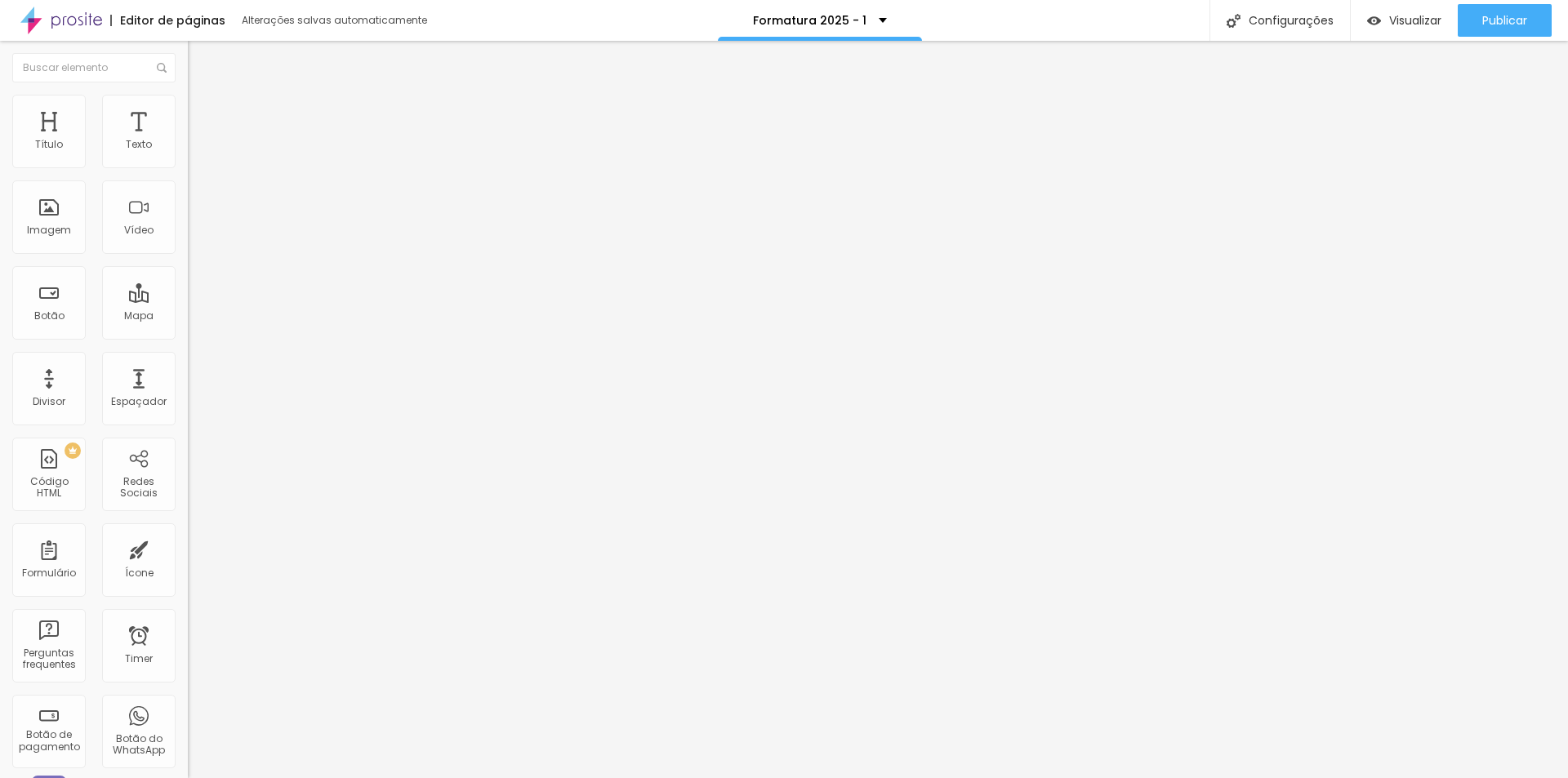
click at [188, 301] on input "range" at bounding box center [240, 307] width 105 height 13
click at [188, 315] on input "20" at bounding box center [218, 324] width 61 height 17
type input "25"
type input "27"
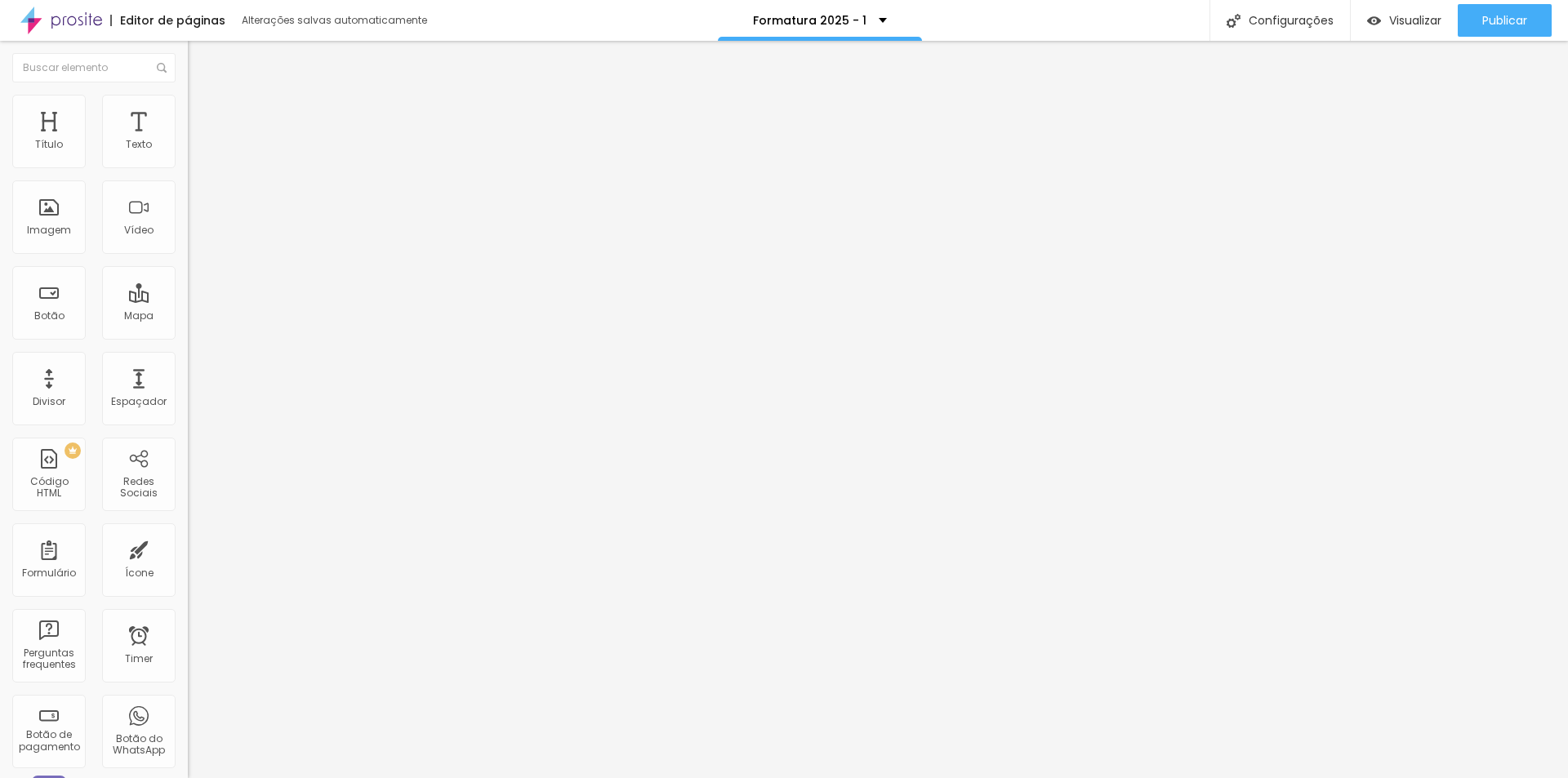
type input "27"
click at [188, 315] on input "25" at bounding box center [218, 324] width 61 height 17
type input "27"
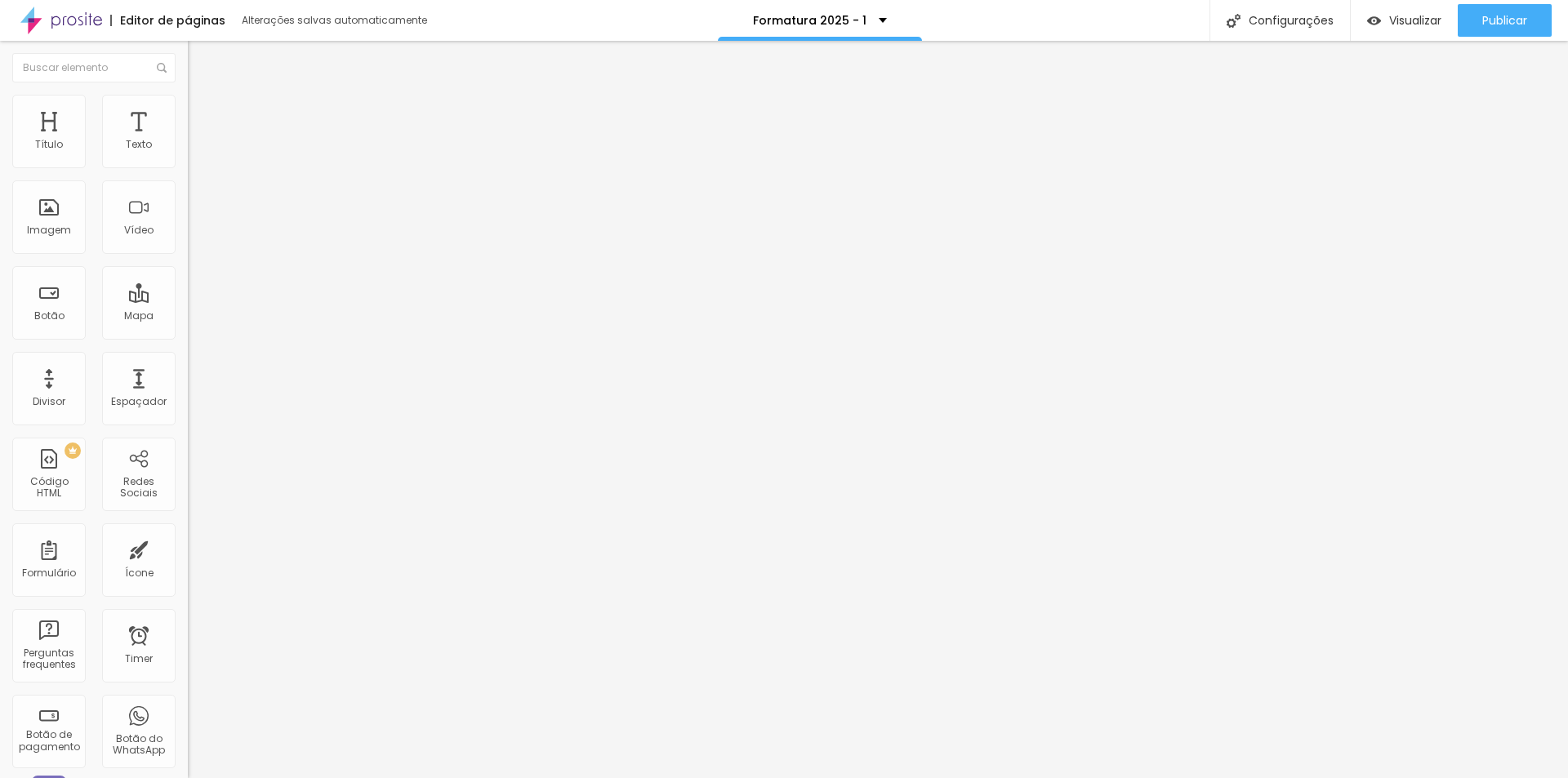
type input "27"
type input "25"
click at [188, 315] on input "24" at bounding box center [218, 324] width 61 height 17
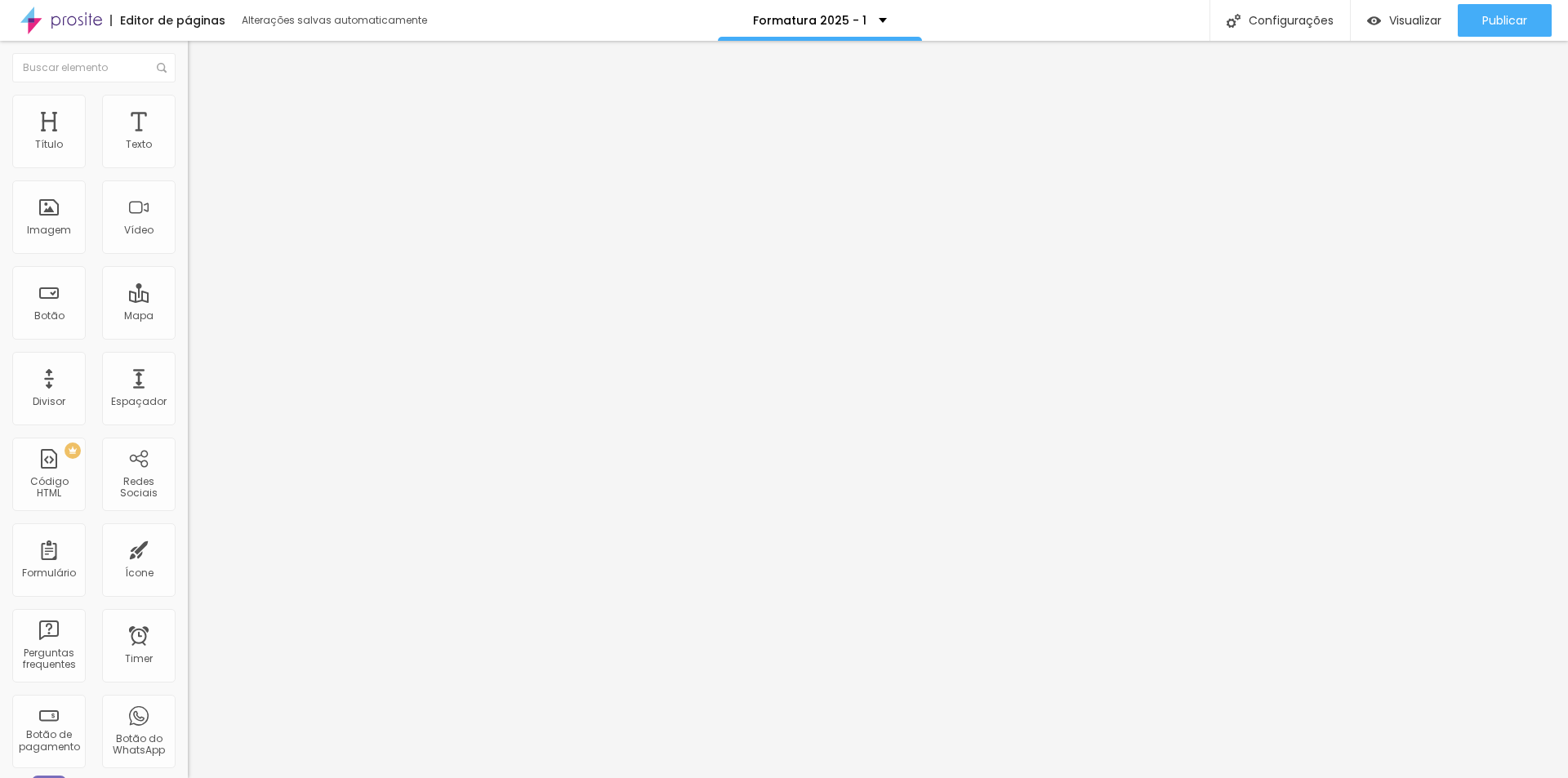
click at [188, 315] on input "24" at bounding box center [218, 324] width 61 height 17
type input "25"
drag, startPoint x: 167, startPoint y: 163, endPoint x: 177, endPoint y: 163, distance: 10.0
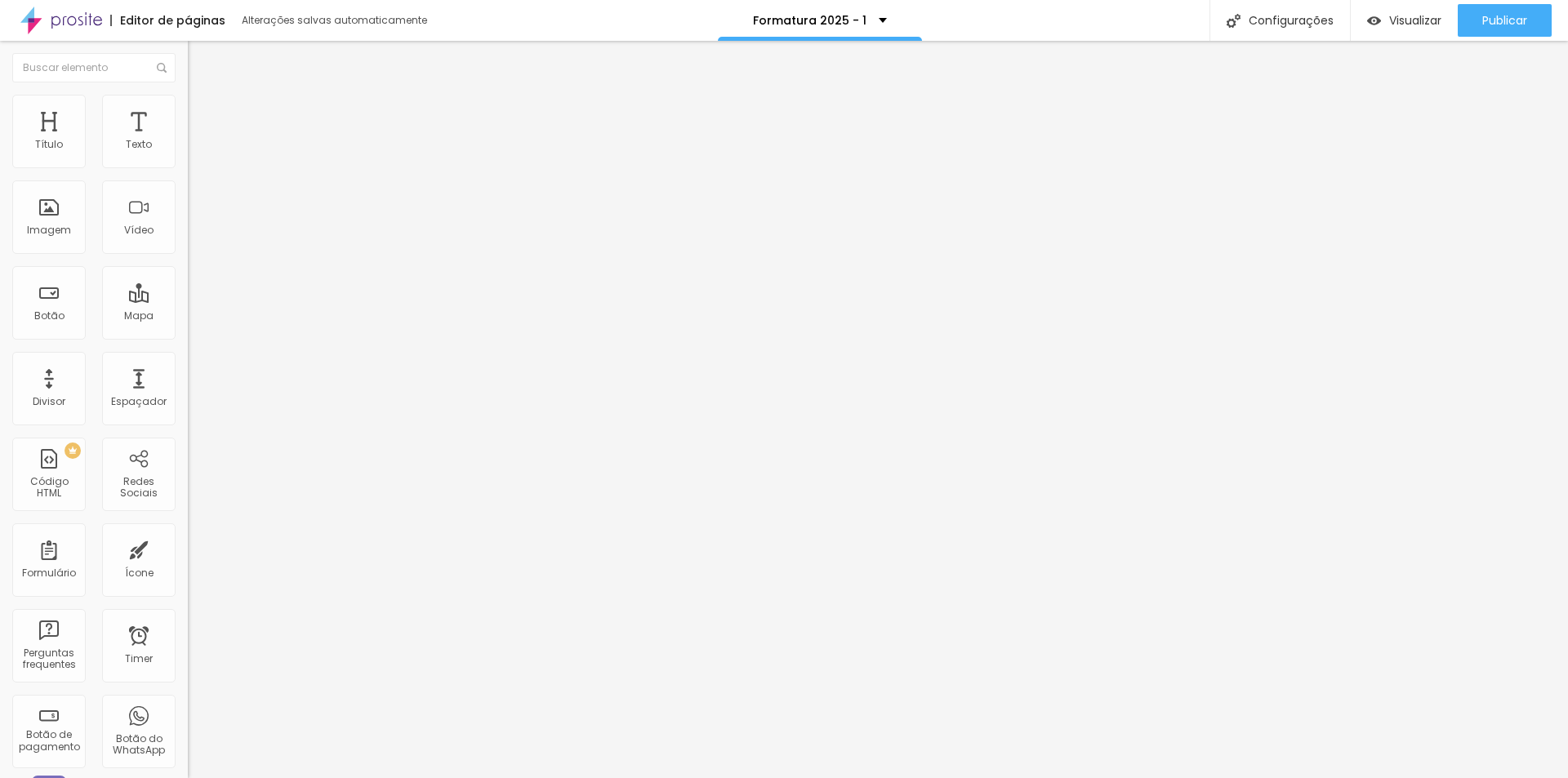
click at [188, 163] on div "24 Tamanho do texto" at bounding box center [282, 227] width 188 height 231
type input "25"
type input "8"
type input "2"
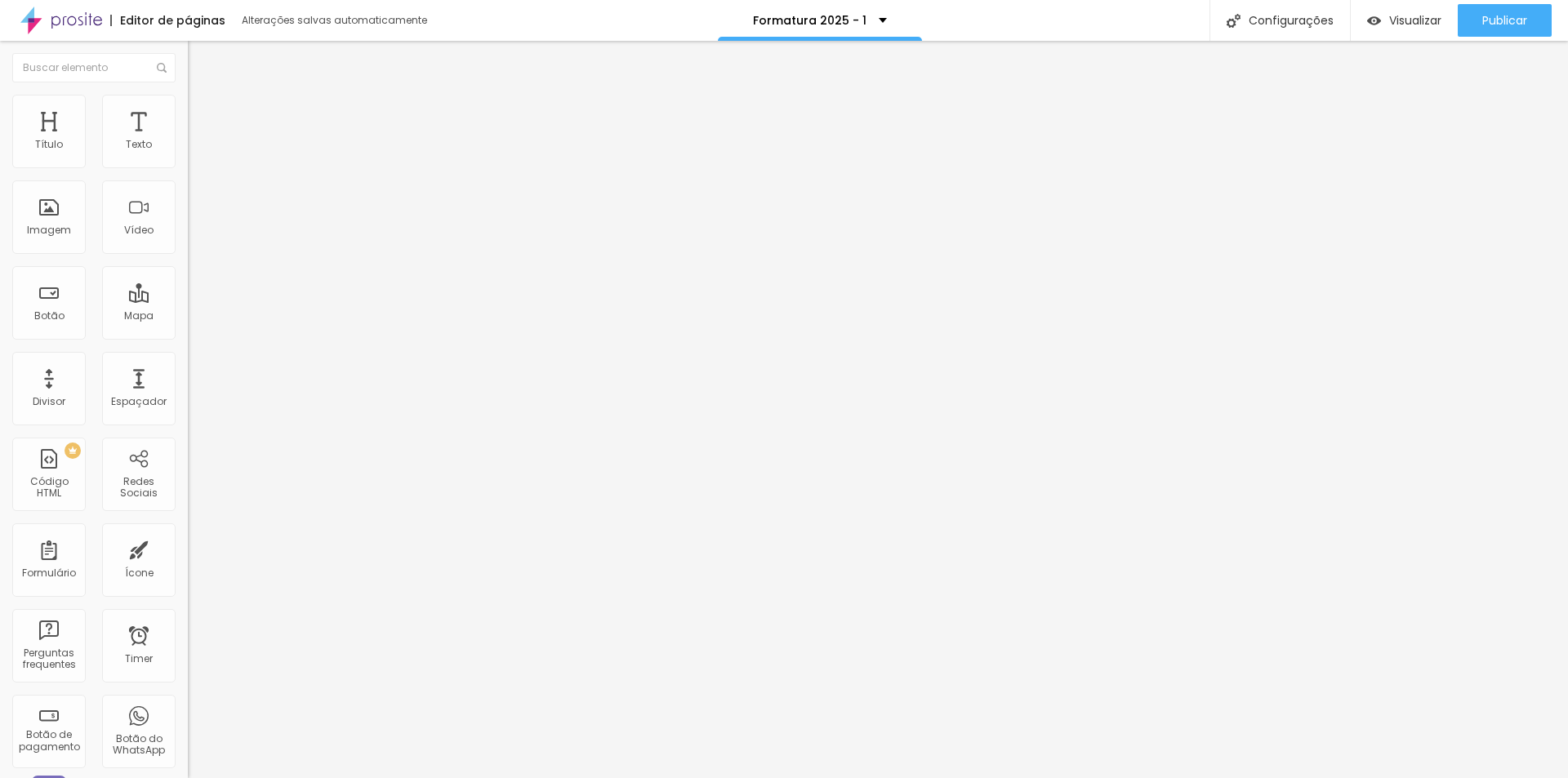
type input "22"
click at [188, 315] on input "18" at bounding box center [218, 324] width 61 height 17
type input "8"
type input "2"
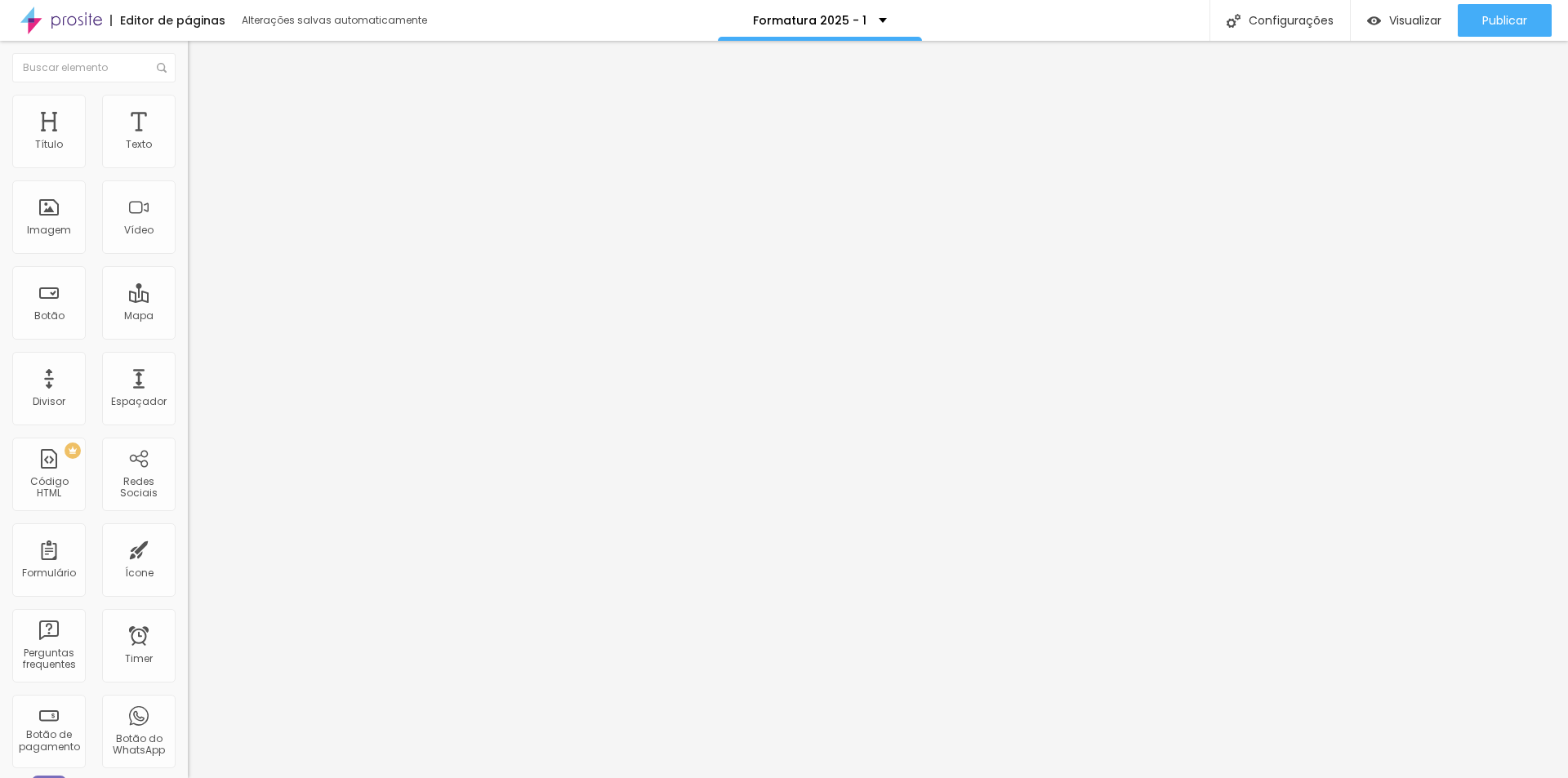
type input "22"
click at [188, 315] on input "18" at bounding box center [218, 324] width 61 height 17
type input "19"
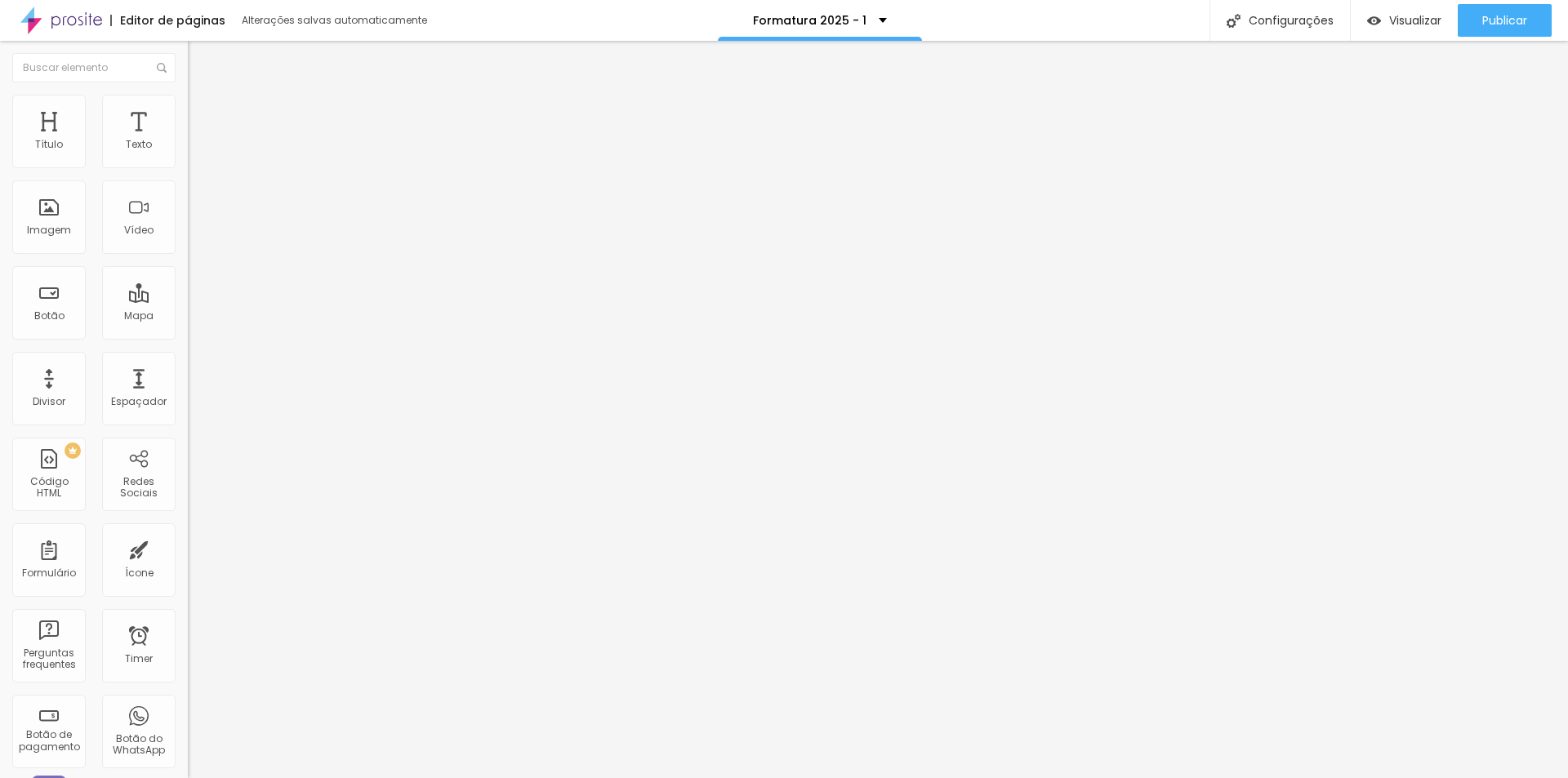
type input "8"
type input "2"
type input "20"
type input "8"
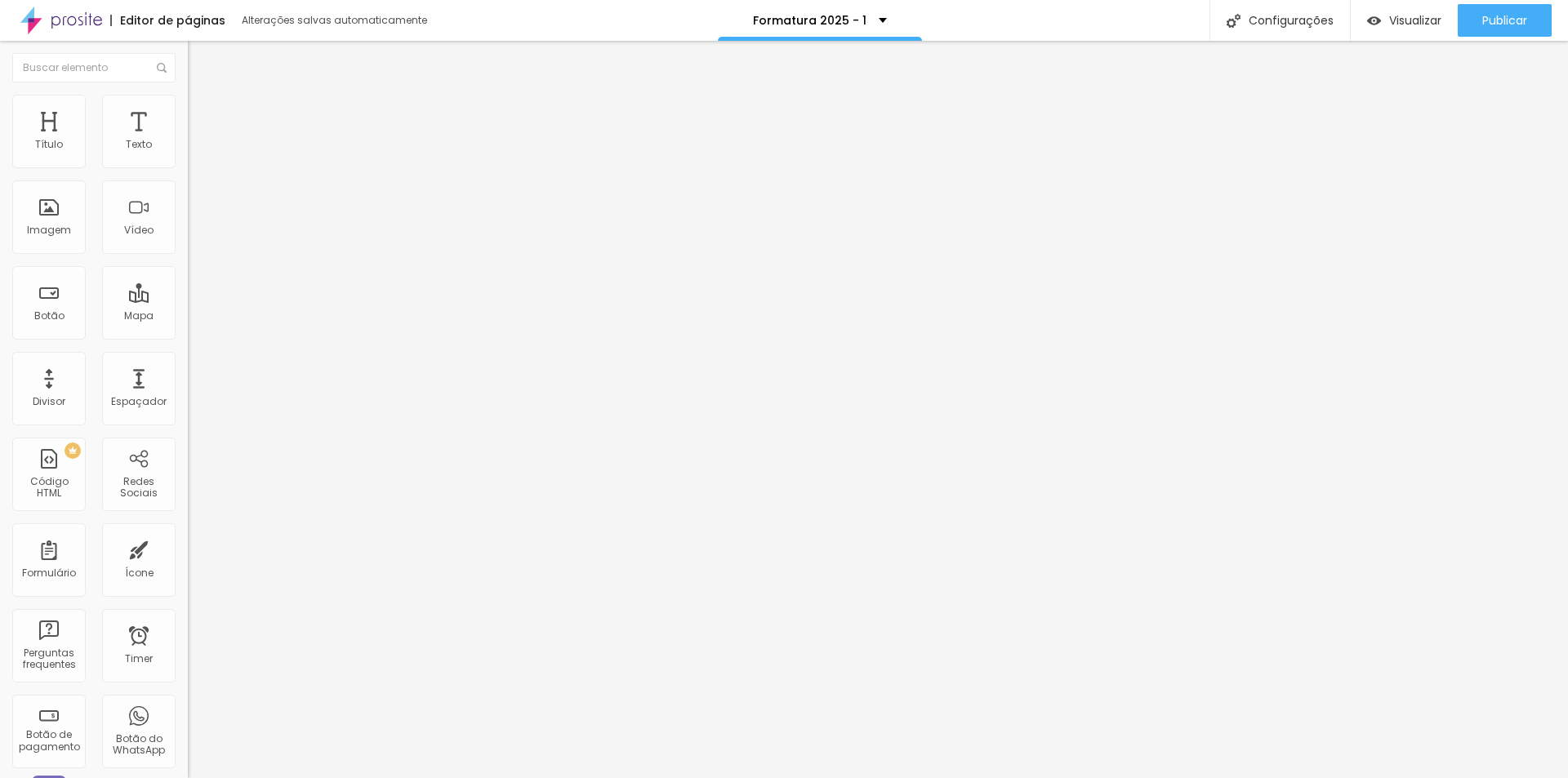
type input "2"
type input "20"
type input "8"
type input "1"
type input "19"
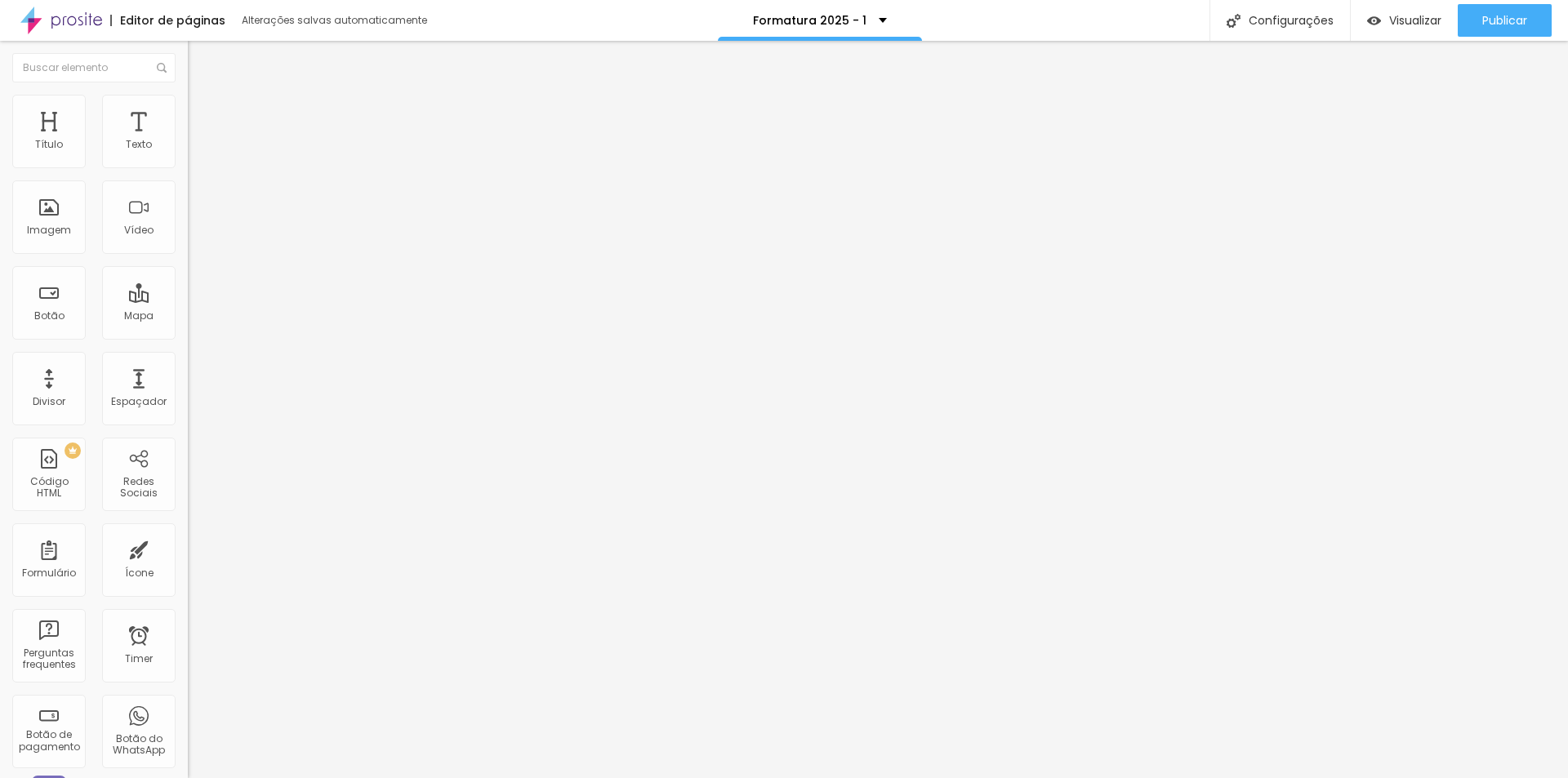
type input "19"
type input "22"
type input "20"
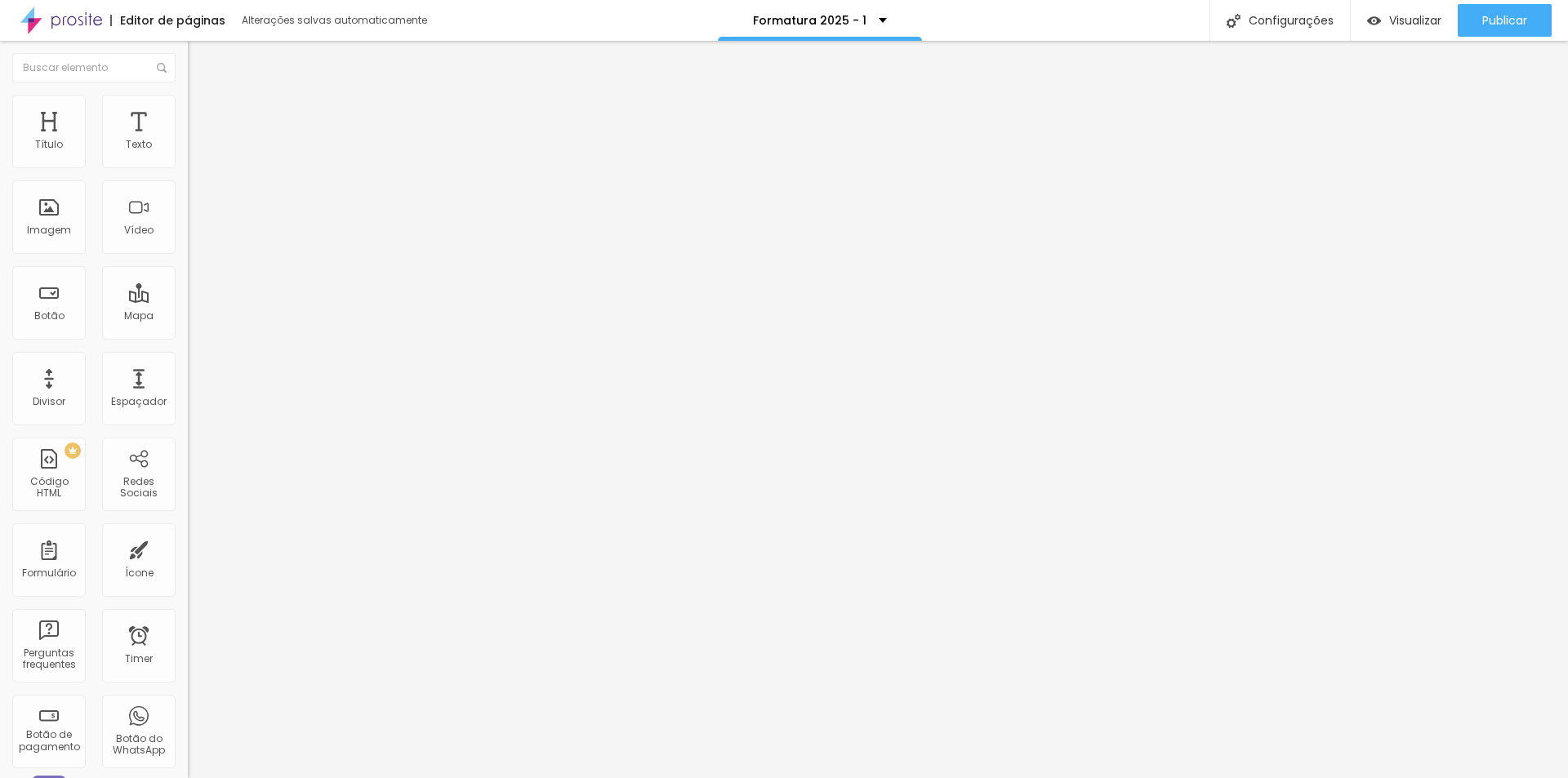
click at [202, 113] on span "Estilo" at bounding box center [215, 106] width 25 height 14
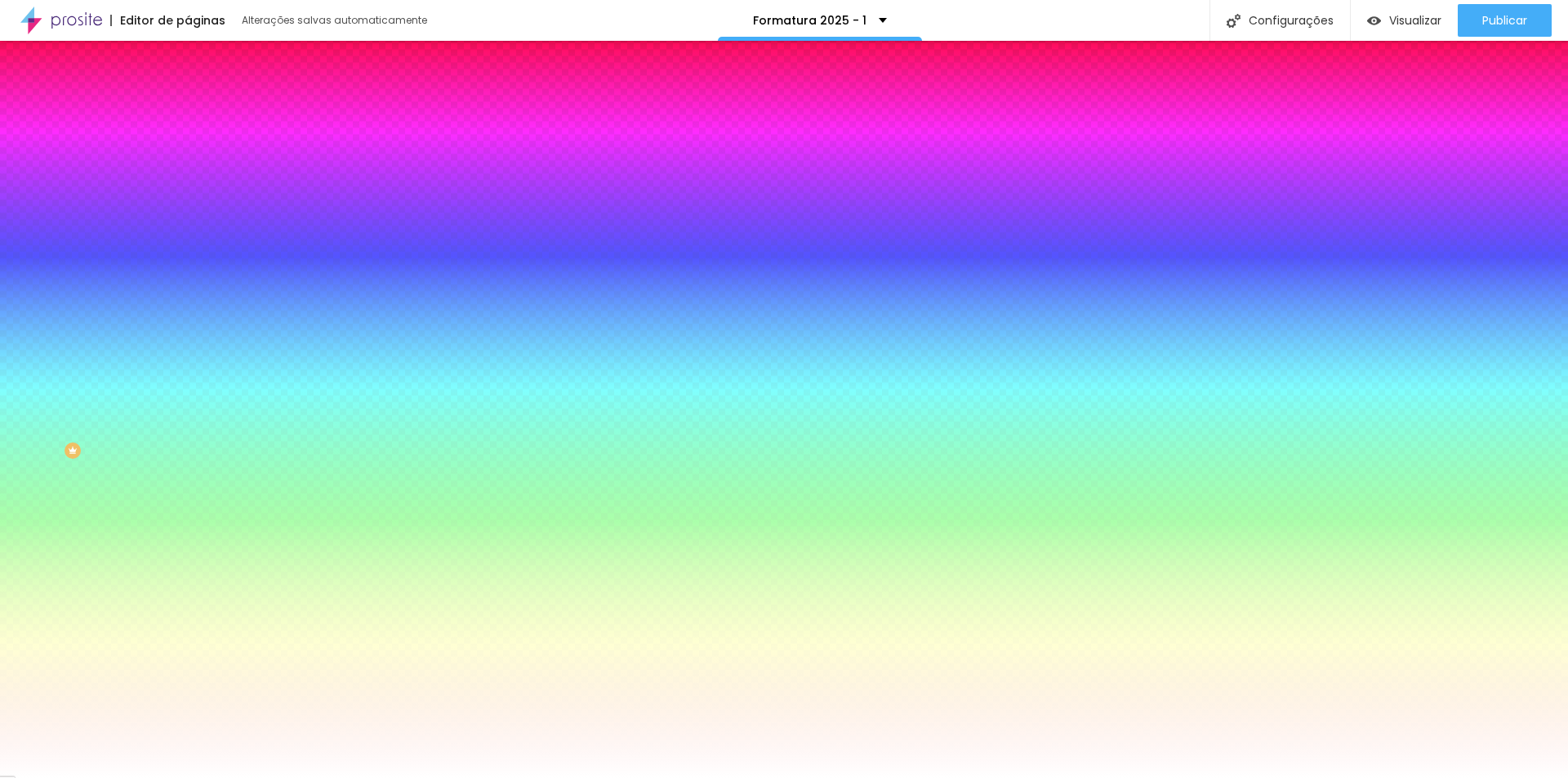
click at [188, 156] on div at bounding box center [282, 156] width 188 height 0
type input "#FF7A7A"
drag, startPoint x: 72, startPoint y: 281, endPoint x: 82, endPoint y: 179, distance: 102.5
click at [188, 172] on div "Cor de fundo Voltar ao padrão #FF7A7A" at bounding box center [282, 150] width 188 height 45
click at [188, 111] on img at bounding box center [195, 118] width 15 height 15
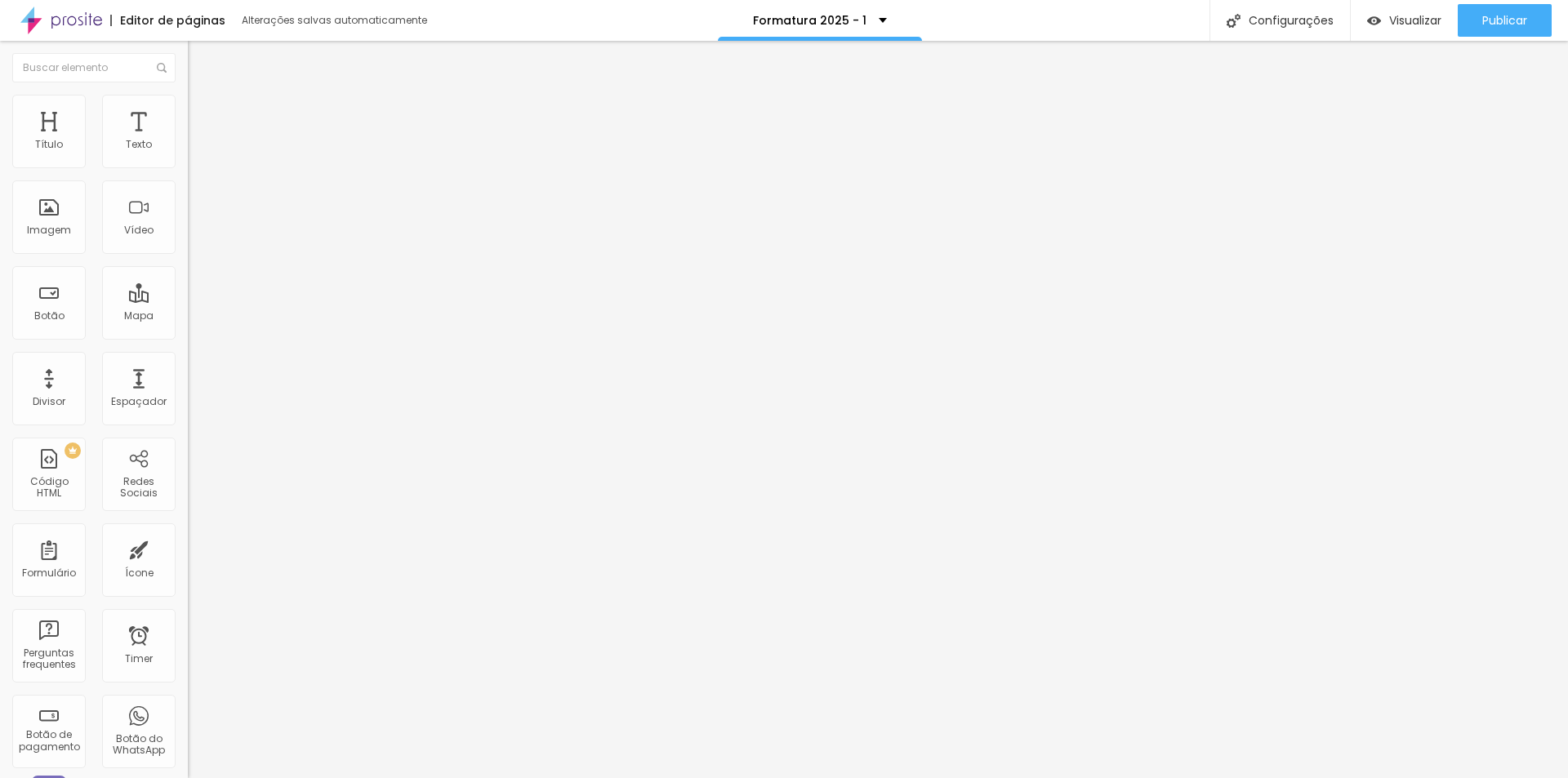
click at [188, 99] on img at bounding box center [195, 102] width 15 height 15
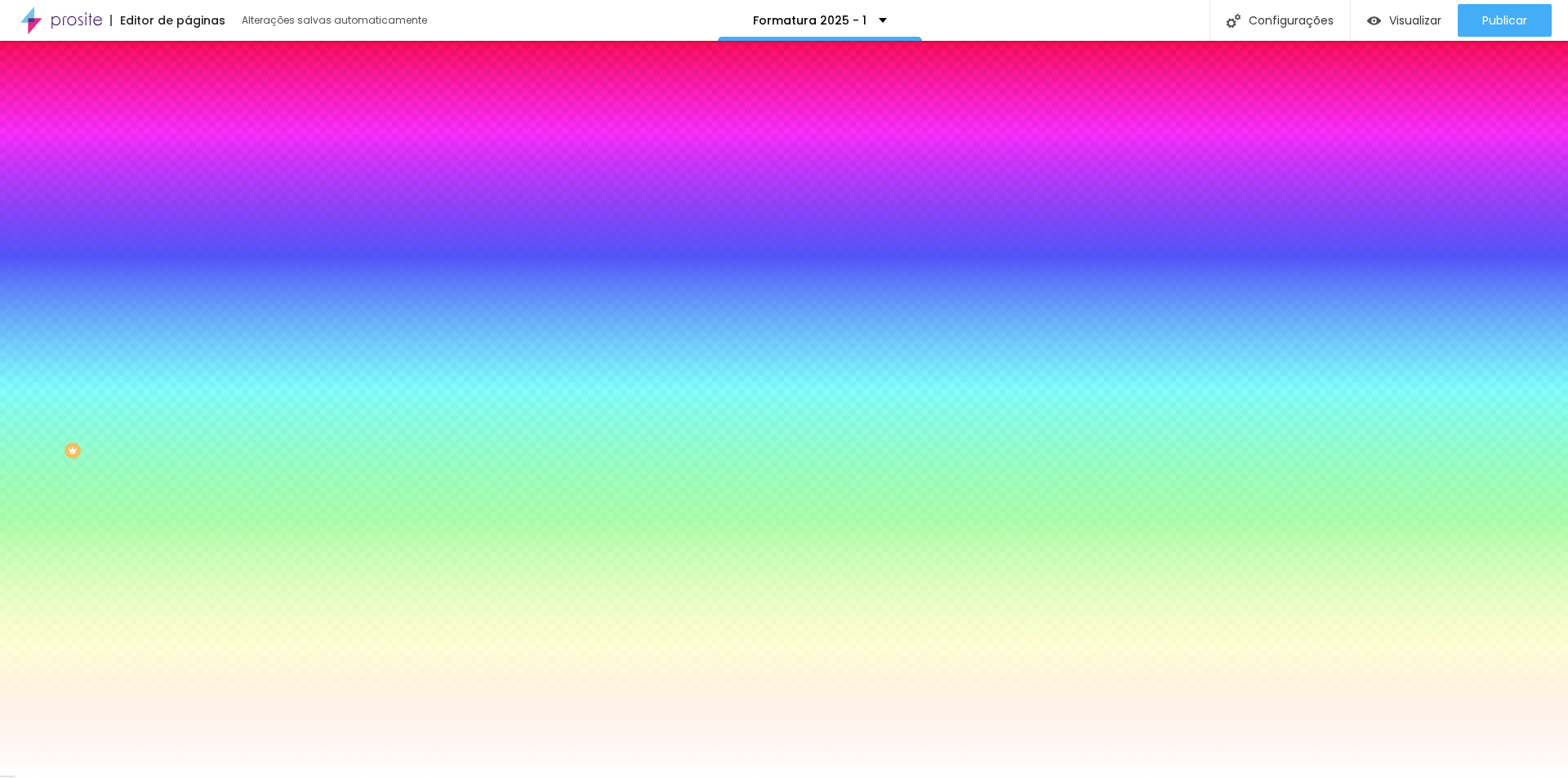
drag, startPoint x: 129, startPoint y: 165, endPoint x: 149, endPoint y: 165, distance: 20.0
click at [188, 165] on input "#FF7878" at bounding box center [285, 164] width 196 height 16
click at [188, 163] on input "#FF7878" at bounding box center [285, 164] width 196 height 16
click at [195, 248] on icon "button" at bounding box center [199, 252] width 9 height 9
click at [161, 777] on div at bounding box center [784, 778] width 1568 height 0
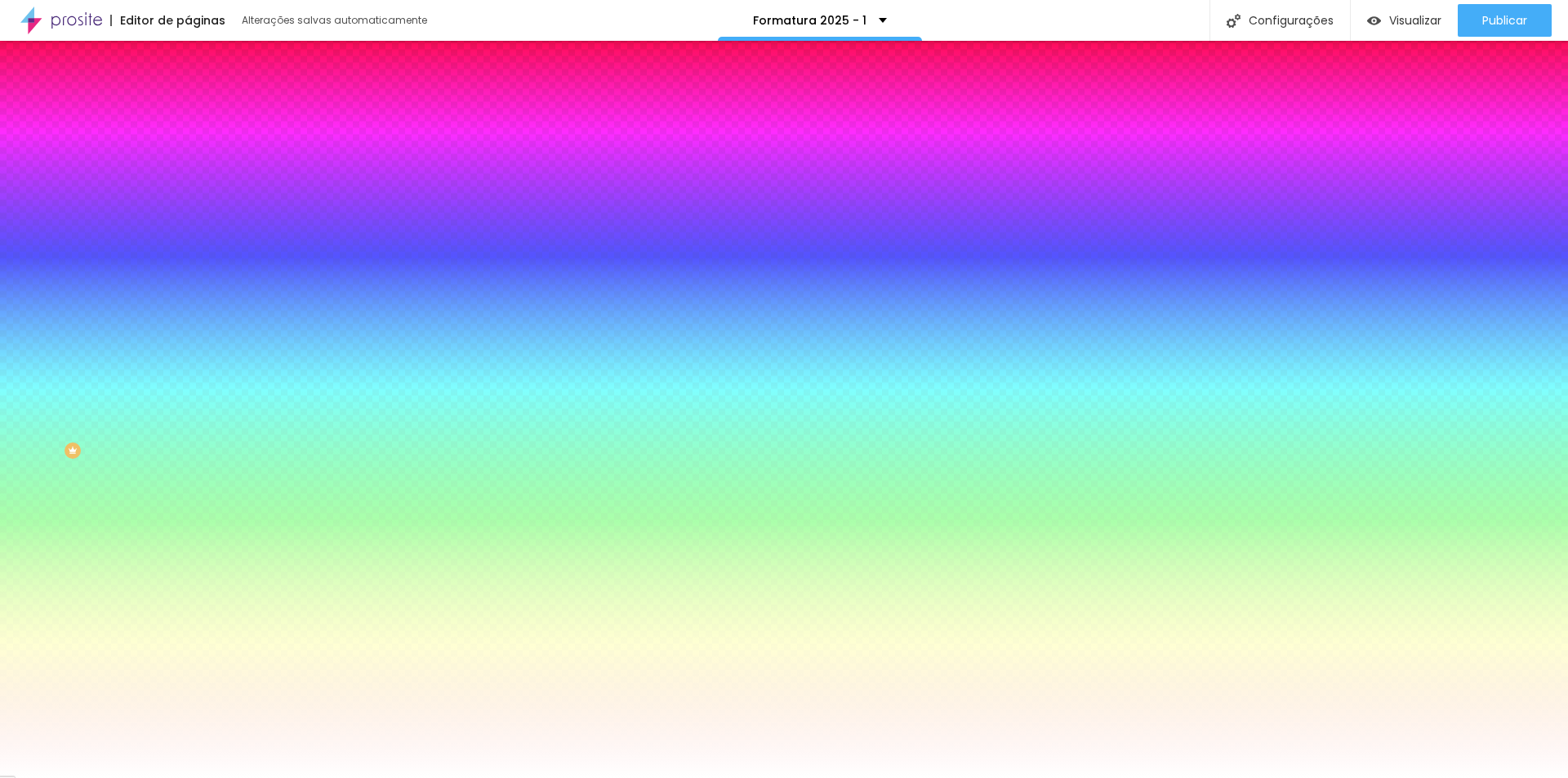
click at [195, 205] on icon "button" at bounding box center [199, 207] width 9 height 9
click at [166, 777] on div at bounding box center [784, 778] width 1568 height 0
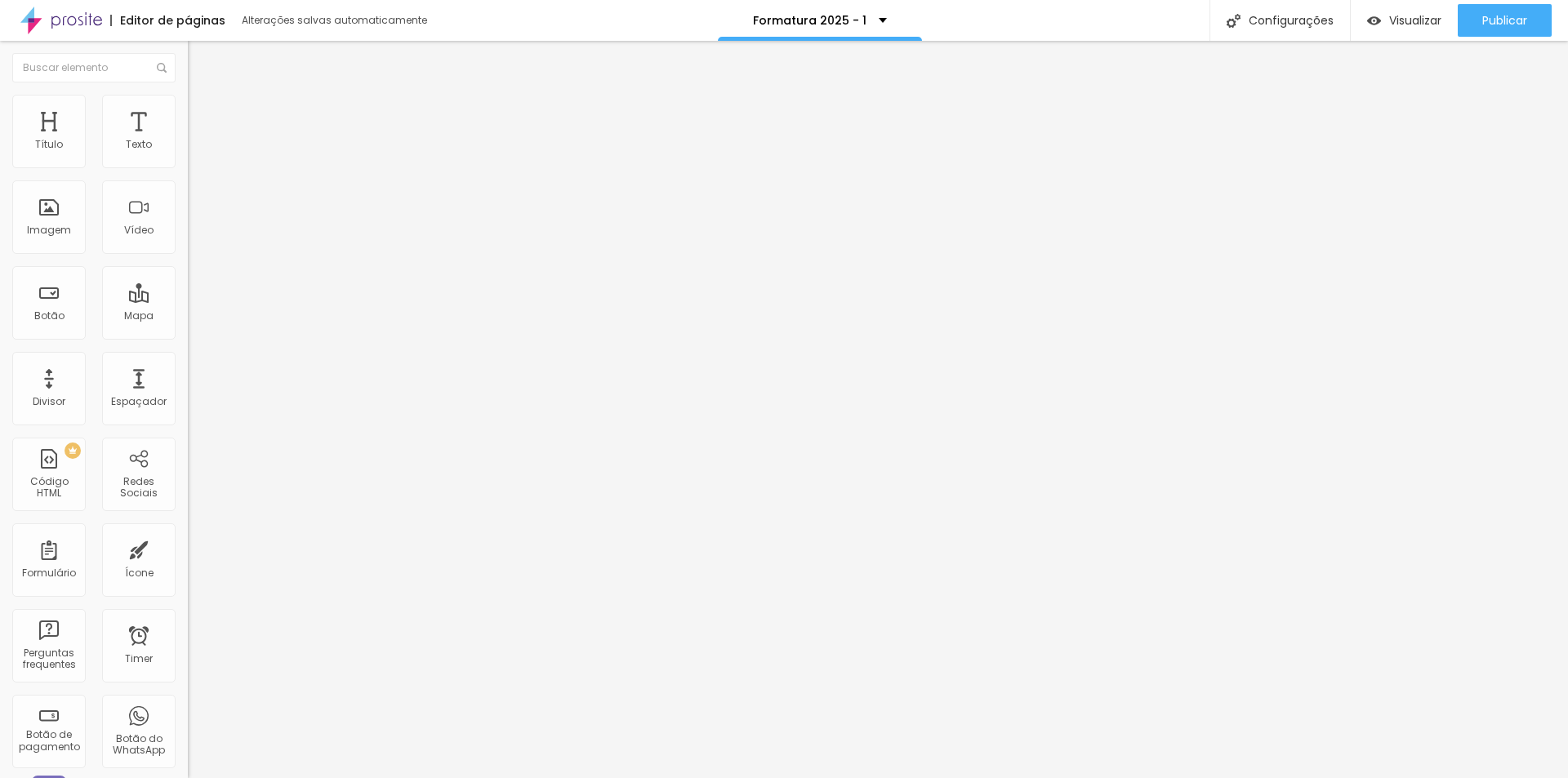
click at [188, 111] on li "Avançado" at bounding box center [282, 119] width 188 height 16
click at [188, 104] on img at bounding box center [195, 102] width 15 height 15
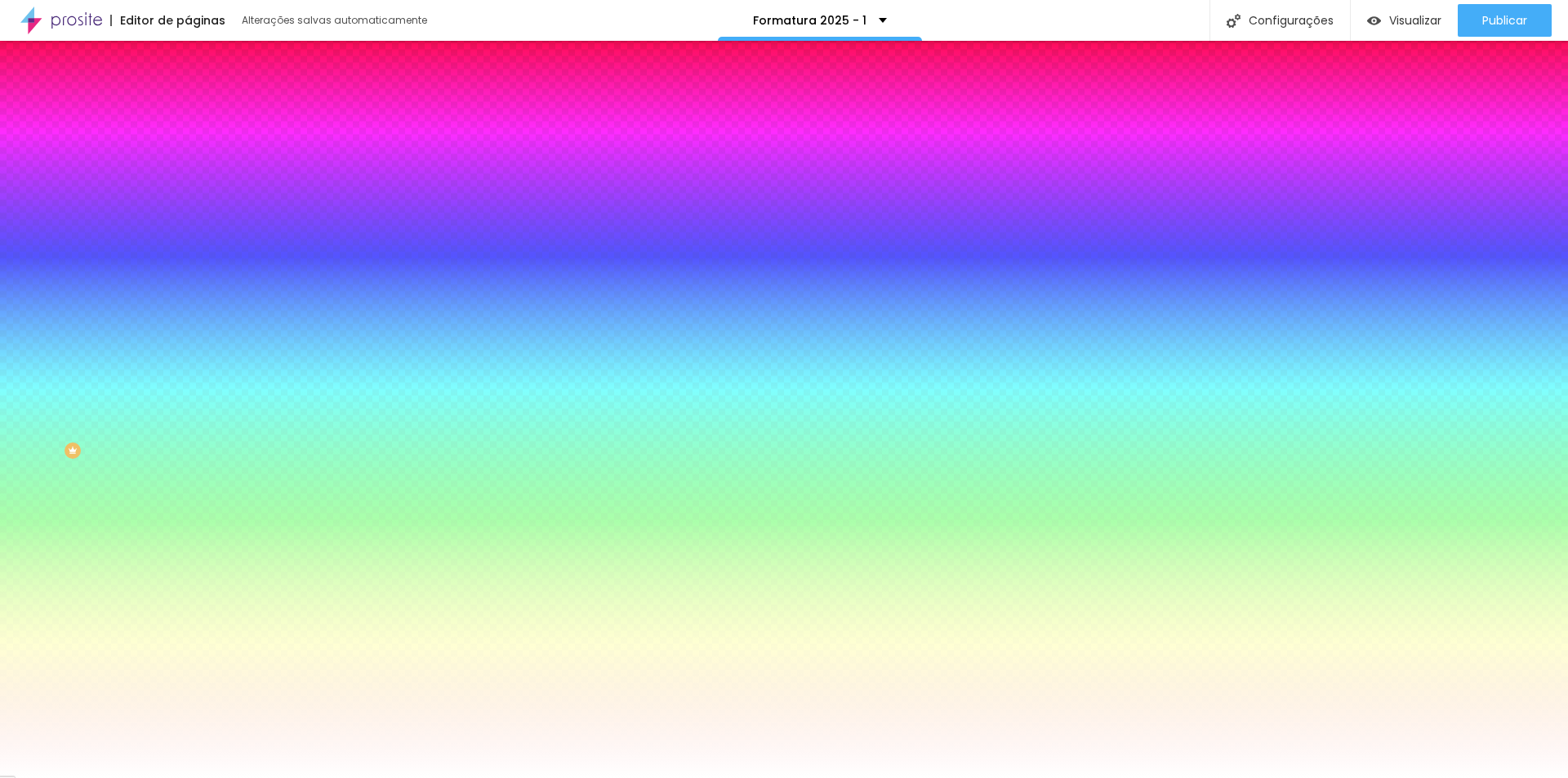
click at [188, 163] on input "#000000" at bounding box center [285, 164] width 196 height 16
paste input "FF7878"
type input "#FF7878"
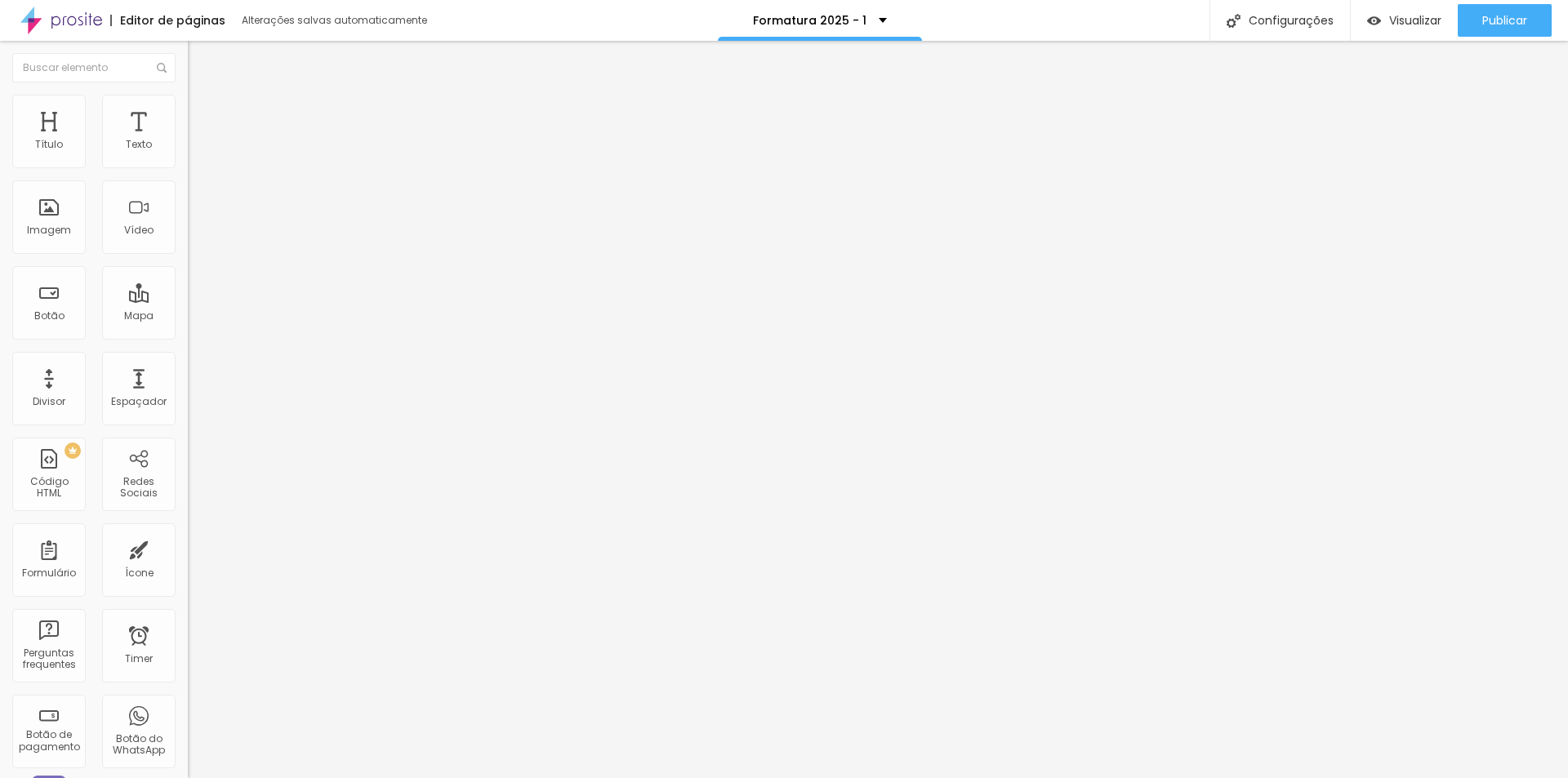
click at [188, 100] on li "Estilo" at bounding box center [282, 103] width 188 height 16
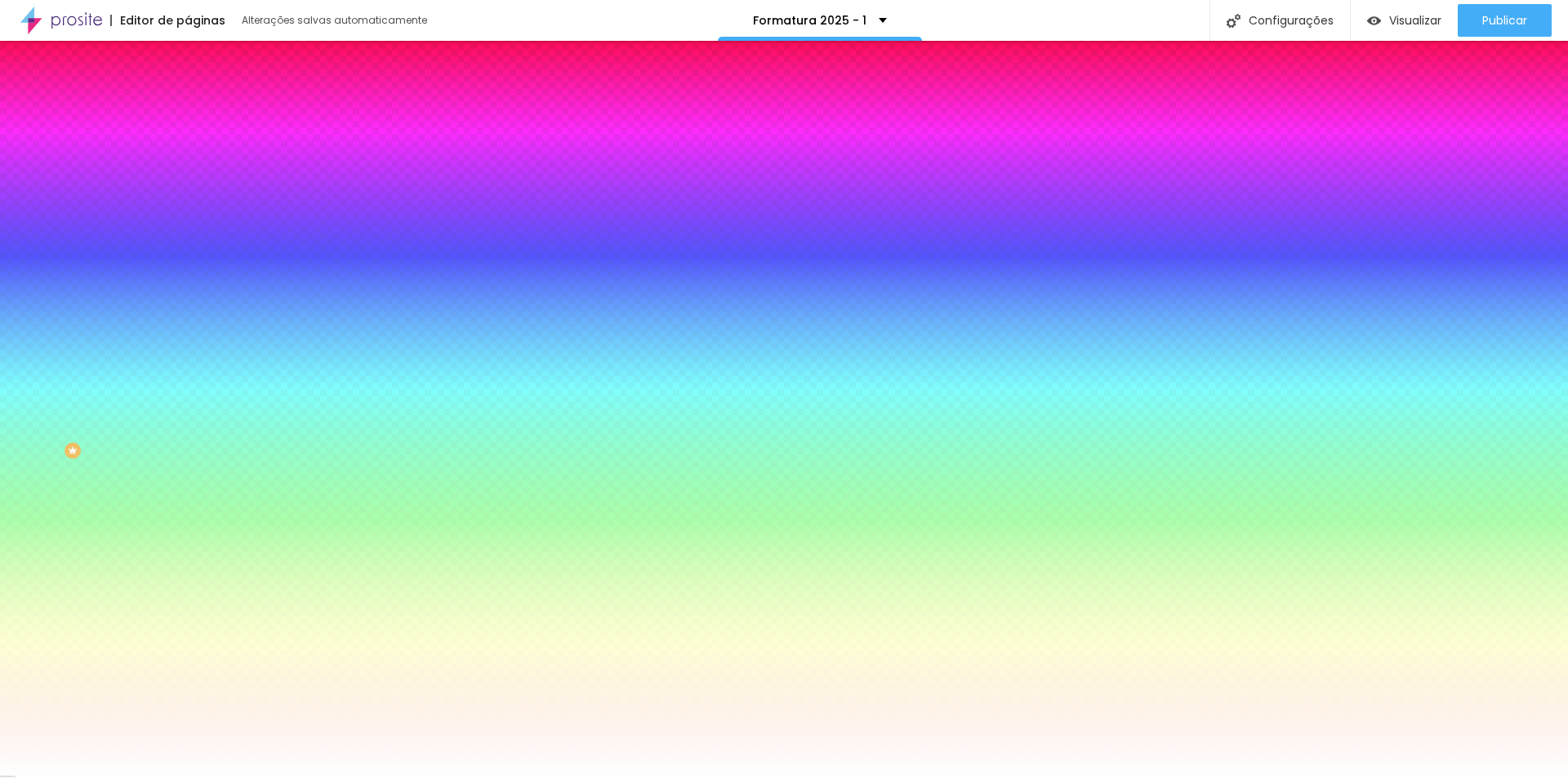
paste input "FF7878"
type input "#FF7878"
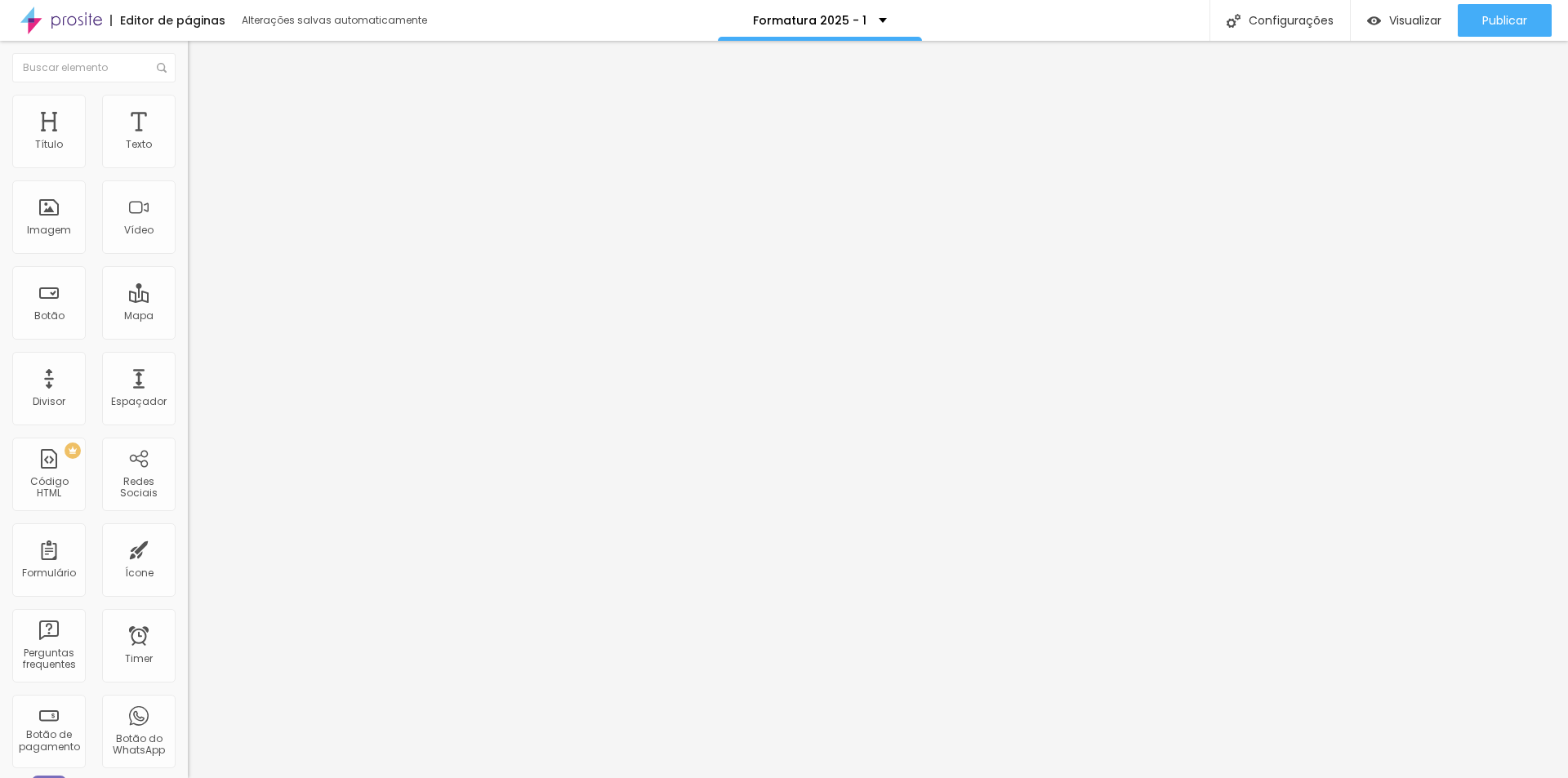
type input "27"
click at [195, 152] on icon "button" at bounding box center [199, 146] width 9 height 9
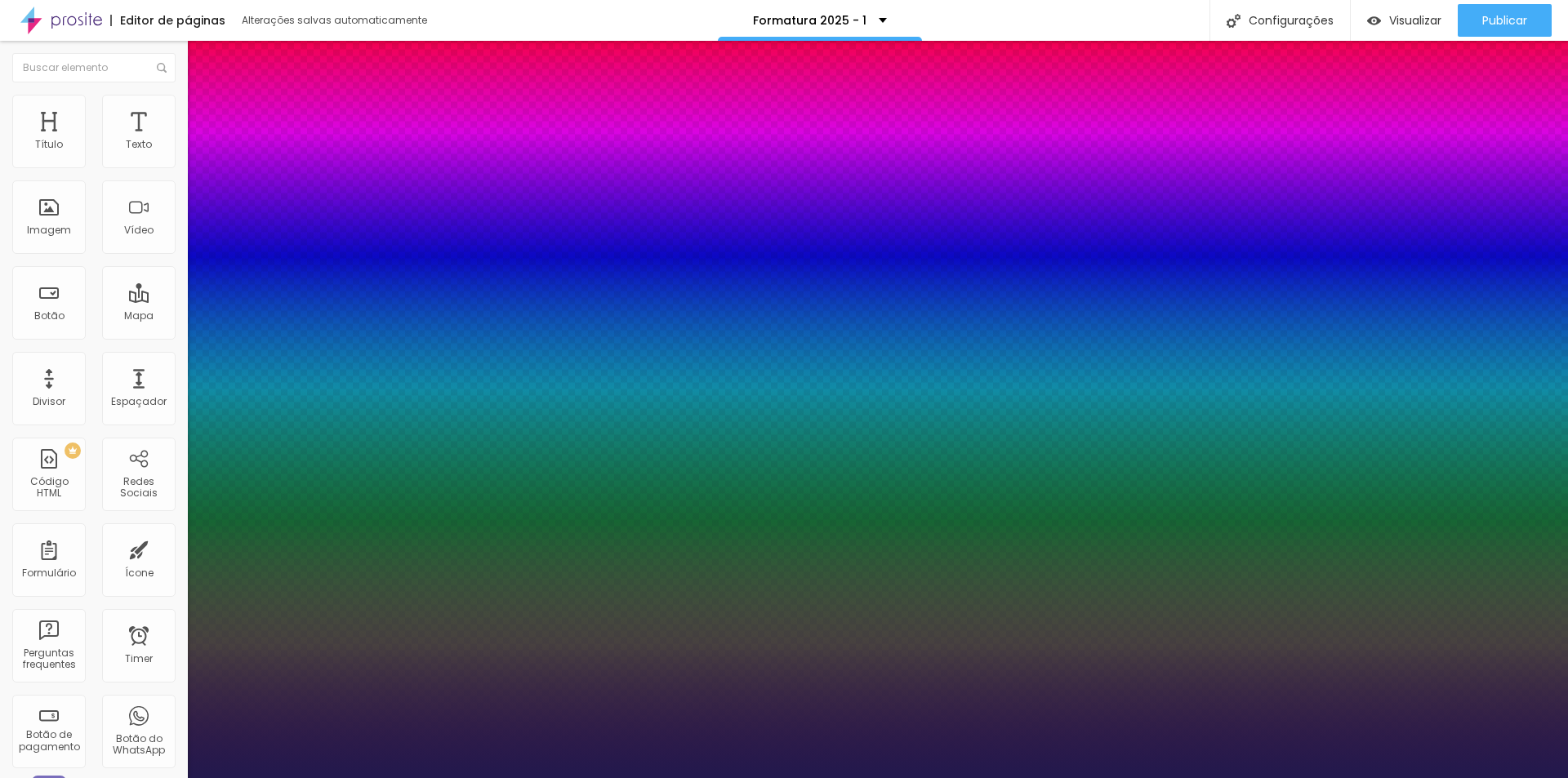
type input "1"
drag, startPoint x: 363, startPoint y: 280, endPoint x: 376, endPoint y: 280, distance: 13.0
type input "25"
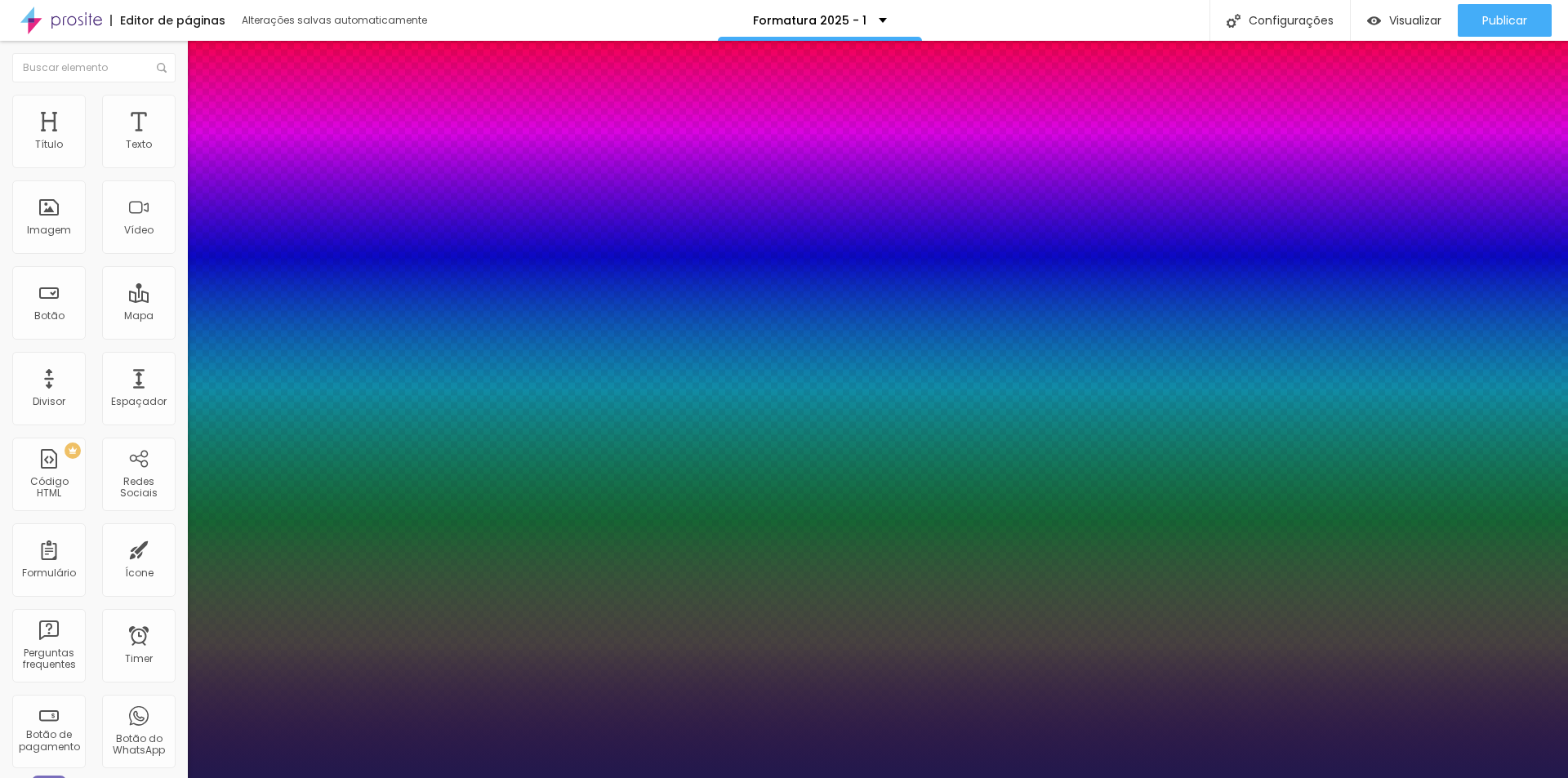
type input "1"
type input "25"
type input "1"
click at [789, 777] on div at bounding box center [784, 778] width 1568 height 0
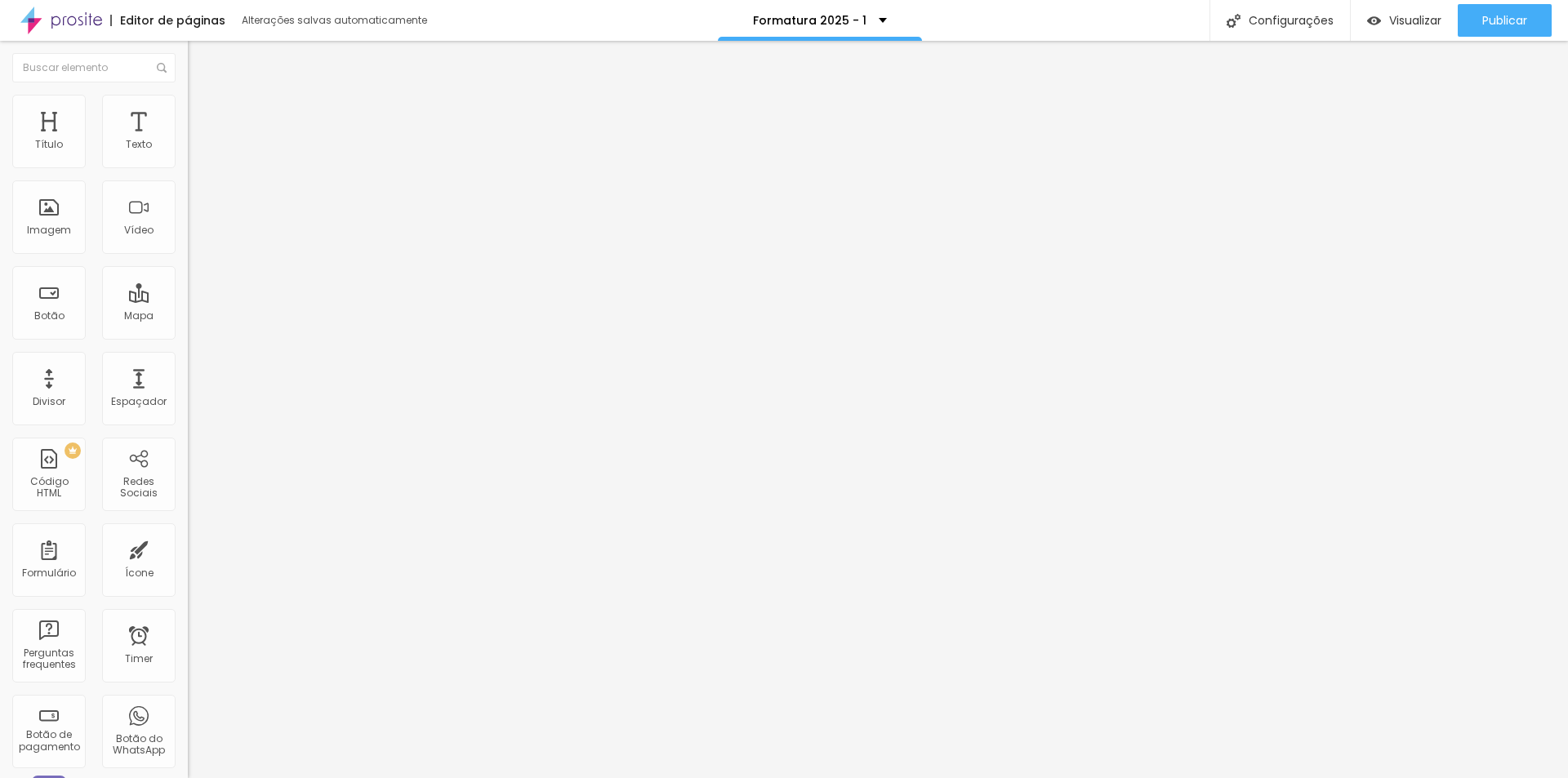
click at [188, 109] on li "Estilo" at bounding box center [282, 103] width 188 height 16
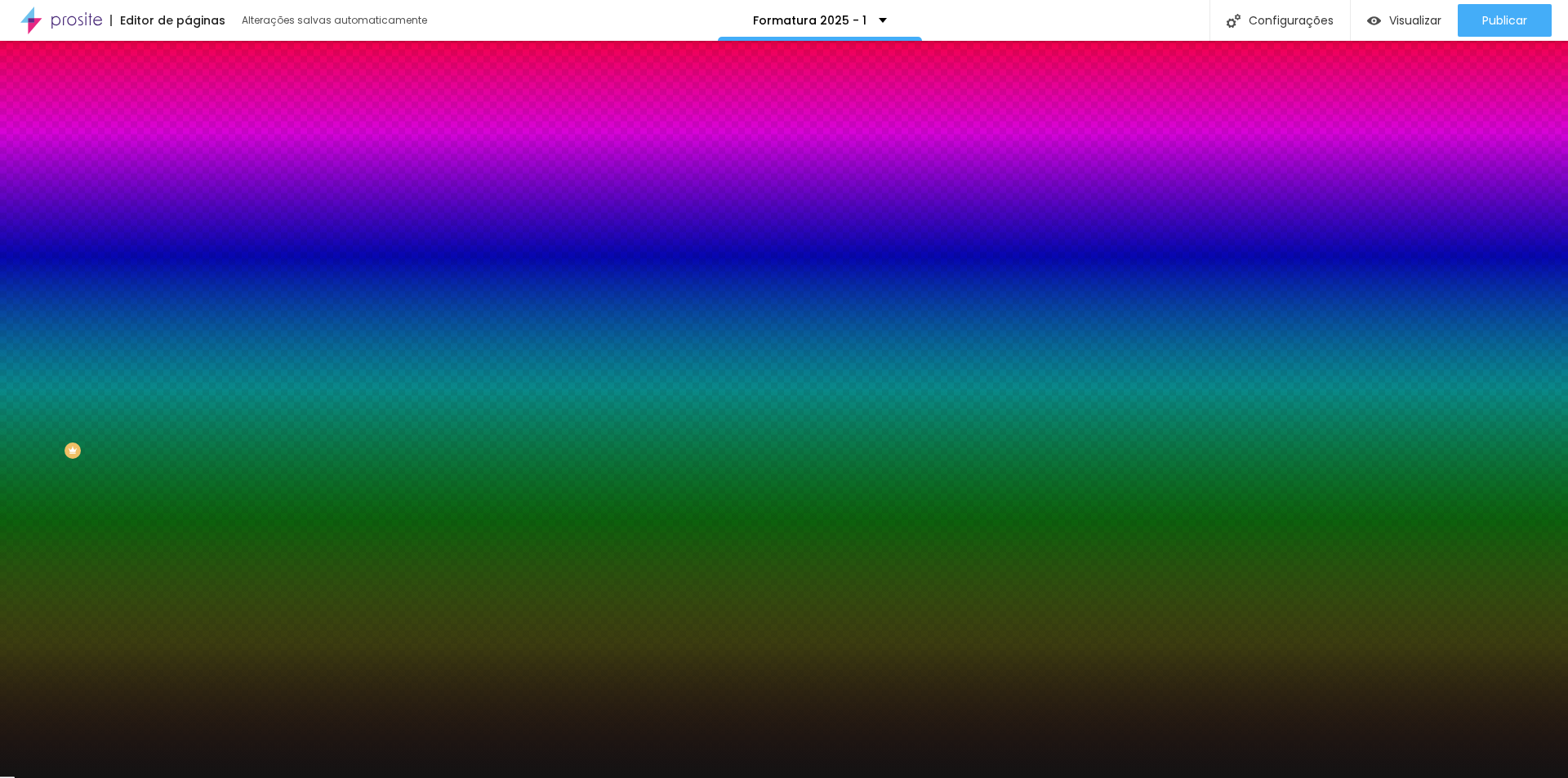
click at [188, 156] on div at bounding box center [282, 156] width 188 height 0
drag, startPoint x: 169, startPoint y: 164, endPoint x: 97, endPoint y: 159, distance: 72.2
click at [188, 159] on div "Voltar ao padrão #F82929" at bounding box center [282, 154] width 188 height 35
paste input "F7878"
type input "#FF7878"
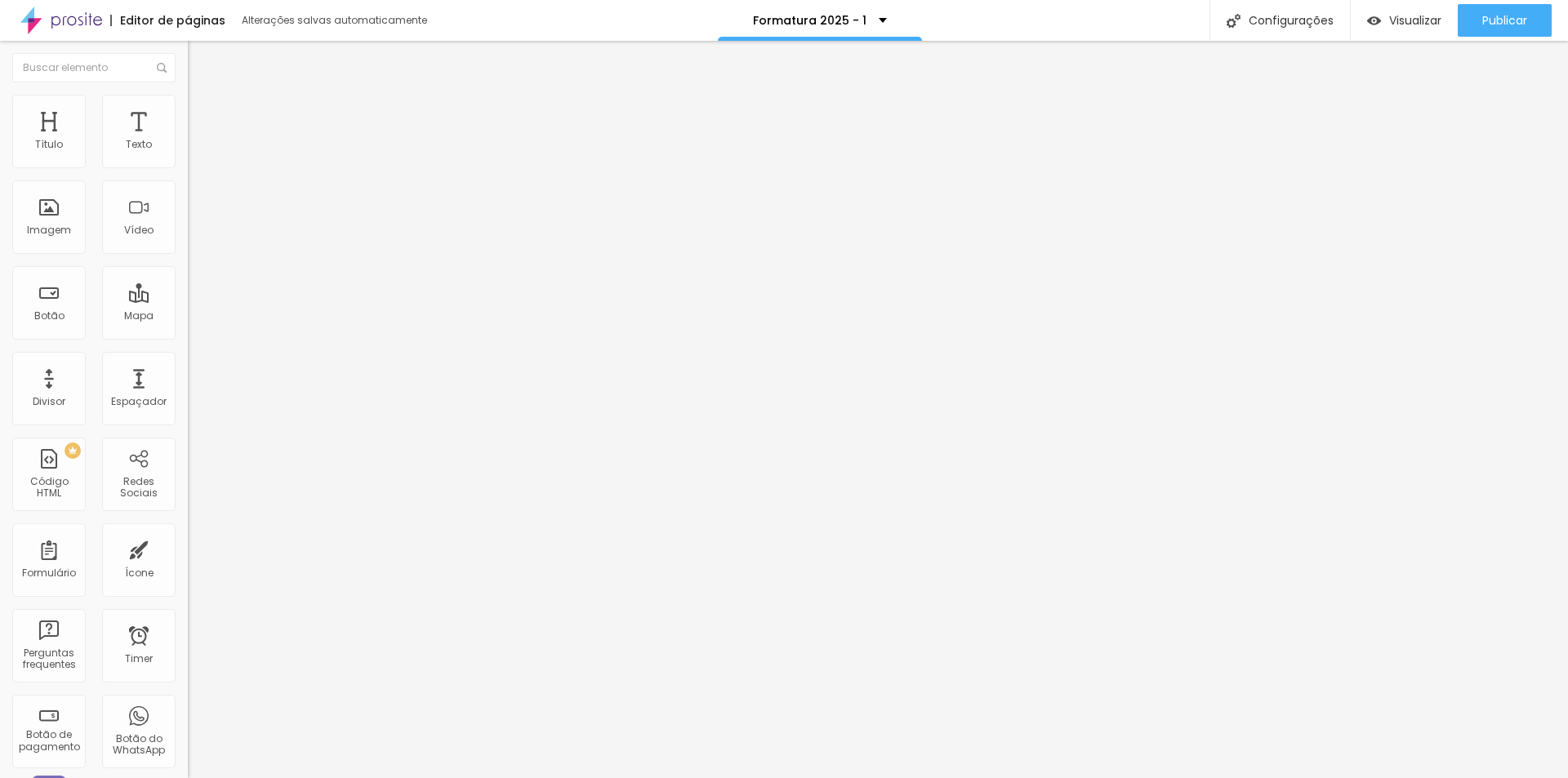
drag, startPoint x: 164, startPoint y: 160, endPoint x: 179, endPoint y: 160, distance: 15.0
click at [188, 160] on div "24 Tamanho do texto" at bounding box center [282, 227] width 188 height 231
type input "25"
click at [188, 140] on button "Voltar ao padrão" at bounding box center [243, 130] width 111 height 19
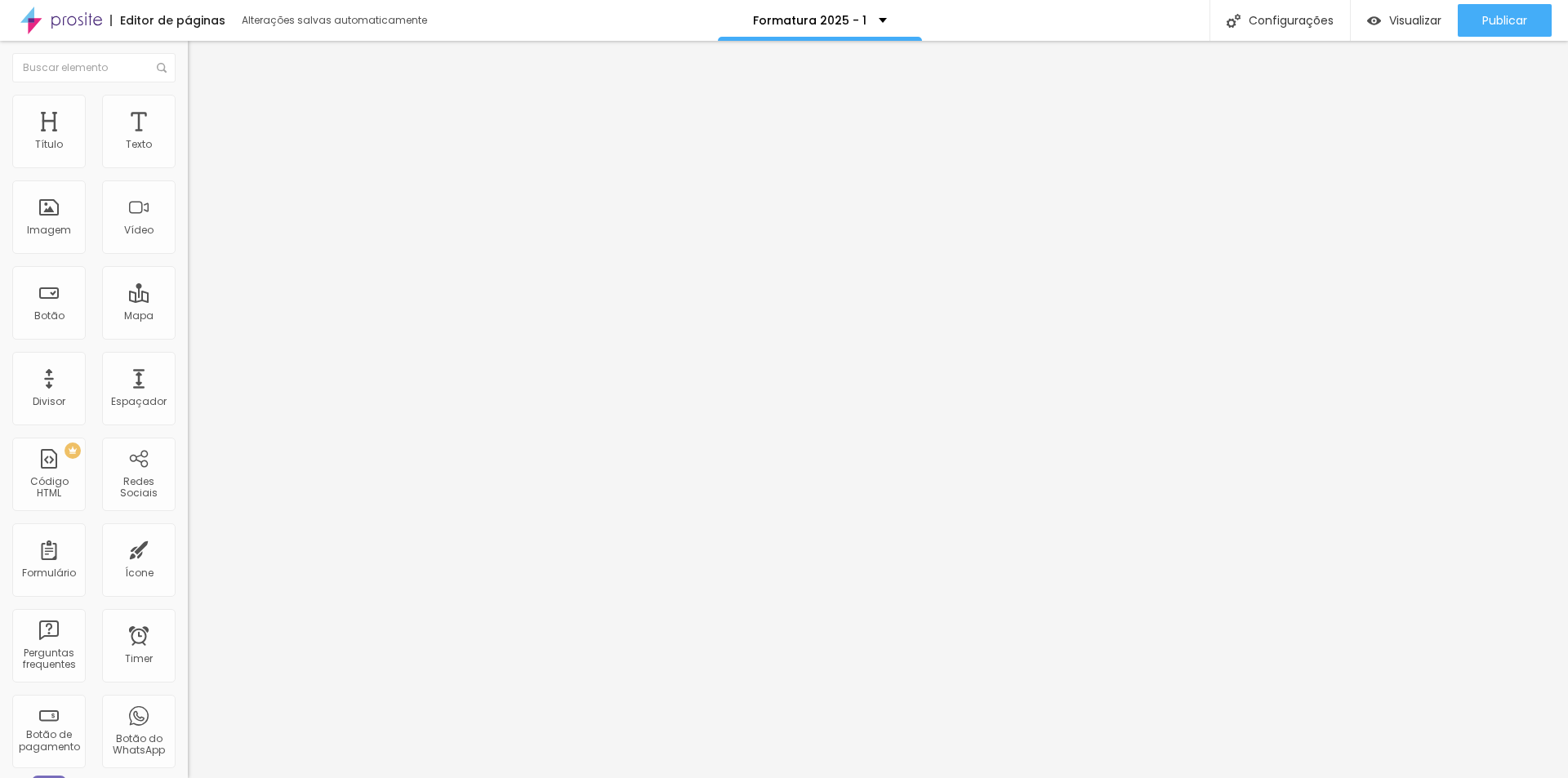
click at [198, 134] on icon "button" at bounding box center [202, 128] width 7 height 11
click at [195, 152] on icon "button" at bounding box center [199, 146] width 9 height 9
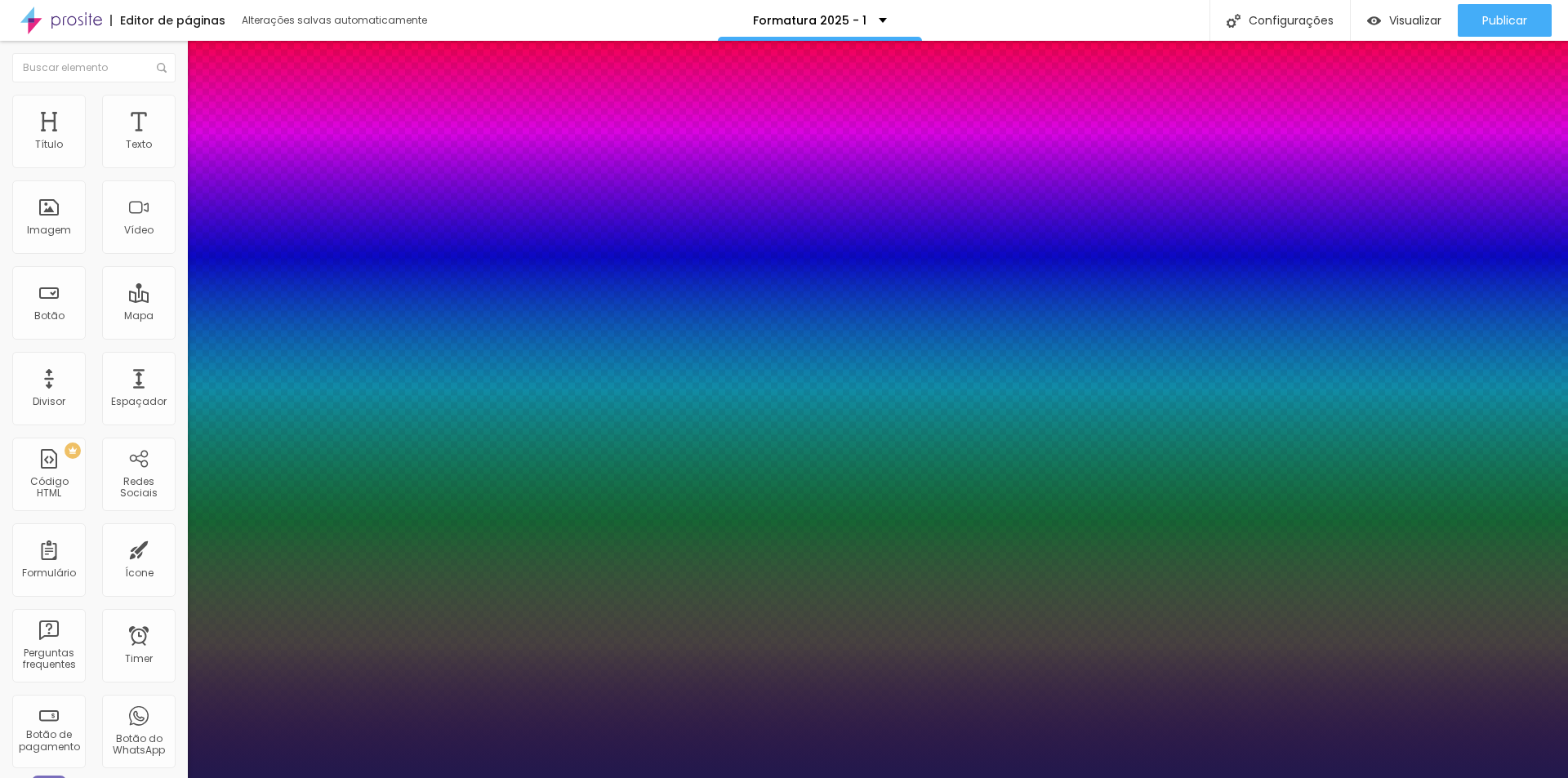
type input "1"
drag, startPoint x: 358, startPoint y: 281, endPoint x: 370, endPoint y: 281, distance: 12.0
type input "8"
type input "2"
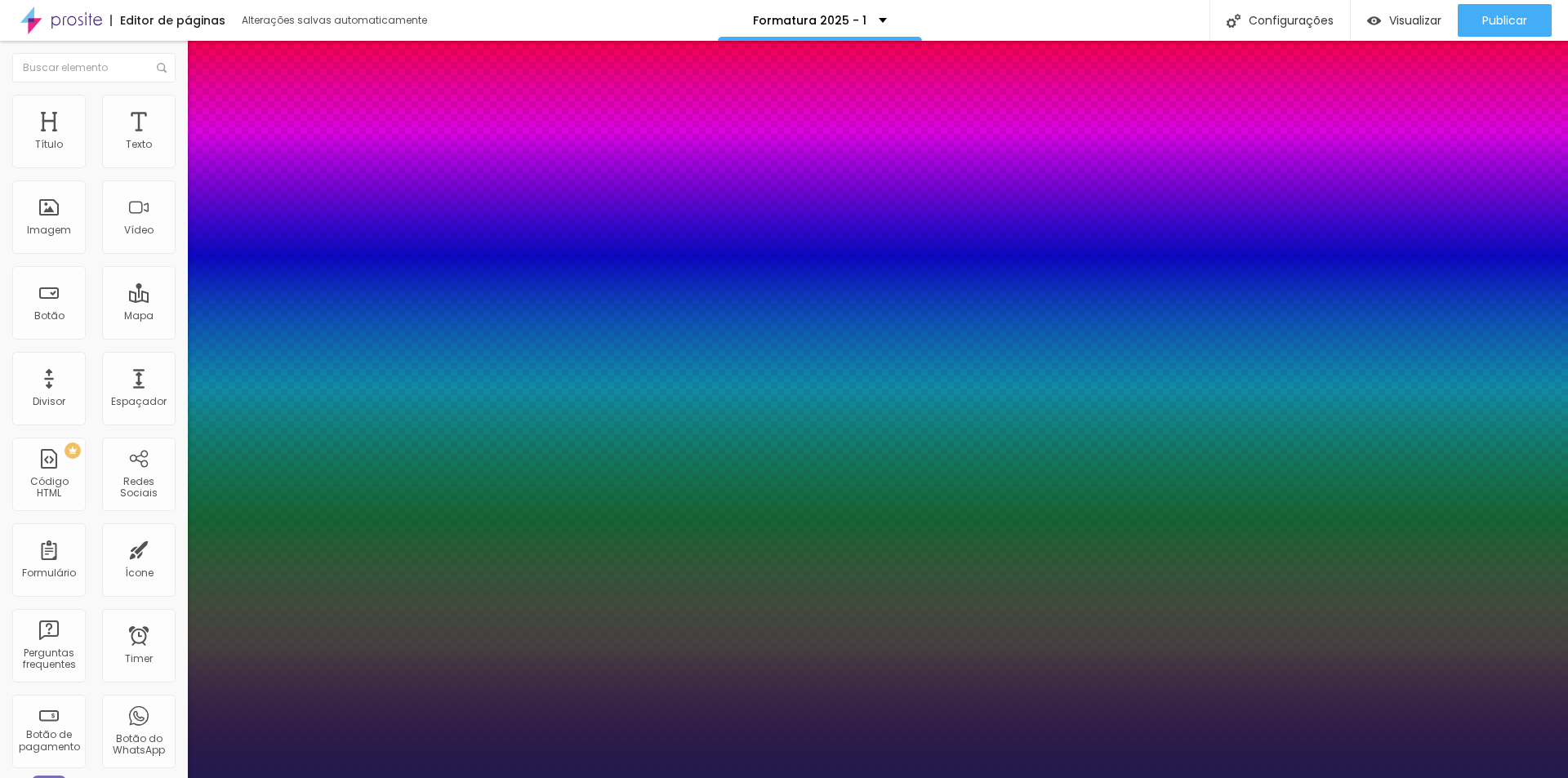
type input "1"
type input "25"
type input "1"
type input "24"
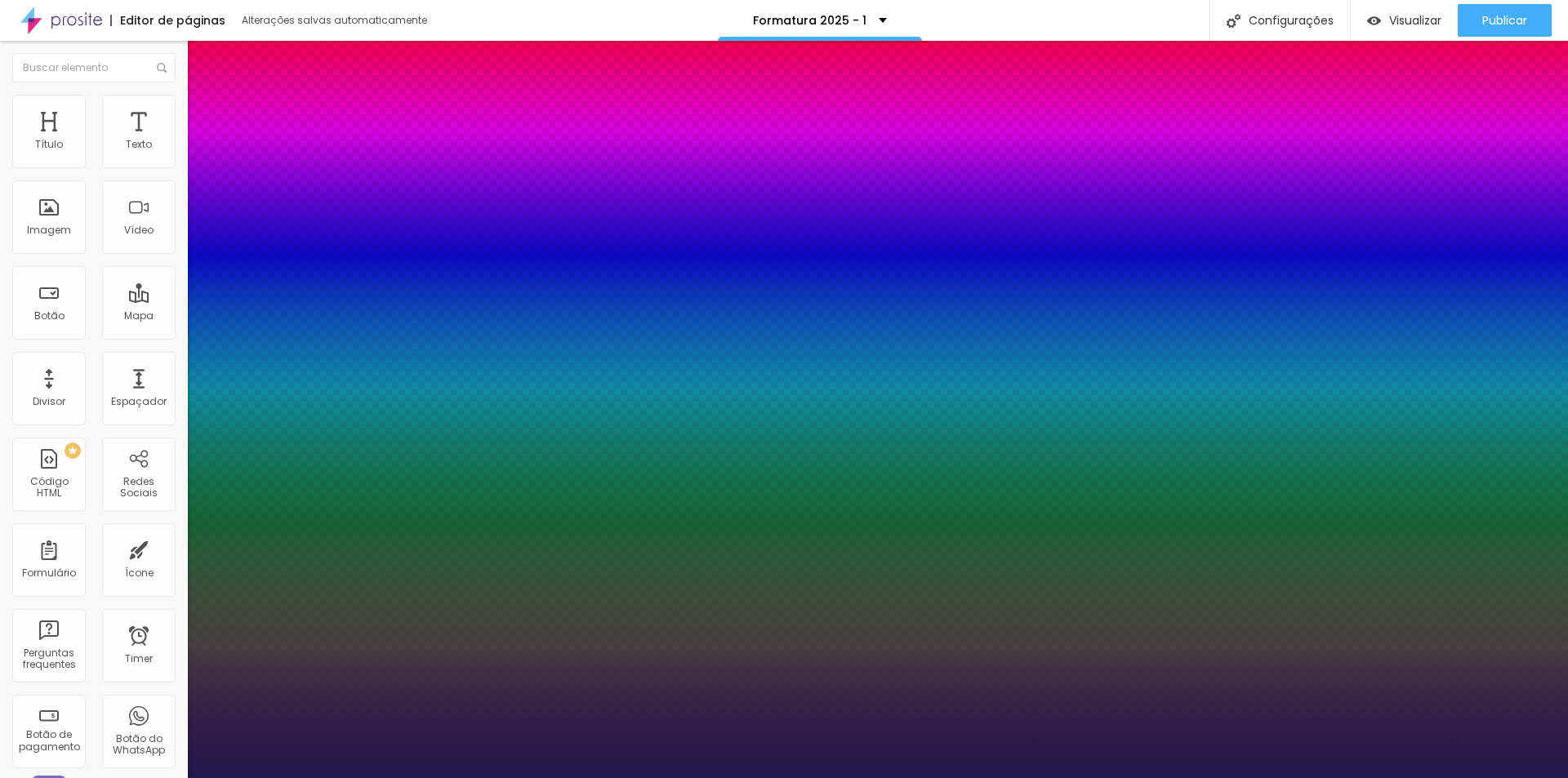
type input "24"
type input "1"
type input "24"
click at [975, 777] on div at bounding box center [784, 778] width 1568 height 0
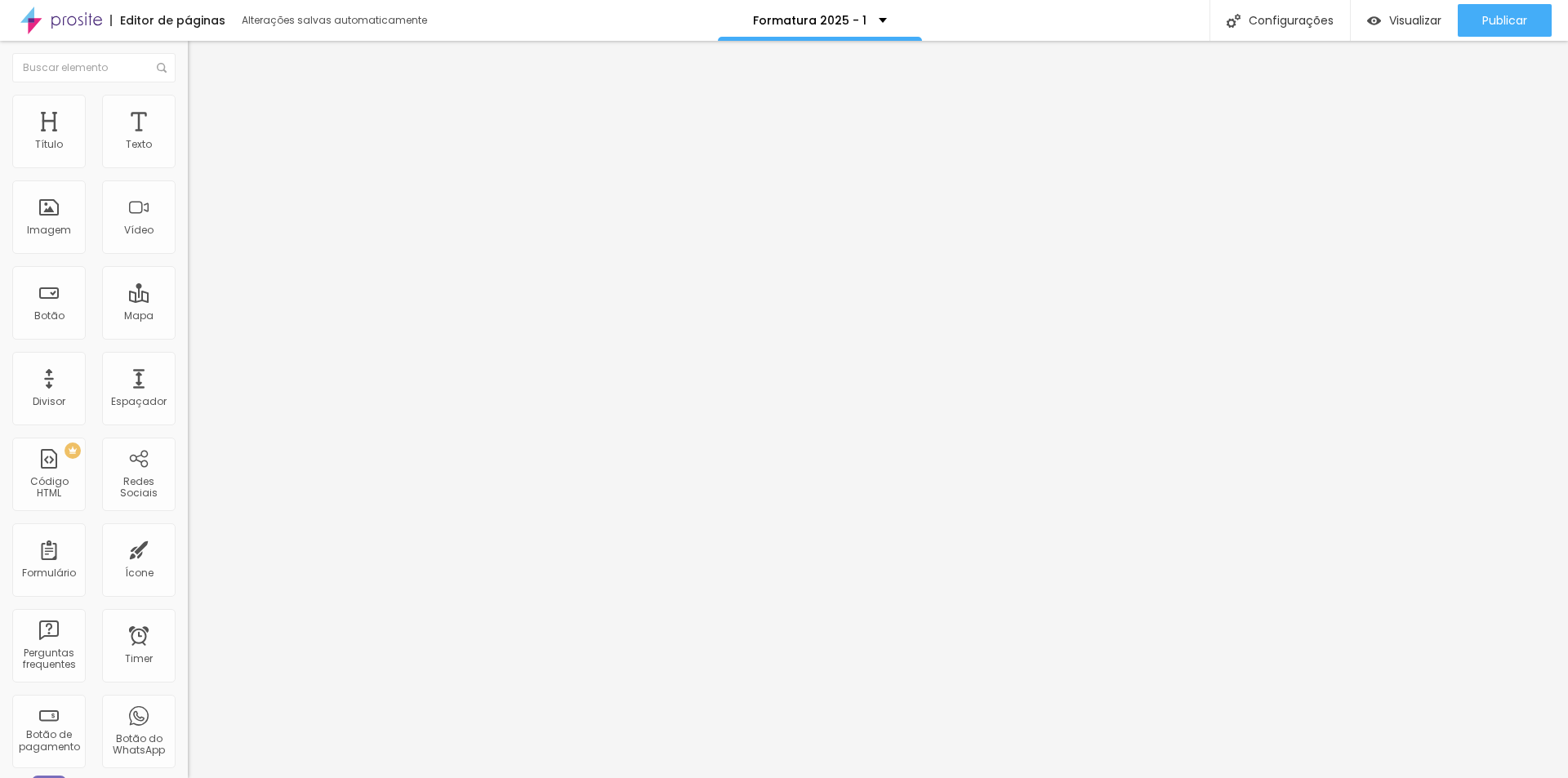
click at [202, 113] on span "Avançado" at bounding box center [229, 106] width 54 height 14
click at [198, 134] on icon "button" at bounding box center [202, 128] width 7 height 11
click at [195, 152] on icon "button" at bounding box center [199, 146] width 9 height 9
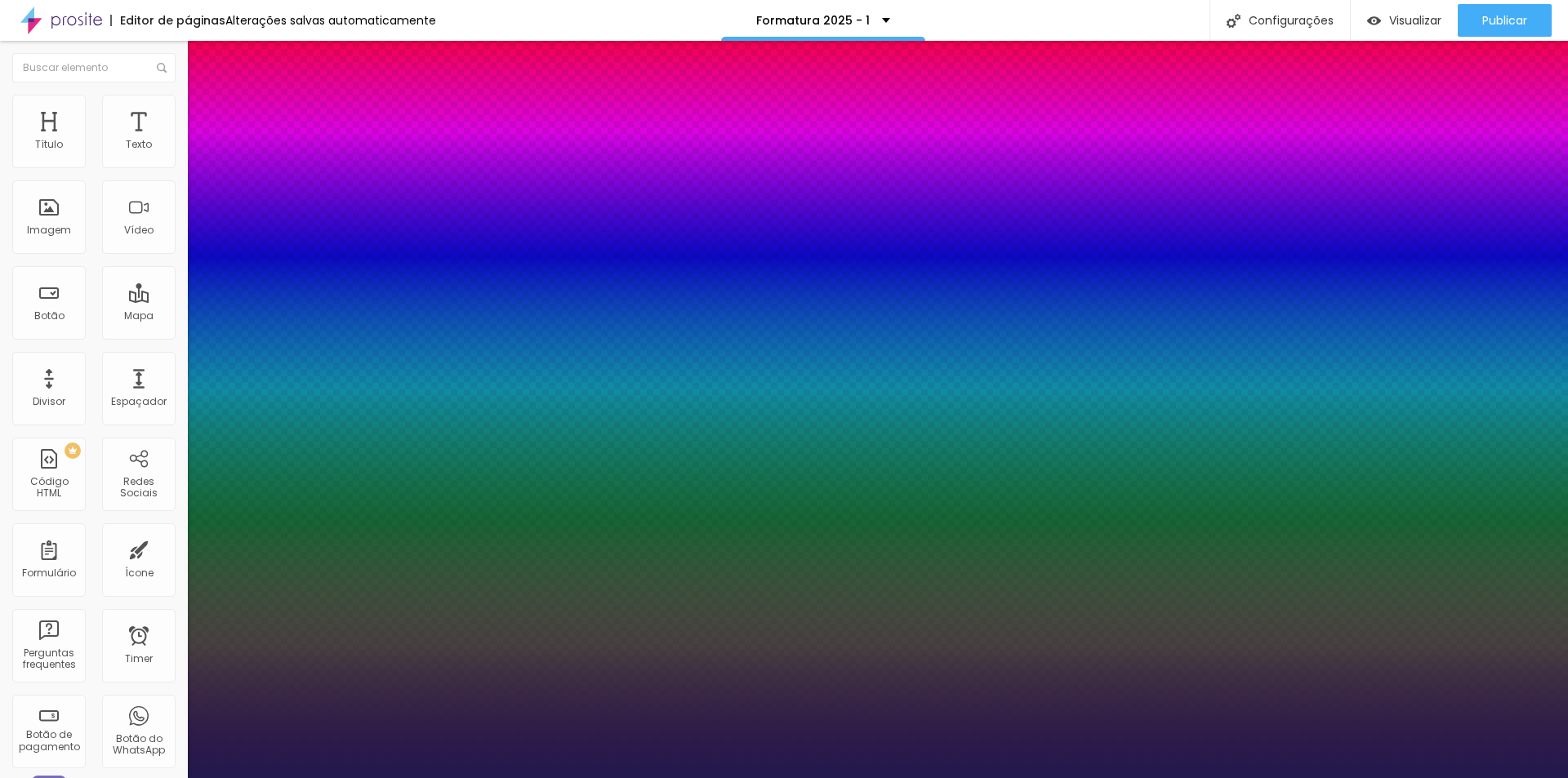
type input "1"
drag, startPoint x: 351, startPoint y: 273, endPoint x: 456, endPoint y: 277, distance: 105.1
click at [456, 277] on body "Editor de páginas Alterações salvas automaticamente Formatura 2025 - 1 Configur…" at bounding box center [784, 389] width 1568 height 778
type input "8"
type input "2"
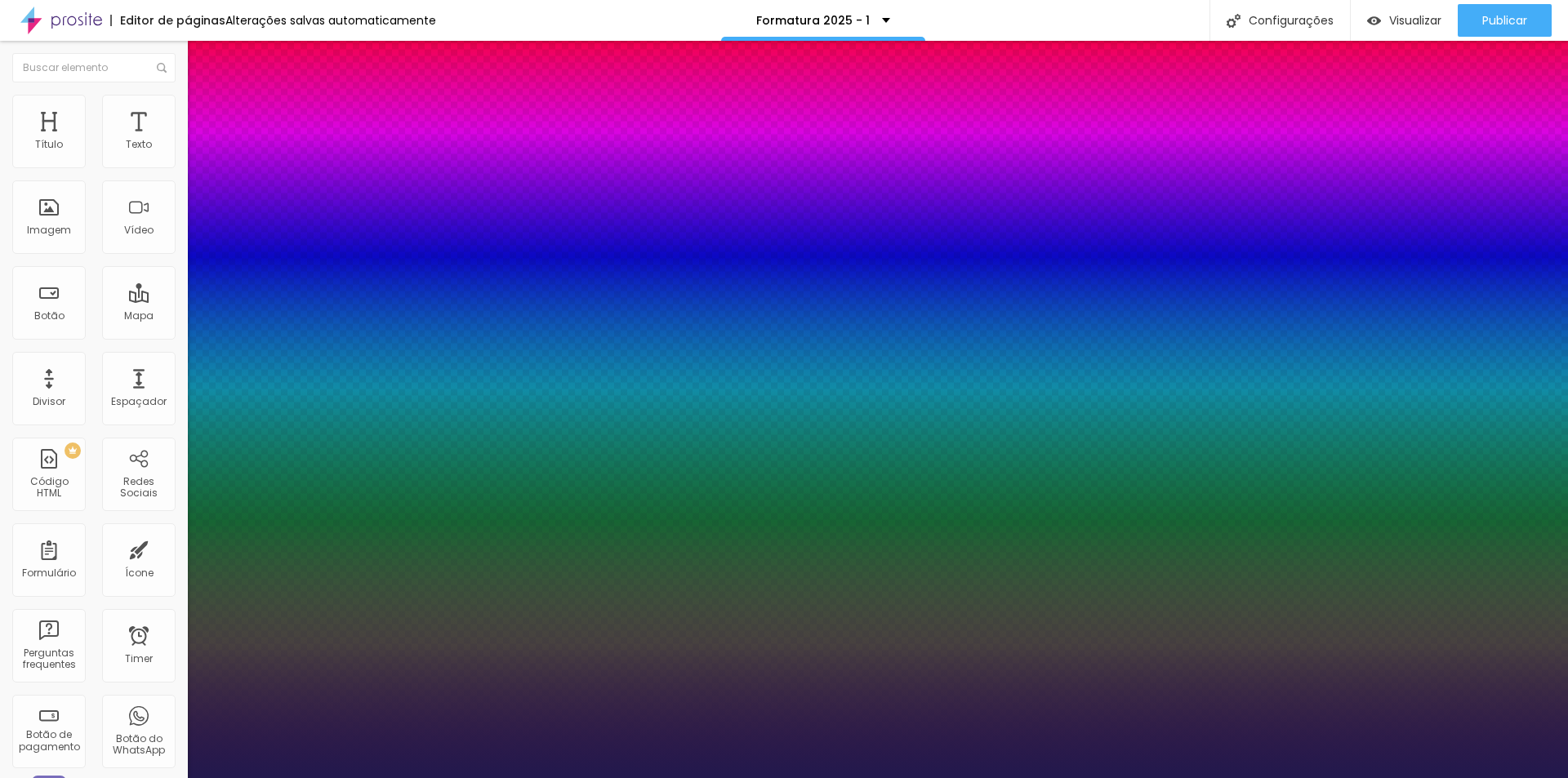
type input "1"
type input "22"
type input "1"
type input "22"
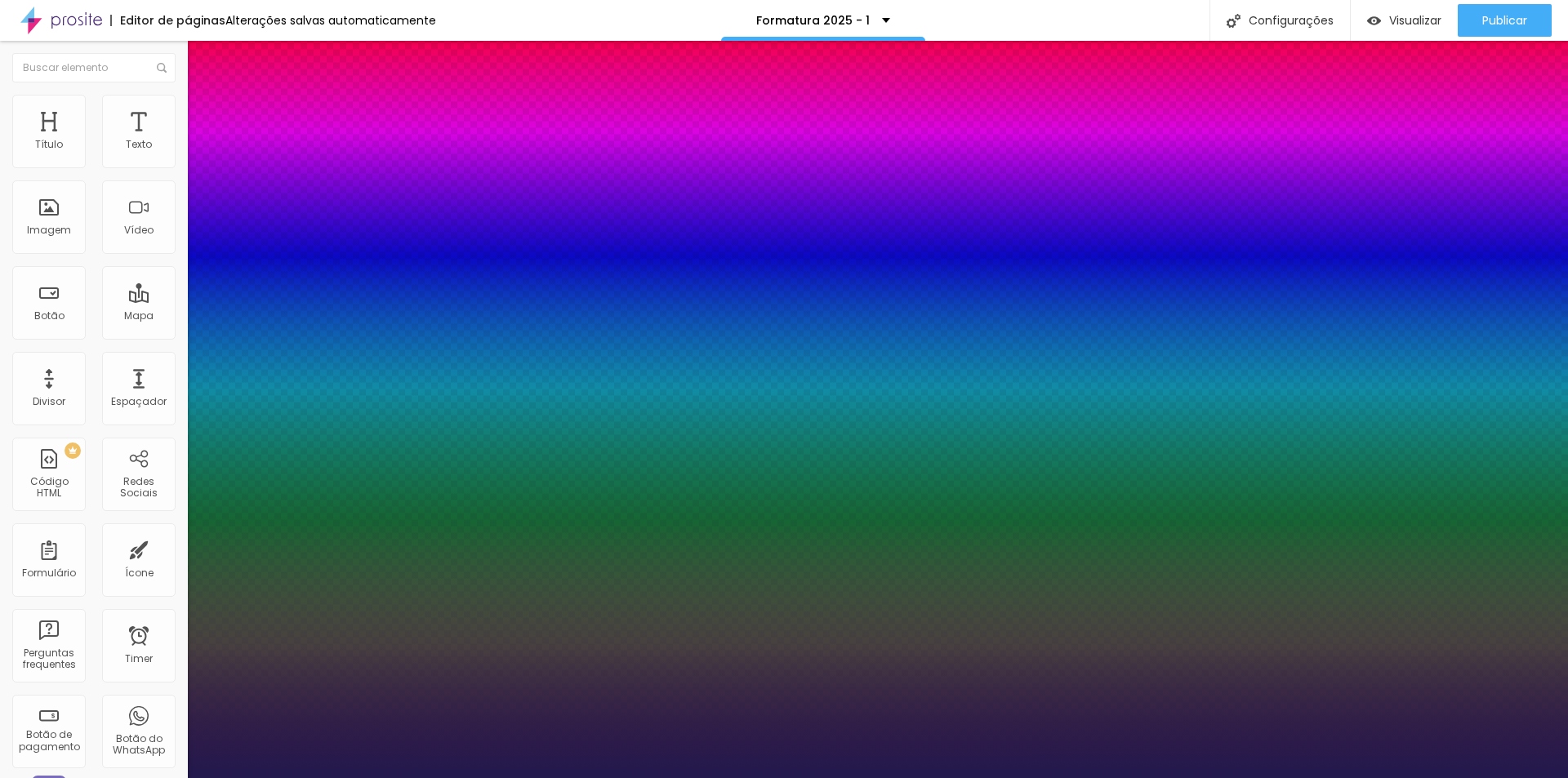
click at [1469, 777] on div at bounding box center [784, 778] width 1568 height 0
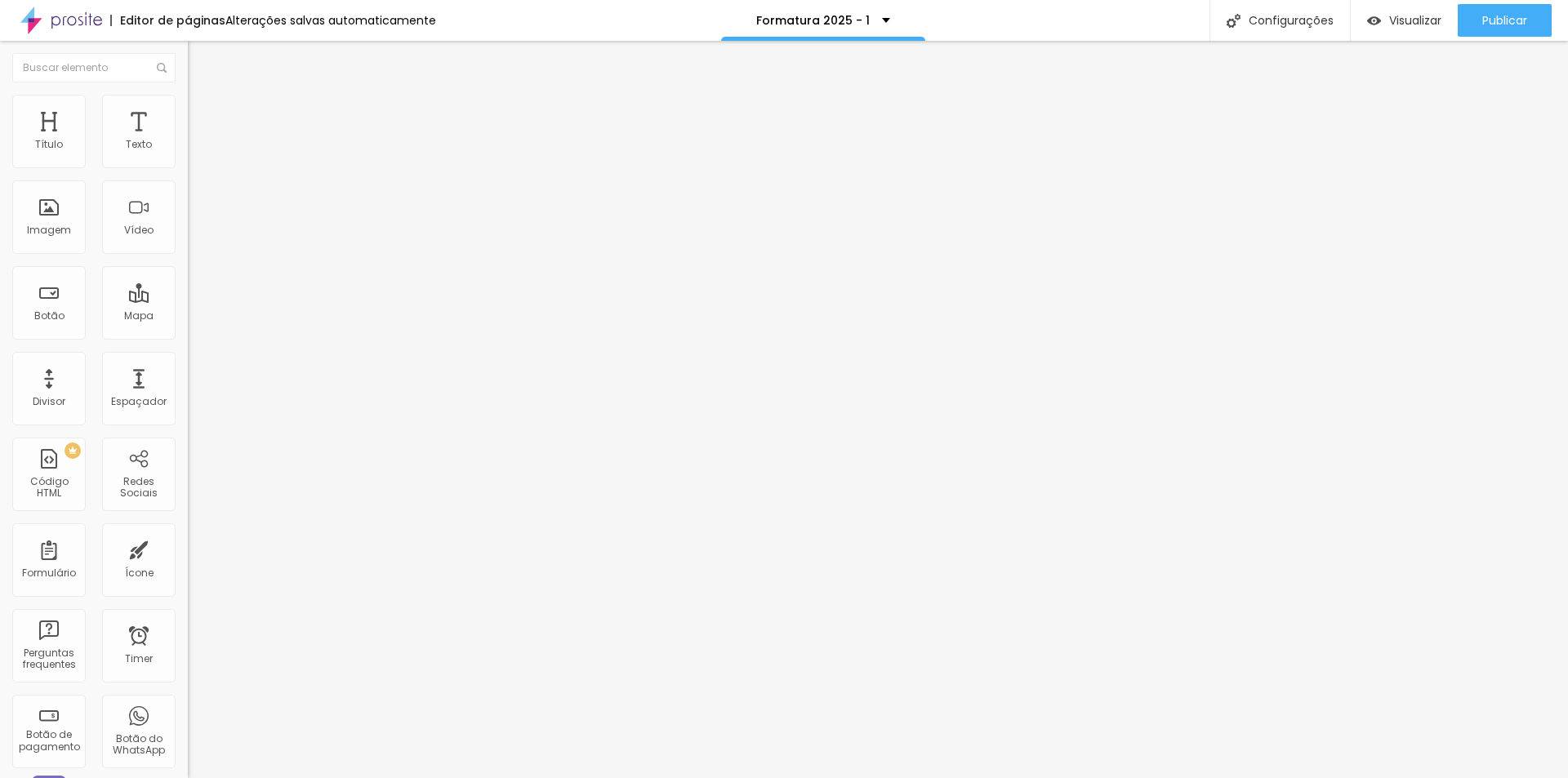
click at [188, 157] on button "button" at bounding box center [199, 148] width 23 height 17
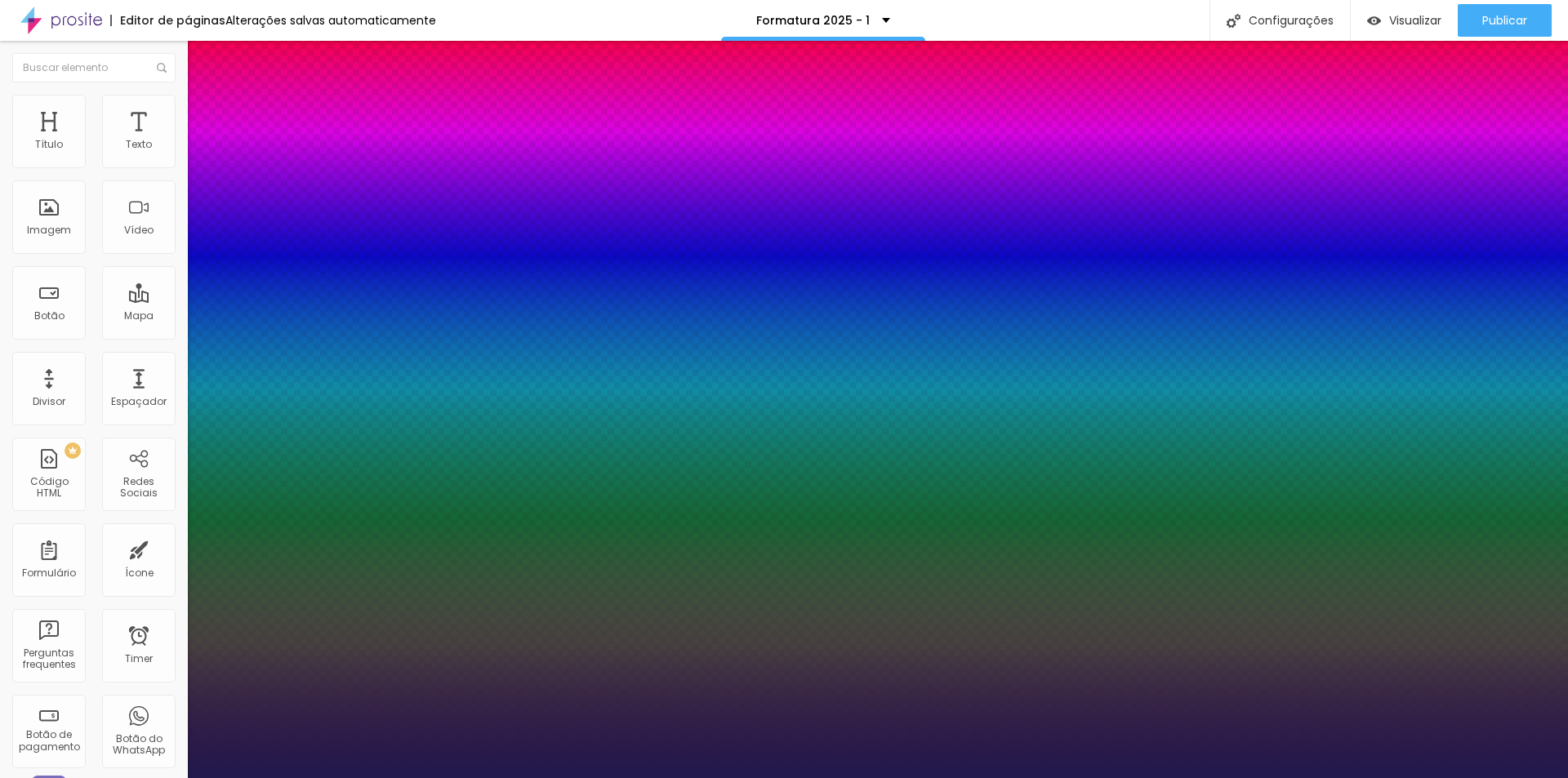
type input "1"
type input "24"
type input "1"
type input "24"
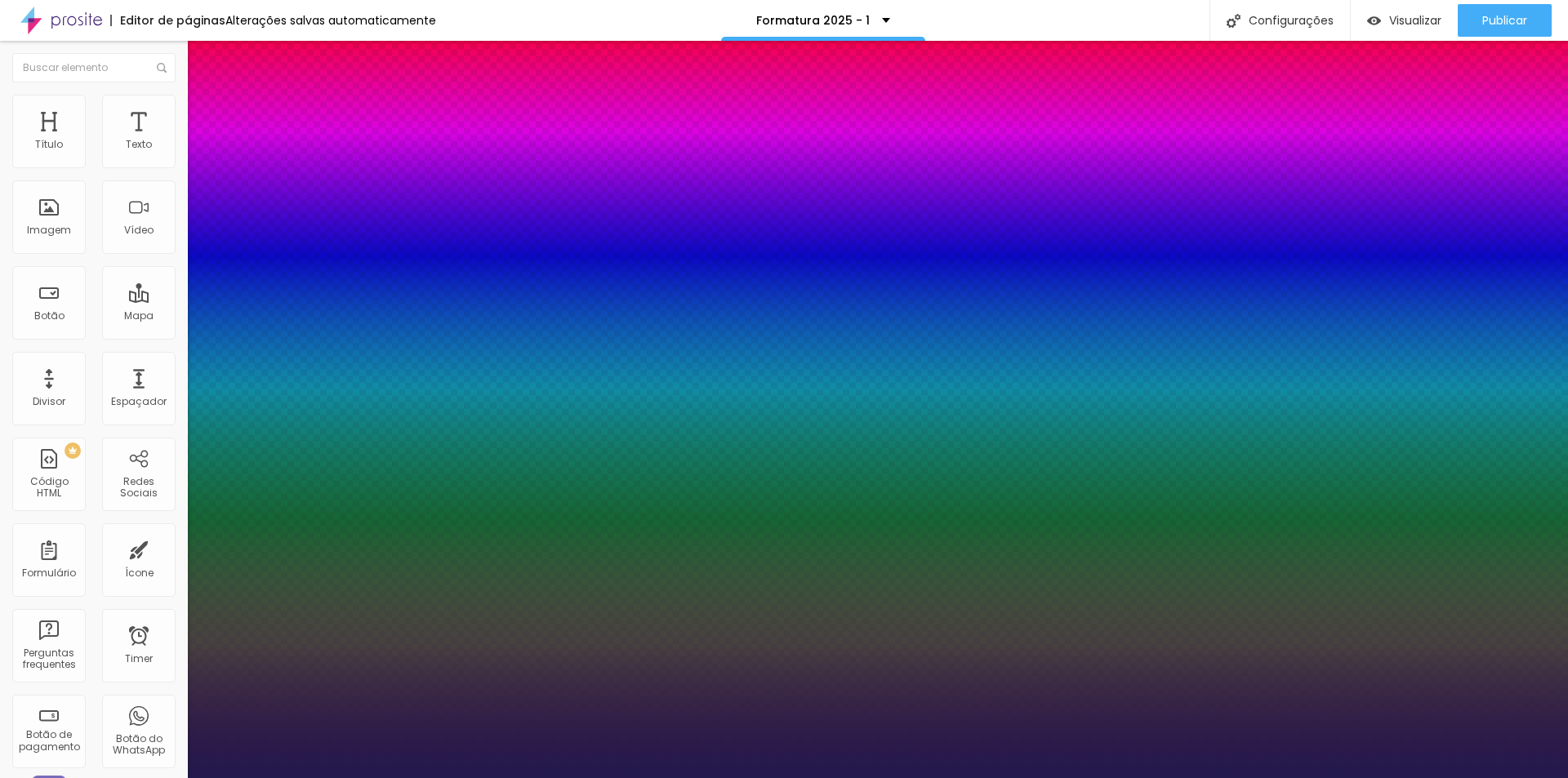
type input "1"
type input "31"
type input "1"
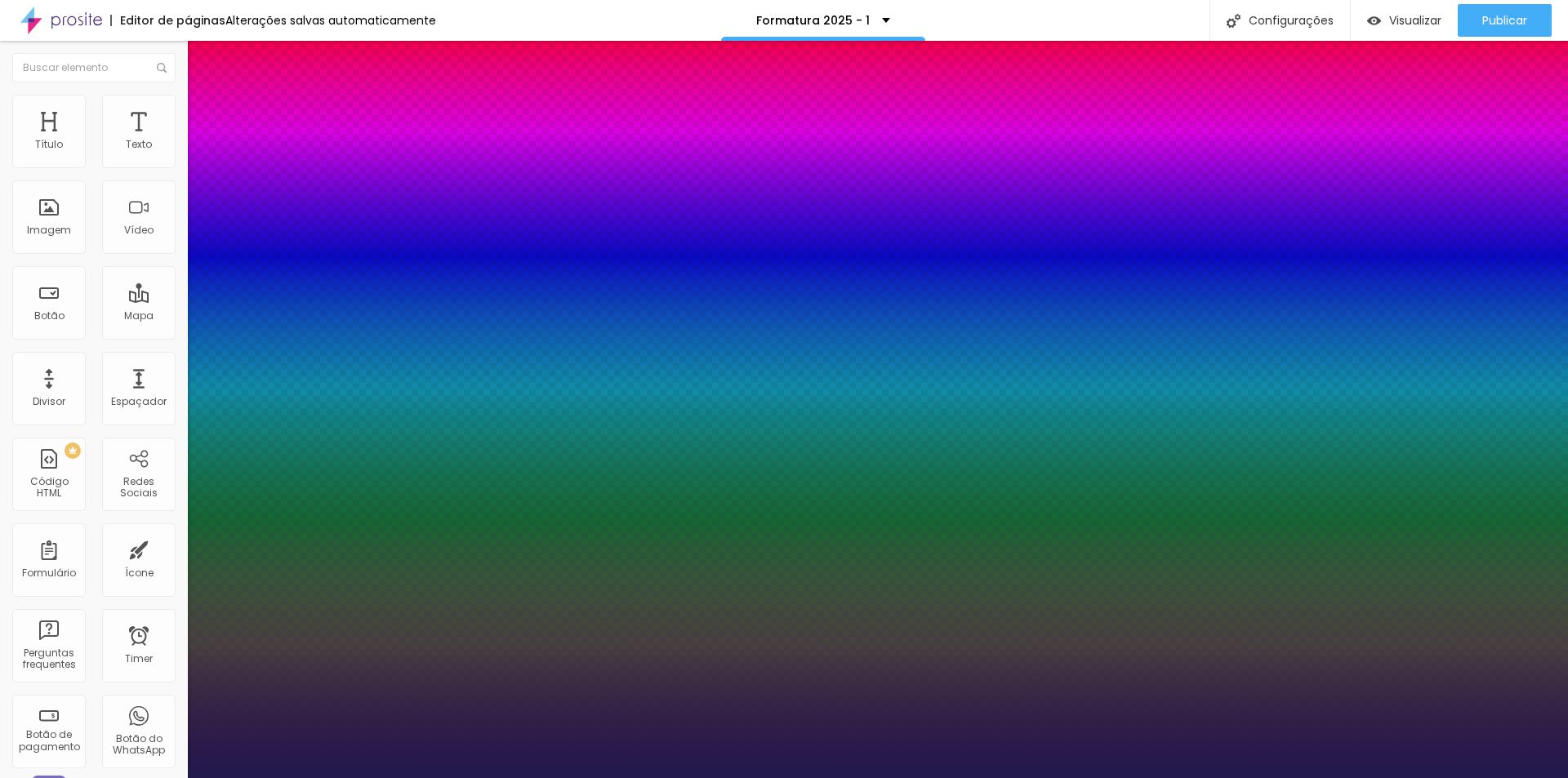
type input "32"
type input "1"
type input "33"
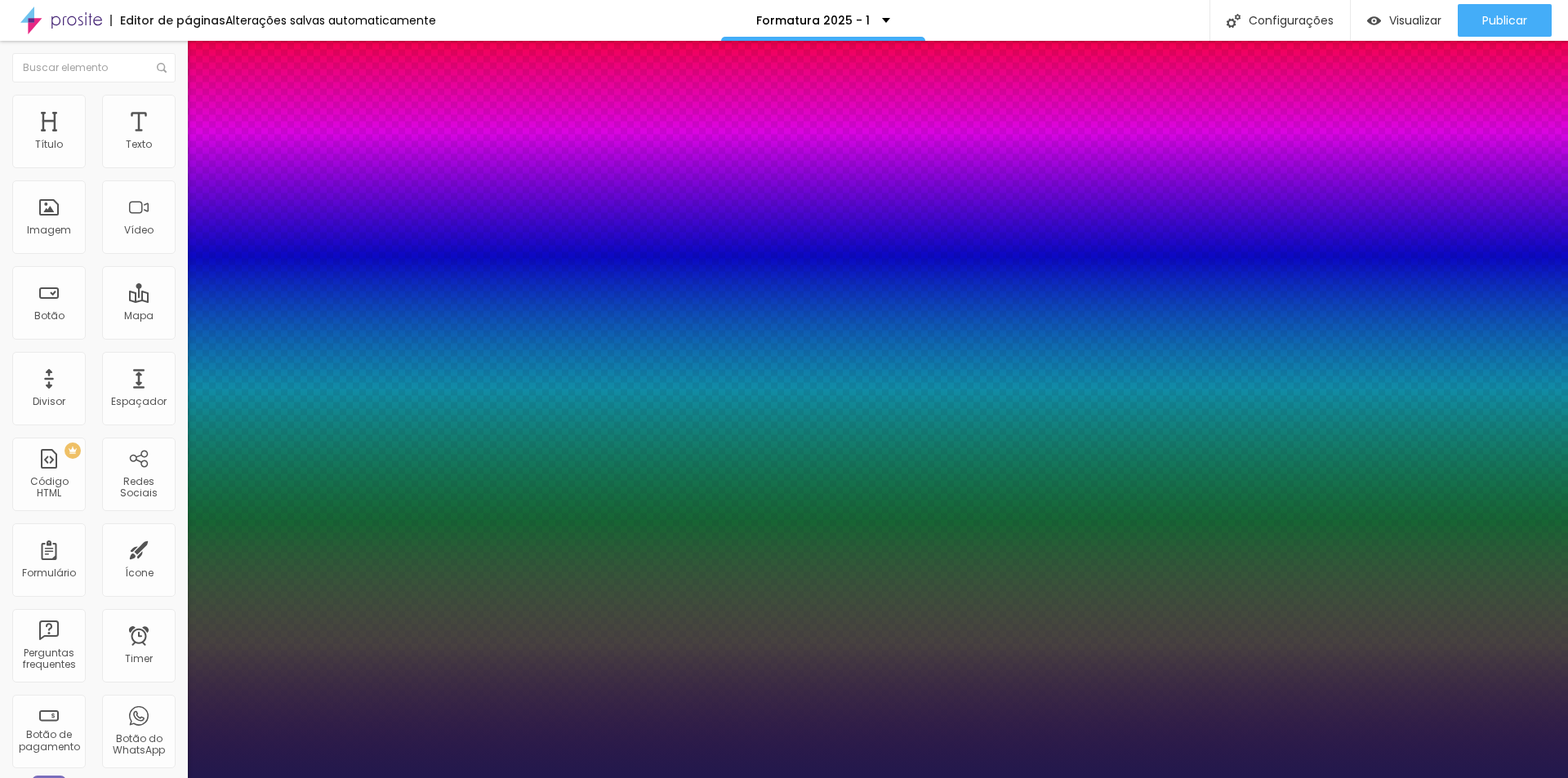
type input "1"
drag, startPoint x: 233, startPoint y: 274, endPoint x: 242, endPoint y: 274, distance: 9.0
type input "33"
type input "1"
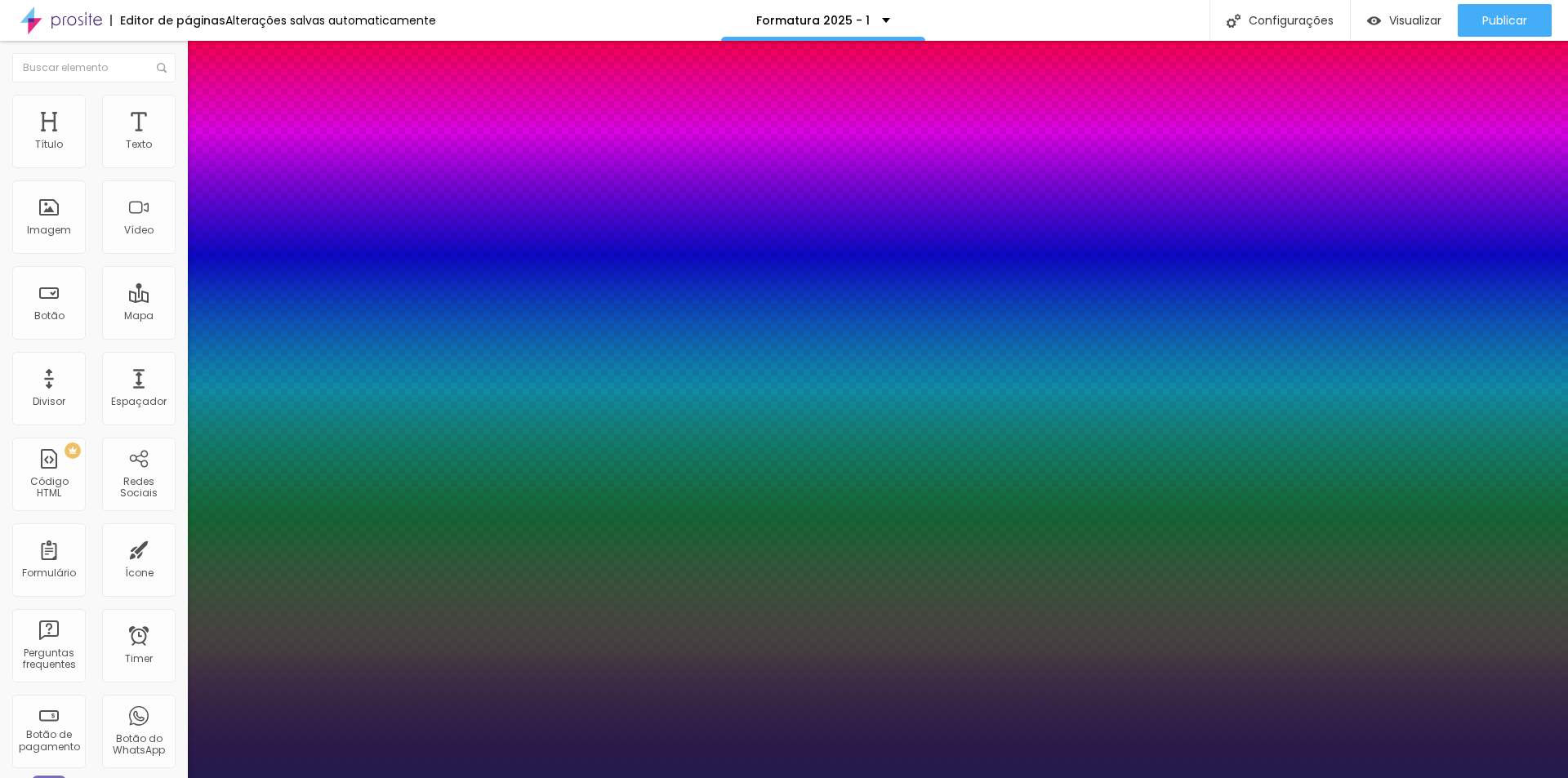
drag, startPoint x: 352, startPoint y: 277, endPoint x: 441, endPoint y: 279, distance: 89.0
click at [441, 279] on body "Editor de páginas Alterações salvas automaticamente Formatura 2025 - 1 Configur…" at bounding box center [784, 389] width 1568 height 778
type input "8"
type input "2"
type input "1"
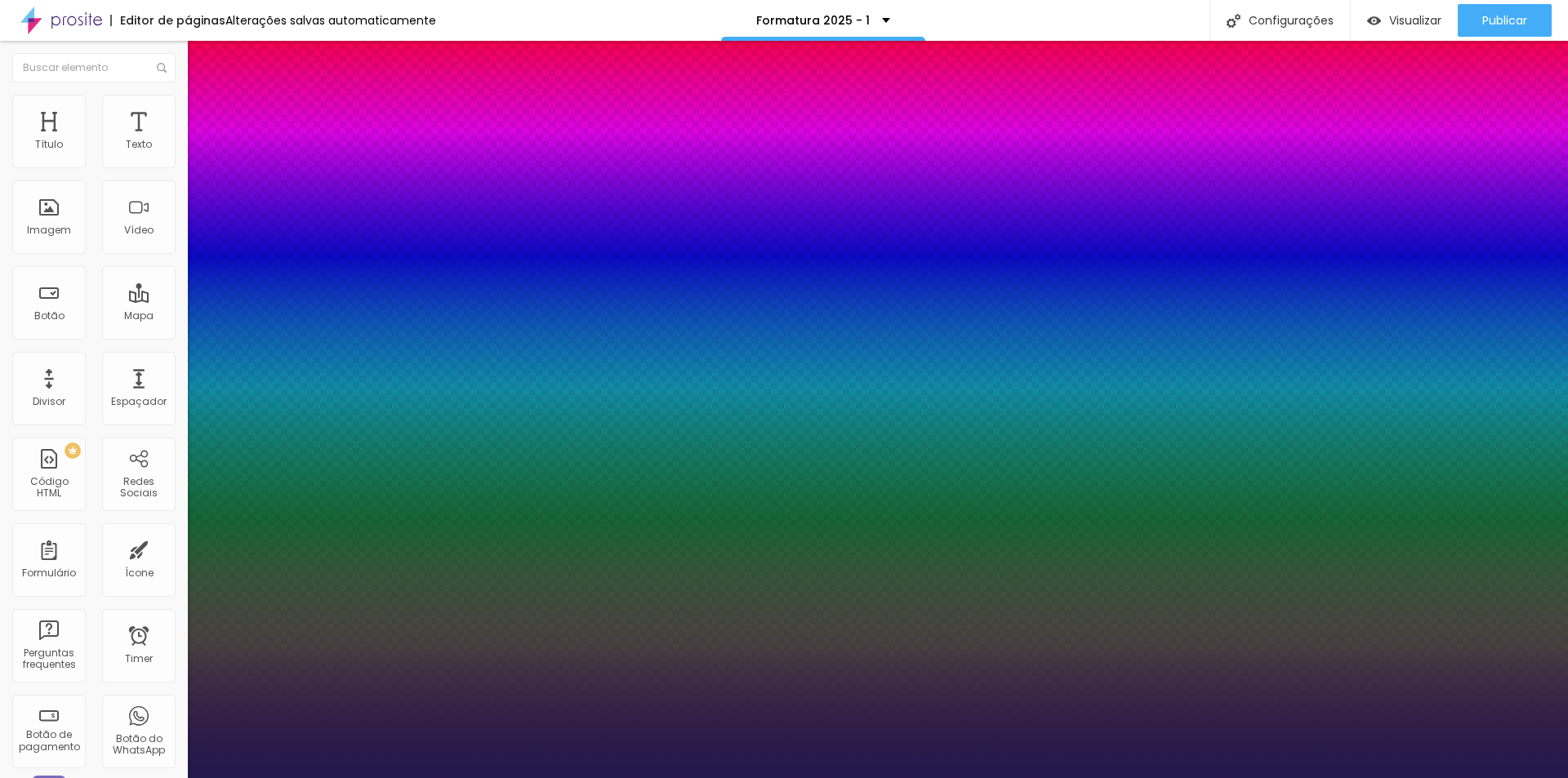
type input "25"
type input "1"
type input "25"
type input "1"
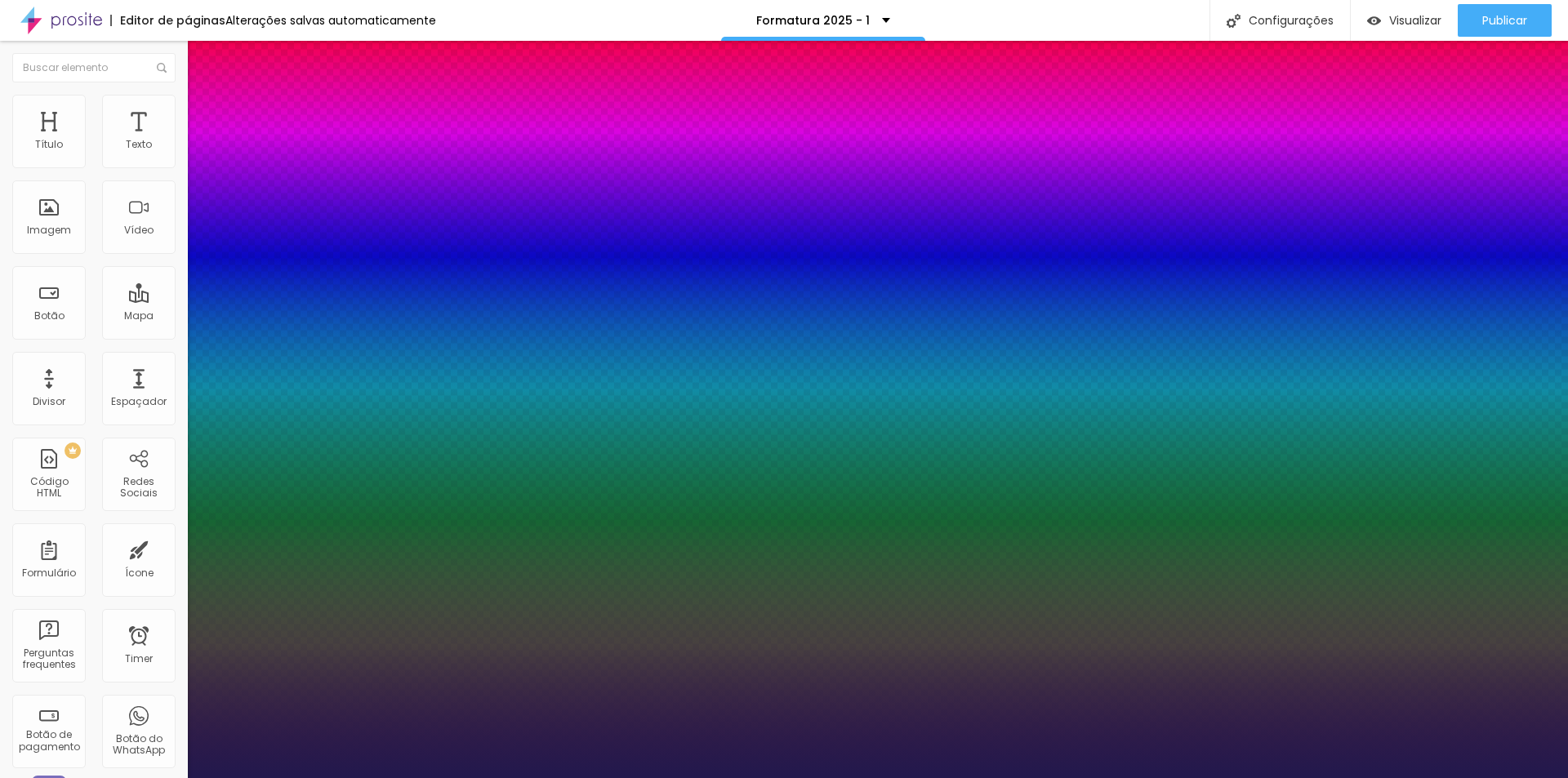
click at [1439, 777] on div at bounding box center [784, 778] width 1568 height 0
